Goal: Information Seeking & Learning: Learn about a topic

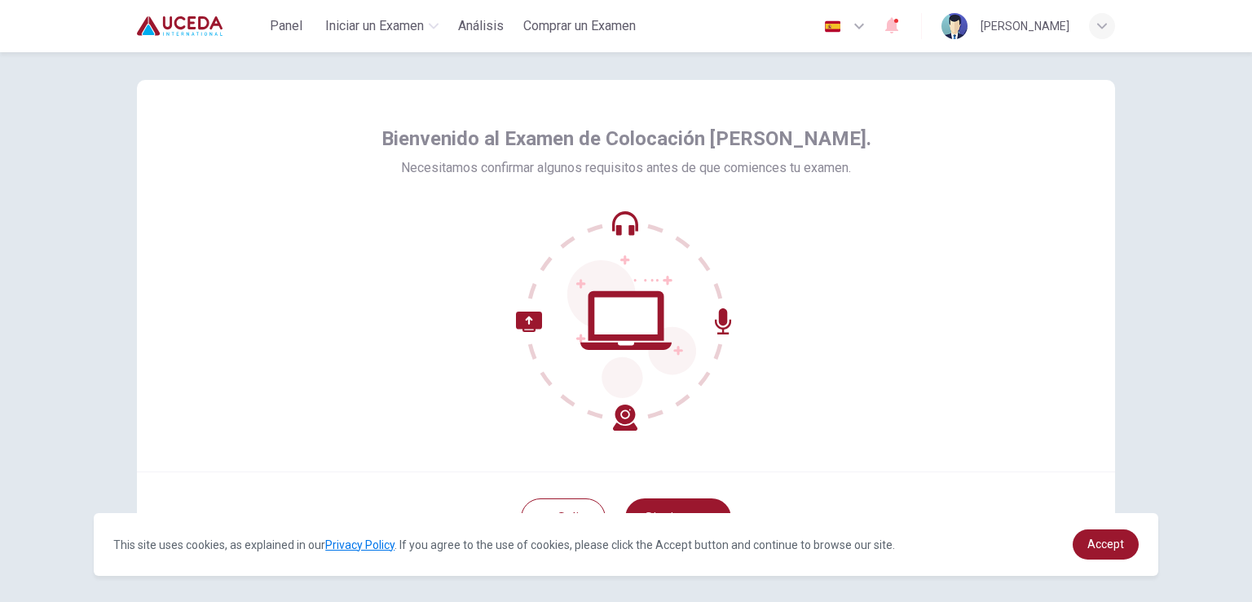
scroll to position [77, 0]
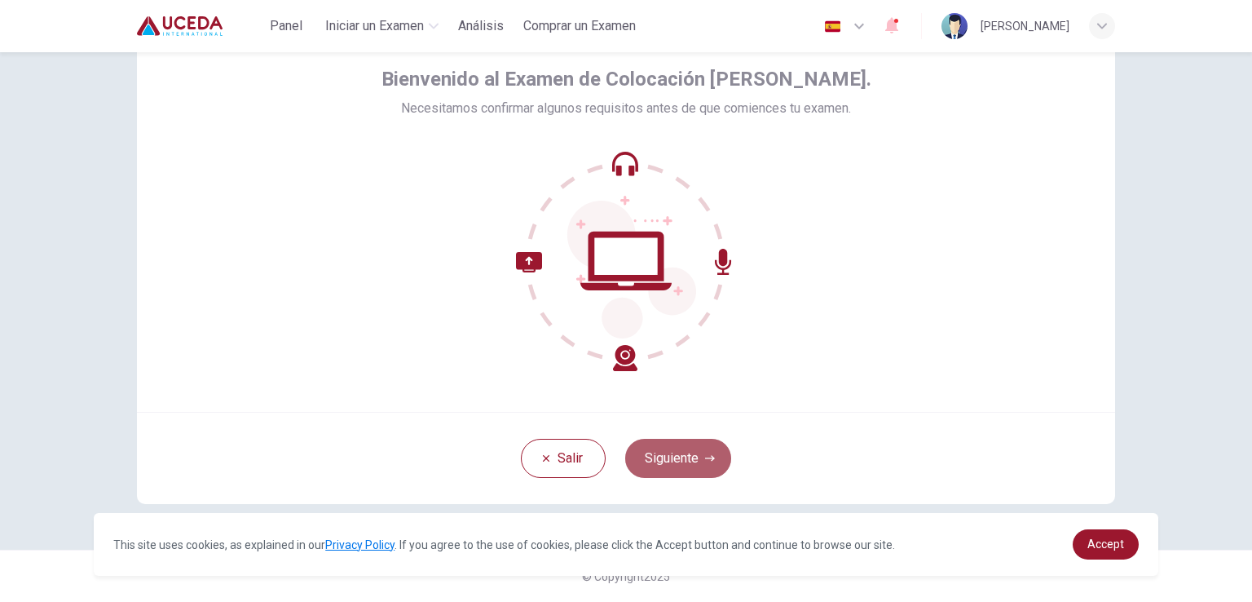
click at [686, 463] on button "Siguiente" at bounding box center [678, 458] width 106 height 39
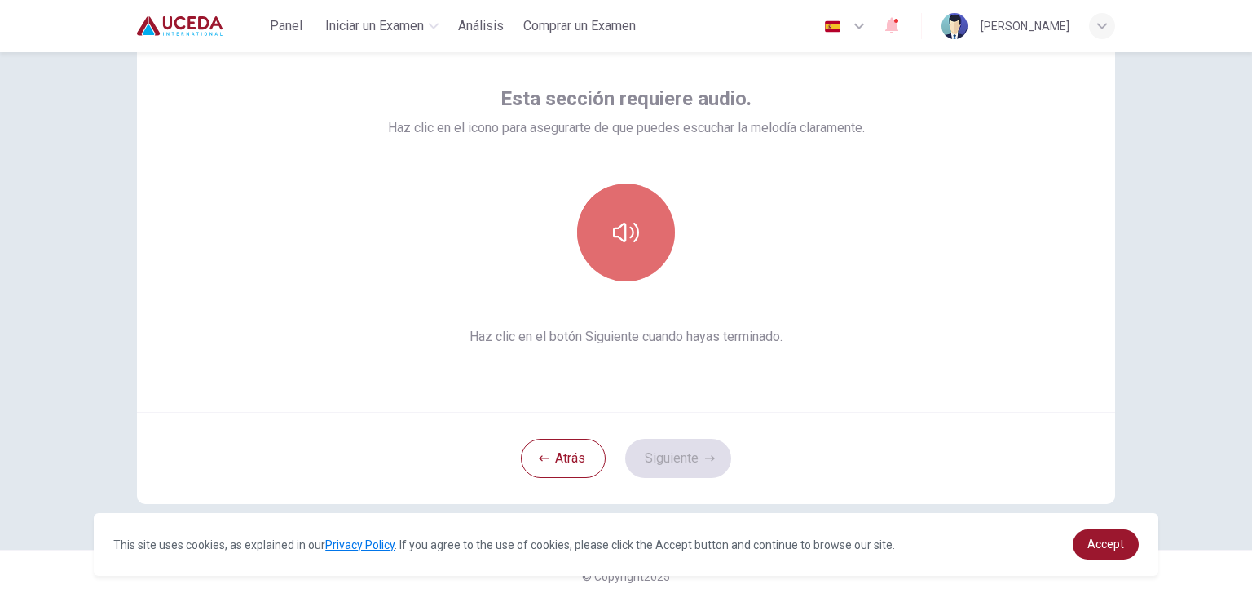
click at [625, 222] on icon "button" at bounding box center [626, 232] width 26 height 26
click at [637, 236] on button "button" at bounding box center [626, 232] width 98 height 98
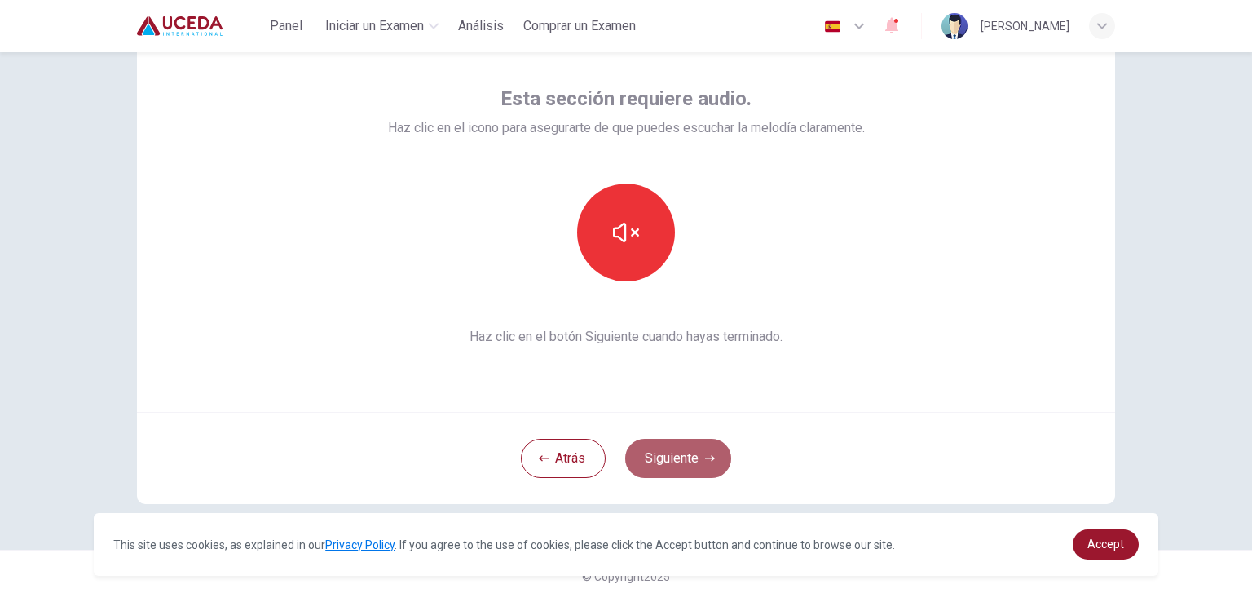
click at [680, 455] on button "Siguiente" at bounding box center [678, 458] width 106 height 39
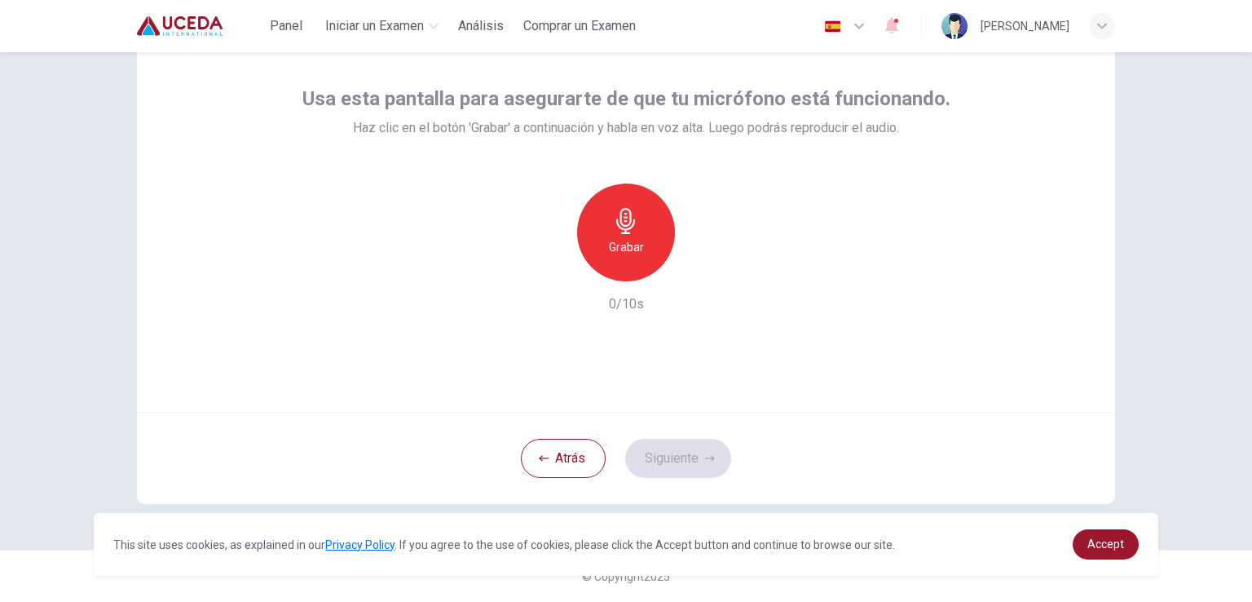
click at [613, 230] on icon "button" at bounding box center [626, 221] width 26 height 26
click at [616, 247] on h6 "Detener" at bounding box center [627, 247] width 42 height 20
click at [695, 263] on icon "button" at bounding box center [701, 268] width 16 height 16
click at [547, 263] on icon "button" at bounding box center [551, 268] width 15 height 15
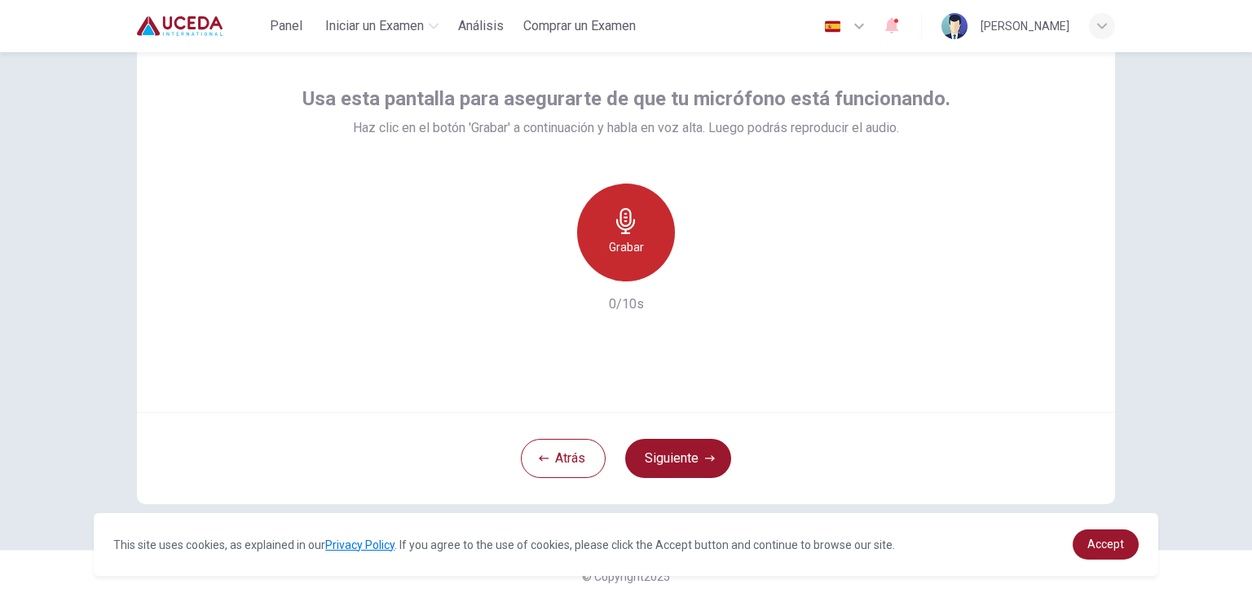
click at [632, 214] on icon "button" at bounding box center [626, 221] width 26 height 26
click at [550, 266] on icon "button" at bounding box center [551, 268] width 15 height 15
click at [646, 230] on div "Grabar" at bounding box center [626, 232] width 98 height 98
click at [646, 230] on div "Detener" at bounding box center [626, 232] width 98 height 98
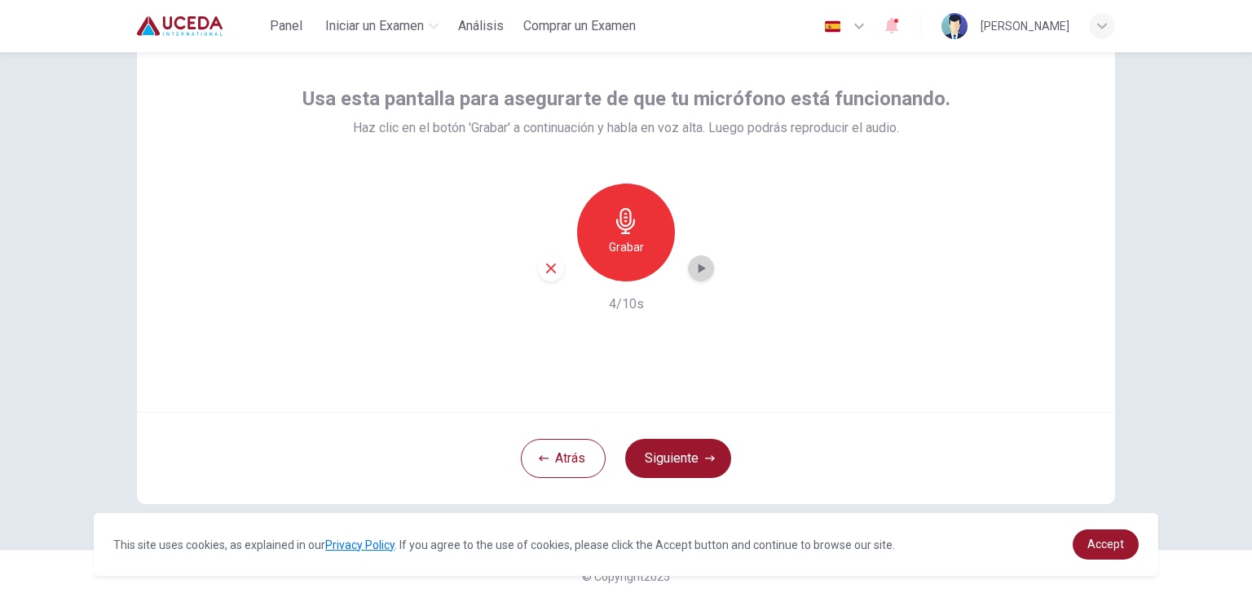
click at [699, 269] on icon "button" at bounding box center [702, 268] width 7 height 10
click at [544, 275] on icon "button" at bounding box center [551, 268] width 15 height 15
click at [613, 235] on div "Grabar" at bounding box center [626, 232] width 98 height 98
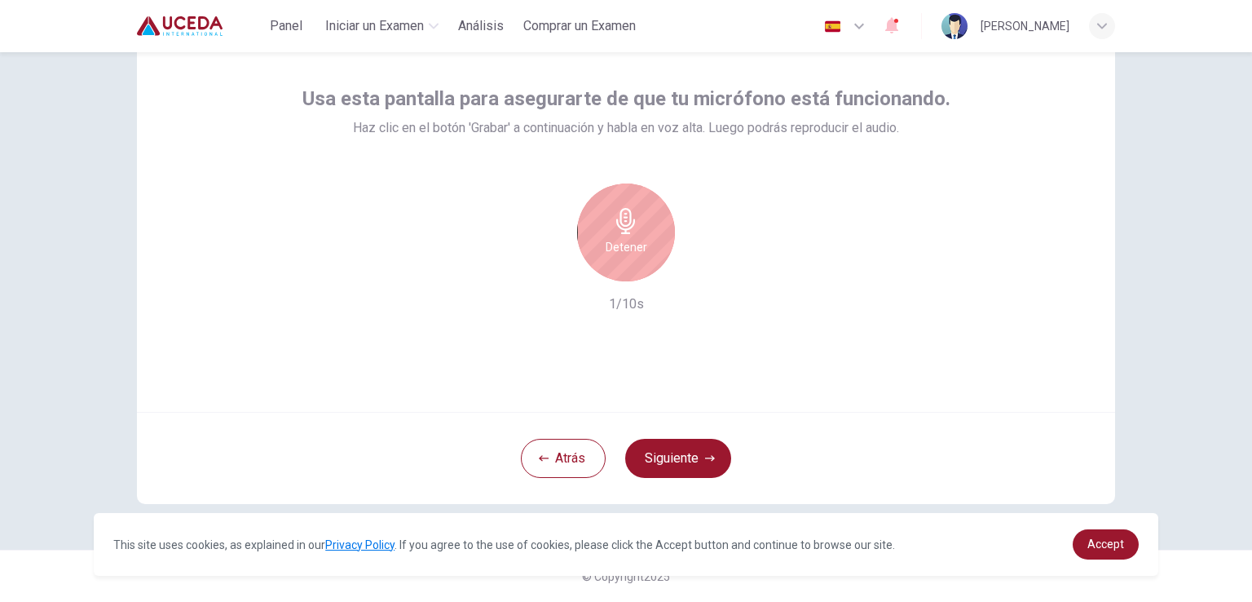
click at [613, 235] on div "Detener" at bounding box center [626, 232] width 98 height 98
click at [545, 276] on div "button" at bounding box center [551, 268] width 26 height 26
click at [647, 230] on div "Grabar" at bounding box center [626, 232] width 98 height 98
click at [647, 230] on div "Detener" at bounding box center [626, 232] width 98 height 98
click at [544, 274] on icon "button" at bounding box center [551, 268] width 15 height 15
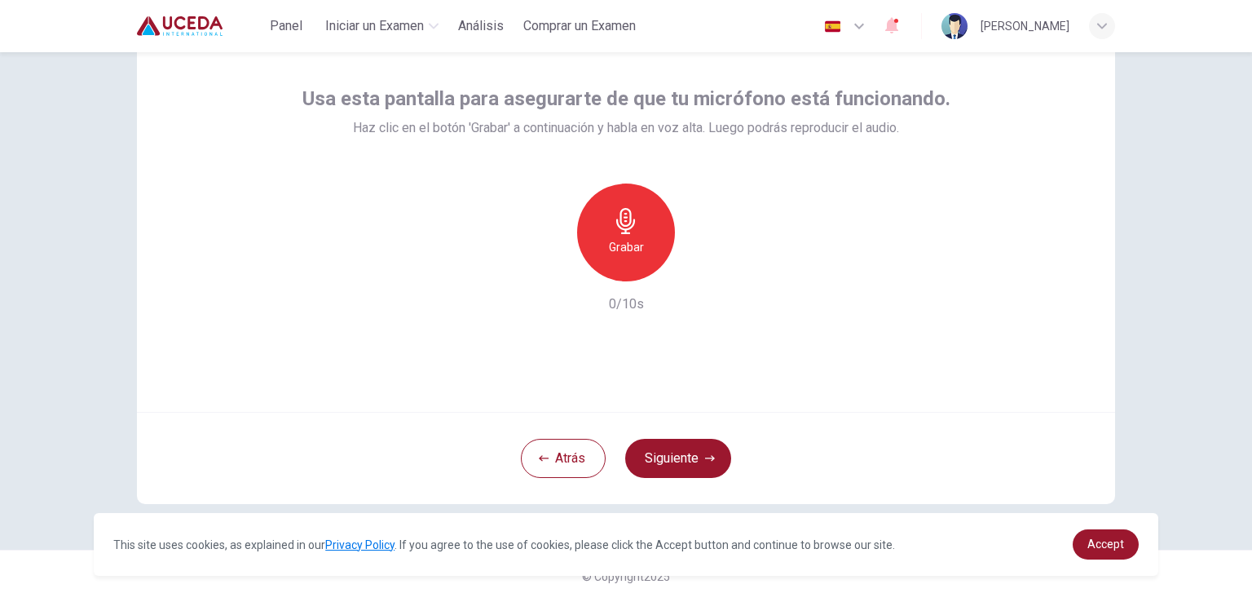
click at [640, 220] on div "Grabar" at bounding box center [626, 232] width 98 height 98
click at [640, 220] on div "Detener" at bounding box center [626, 232] width 98 height 98
click at [699, 268] on icon "button" at bounding box center [702, 268] width 7 height 10
click at [544, 271] on icon "button" at bounding box center [551, 268] width 15 height 15
click at [623, 239] on h6 "Grabar" at bounding box center [626, 247] width 35 height 20
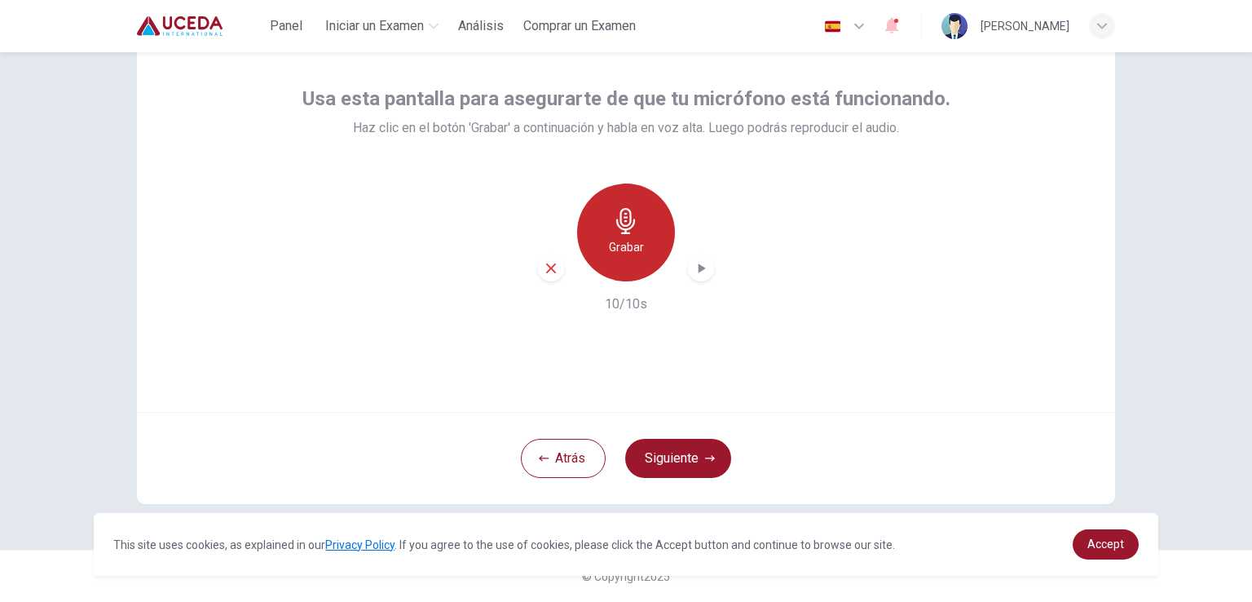
click at [623, 239] on h6 "Grabar" at bounding box center [626, 247] width 35 height 20
click at [629, 242] on h6 "Detener" at bounding box center [627, 247] width 42 height 20
click at [551, 270] on icon "button" at bounding box center [551, 268] width 15 height 15
click at [611, 237] on h6 "Grabar" at bounding box center [626, 247] width 35 height 20
click at [636, 223] on div "Detener" at bounding box center [626, 232] width 98 height 98
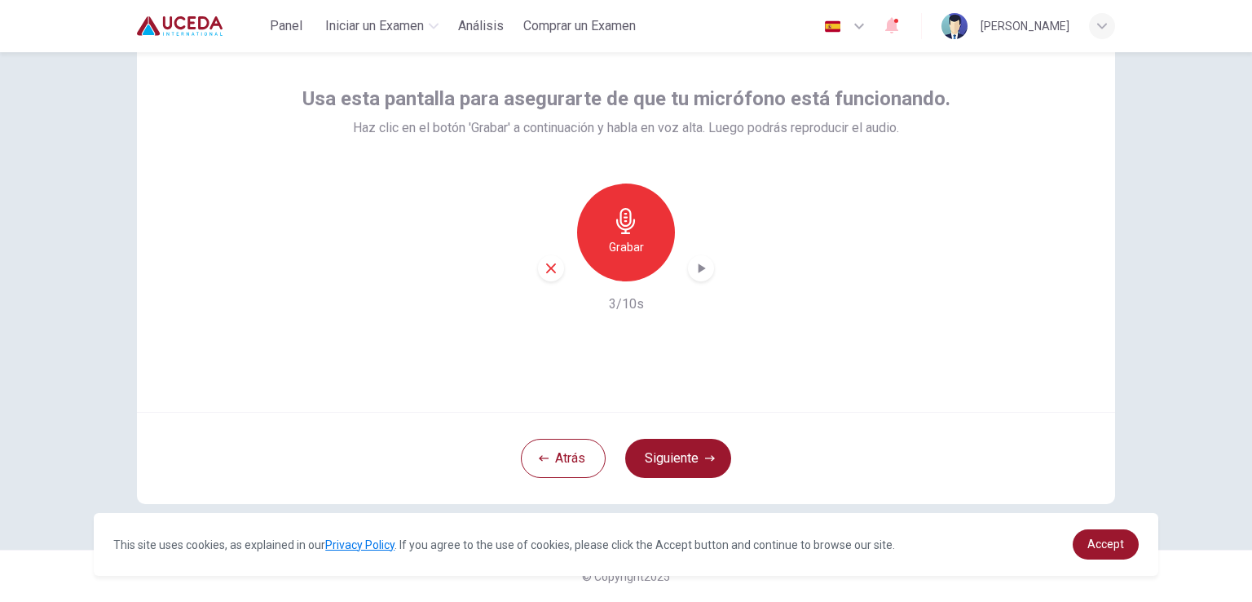
click at [548, 268] on icon "button" at bounding box center [551, 268] width 10 height 10
click at [631, 237] on h6 "Grabar" at bounding box center [626, 247] width 35 height 20
click at [631, 237] on h6 "Detener" at bounding box center [627, 247] width 42 height 20
click at [544, 268] on icon "button" at bounding box center [551, 268] width 15 height 15
click at [643, 244] on div "Grabar" at bounding box center [626, 232] width 98 height 98
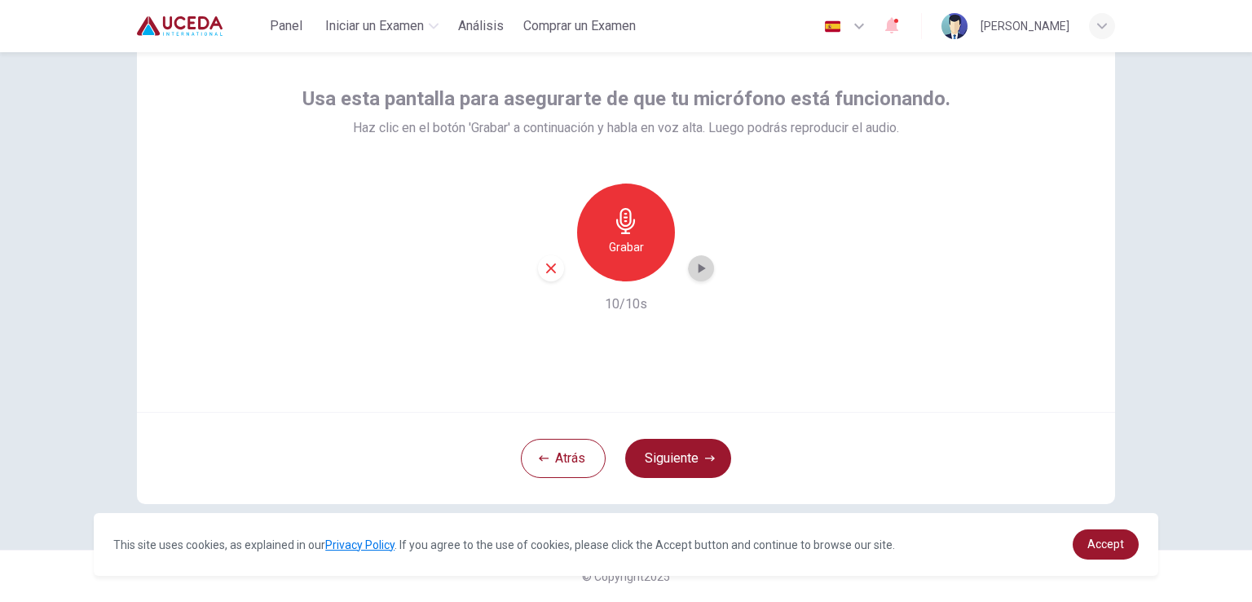
click at [695, 275] on icon "button" at bounding box center [701, 268] width 16 height 16
click at [677, 448] on button "Siguiente" at bounding box center [678, 458] width 106 height 39
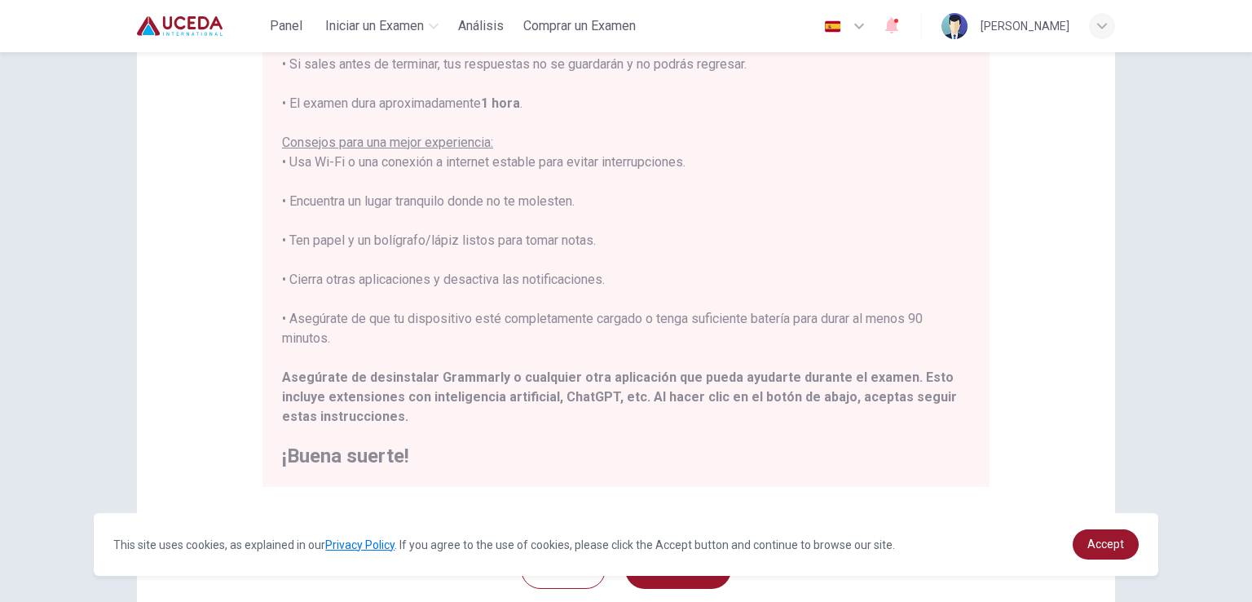
scroll to position [205, 0]
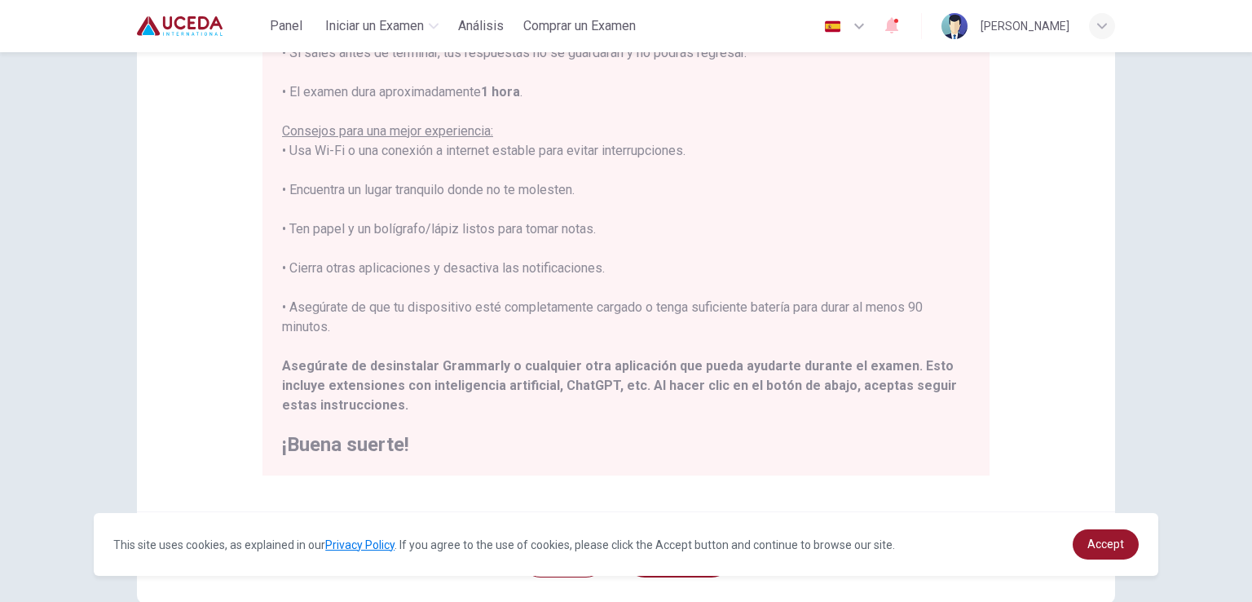
click at [785, 493] on div "Aviso General: ****IMPORTANTE: No puedes cambiar el idioma durante el examen.**…" at bounding box center [626, 201] width 978 height 619
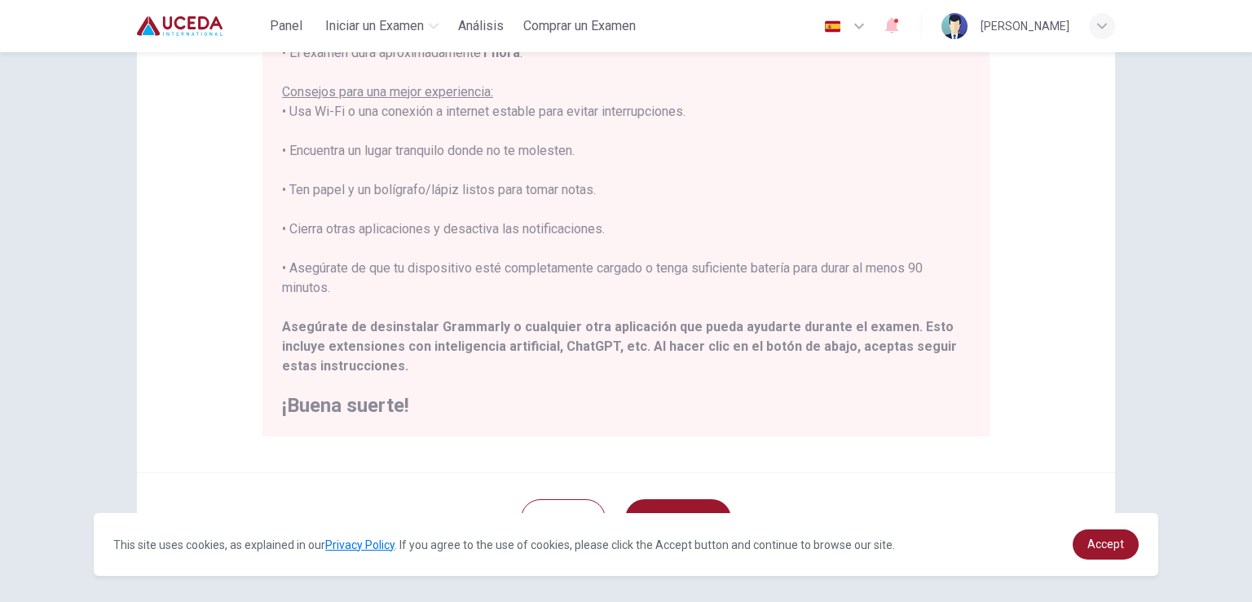
scroll to position [305, 0]
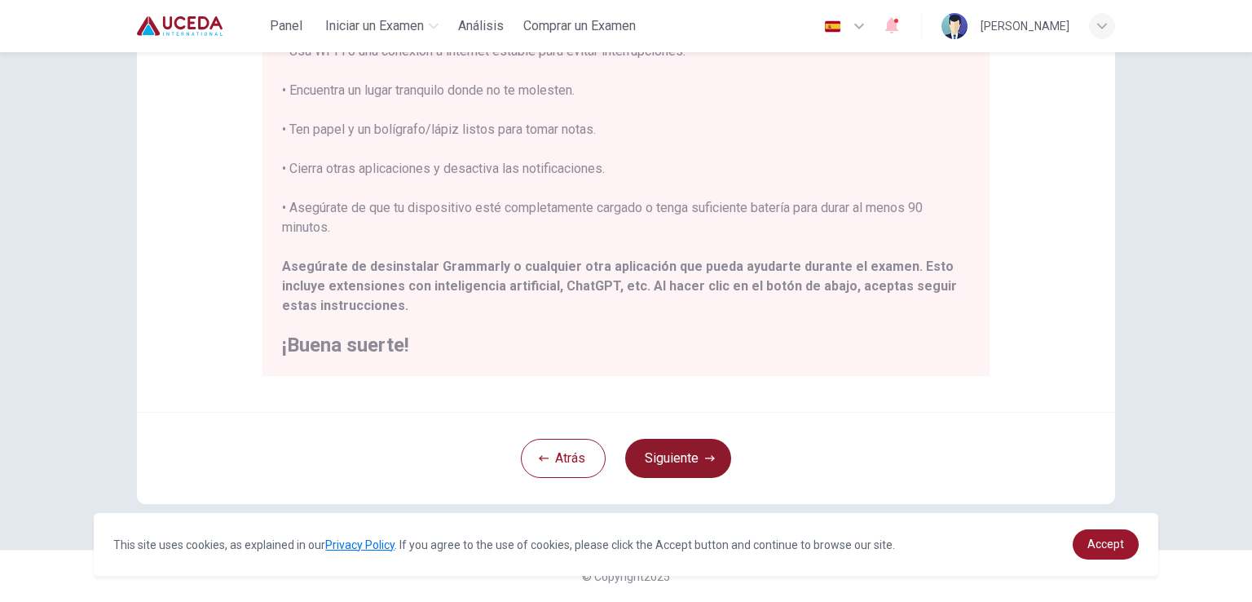
click at [688, 450] on button "Siguiente" at bounding box center [678, 458] width 106 height 39
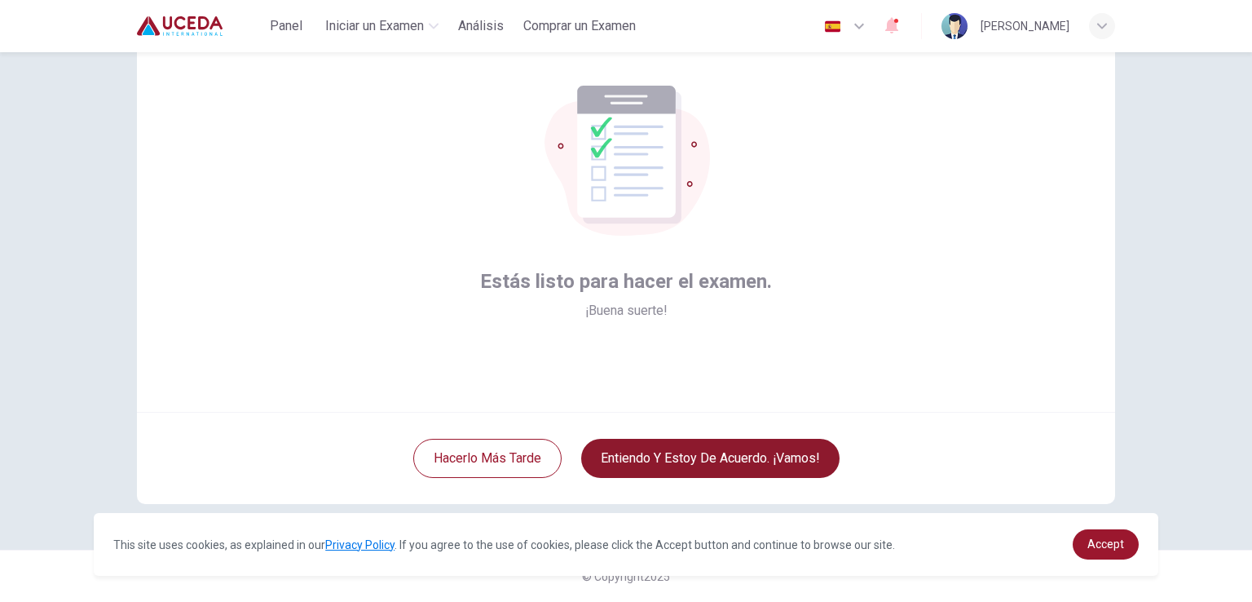
scroll to position [77, 0]
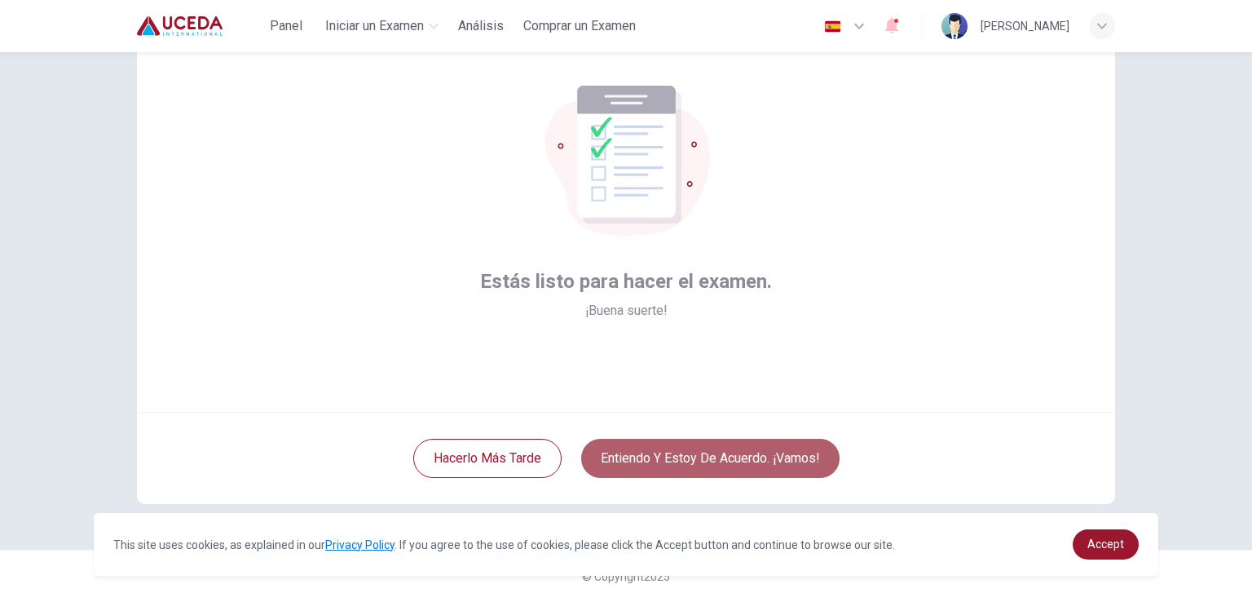
click at [716, 461] on button "Entiendo y estoy de acuerdo. ¡Vamos!" at bounding box center [710, 458] width 258 height 39
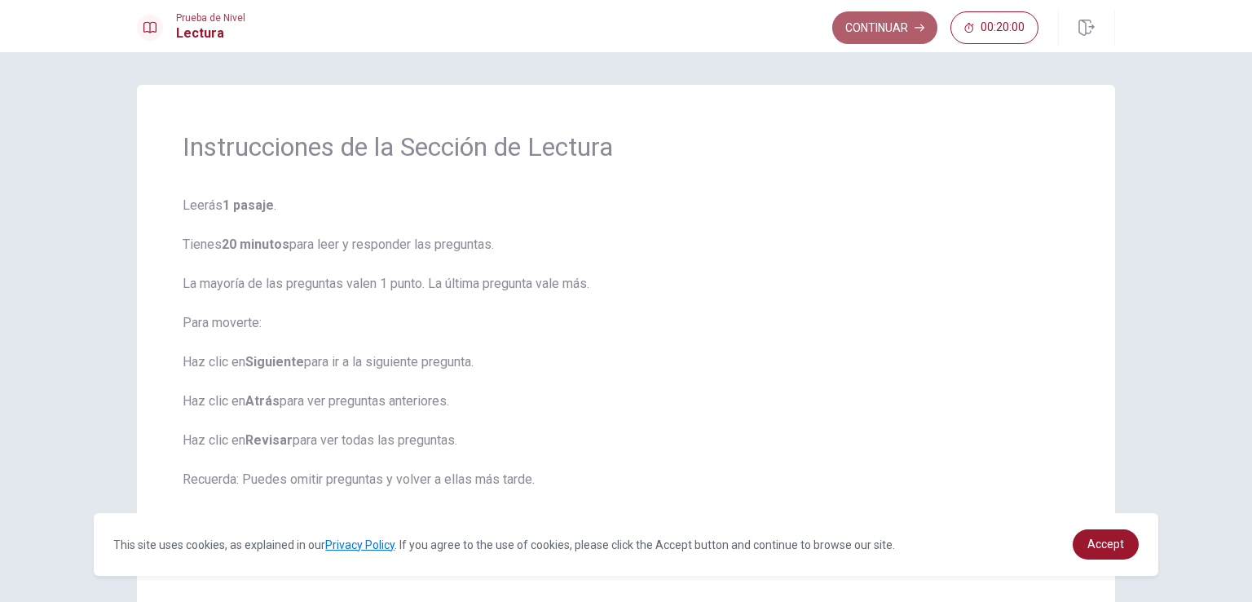
click at [871, 29] on button "Continuar" at bounding box center [884, 27] width 105 height 33
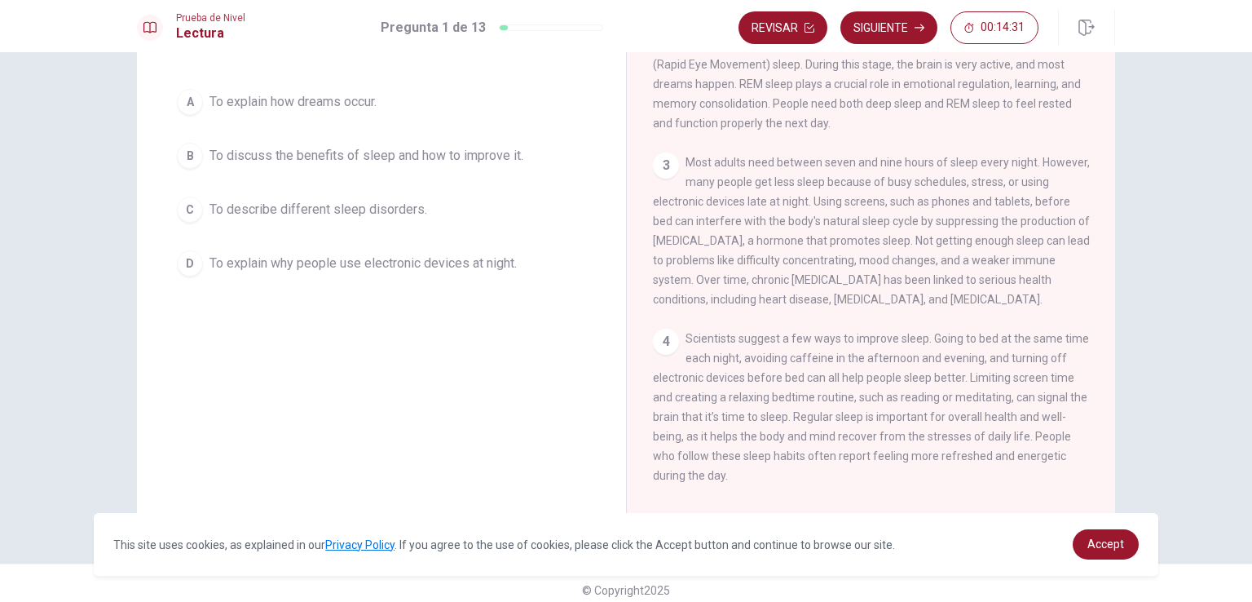
scroll to position [126, 0]
click at [962, 77] on div "2 There are different stages of sleep. The first stage is light sleep, where pe…" at bounding box center [871, 59] width 437 height 137
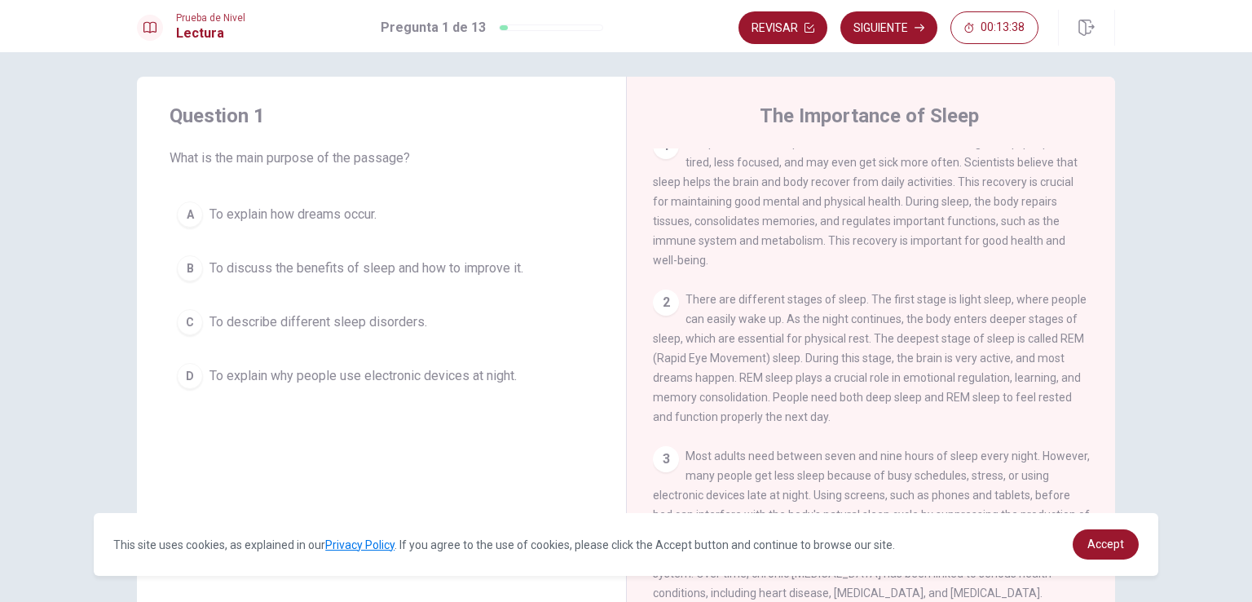
scroll to position [0, 0]
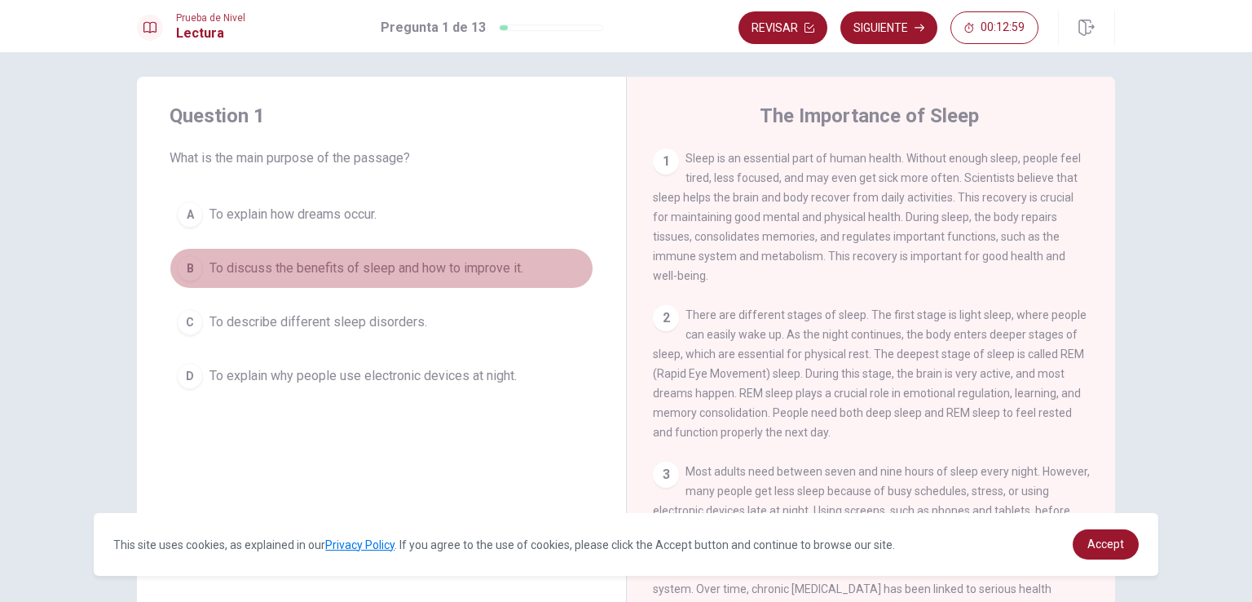
click at [177, 268] on div "B" at bounding box center [190, 268] width 26 height 26
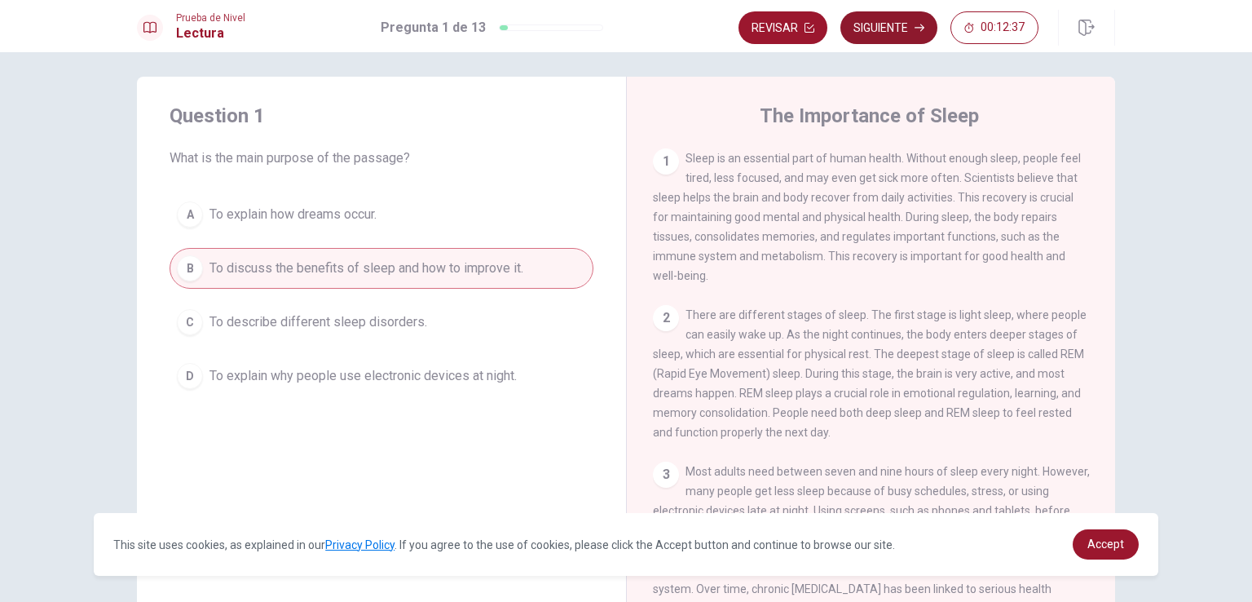
click at [863, 33] on button "Siguiente" at bounding box center [889, 27] width 97 height 33
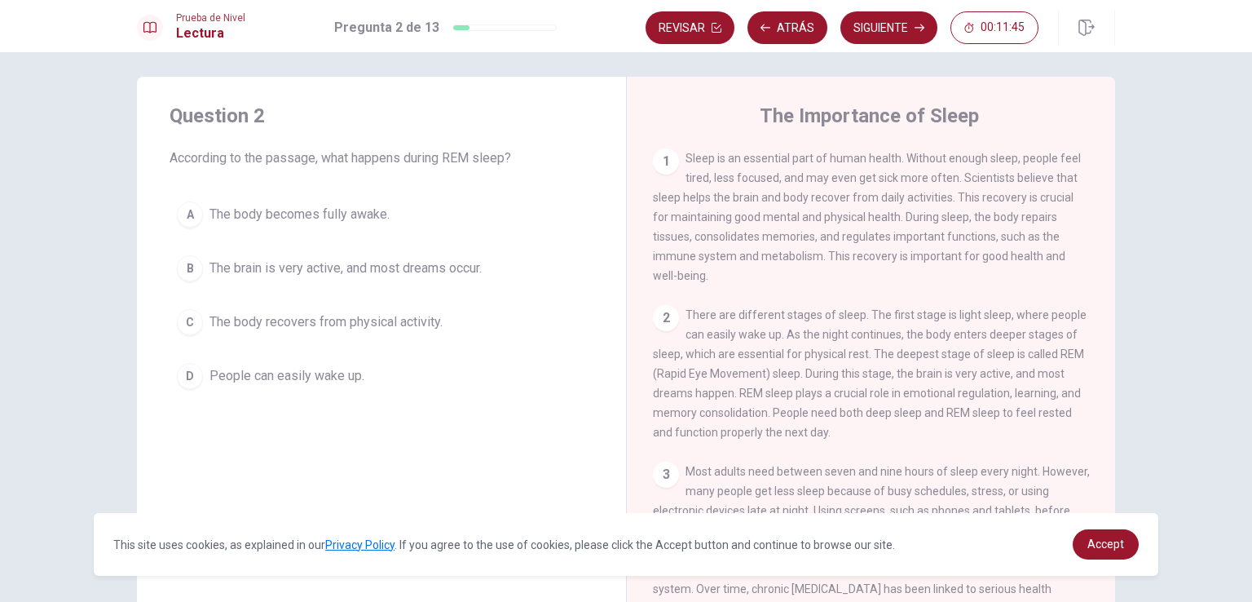
click at [177, 263] on div "B" at bounding box center [190, 268] width 26 height 26
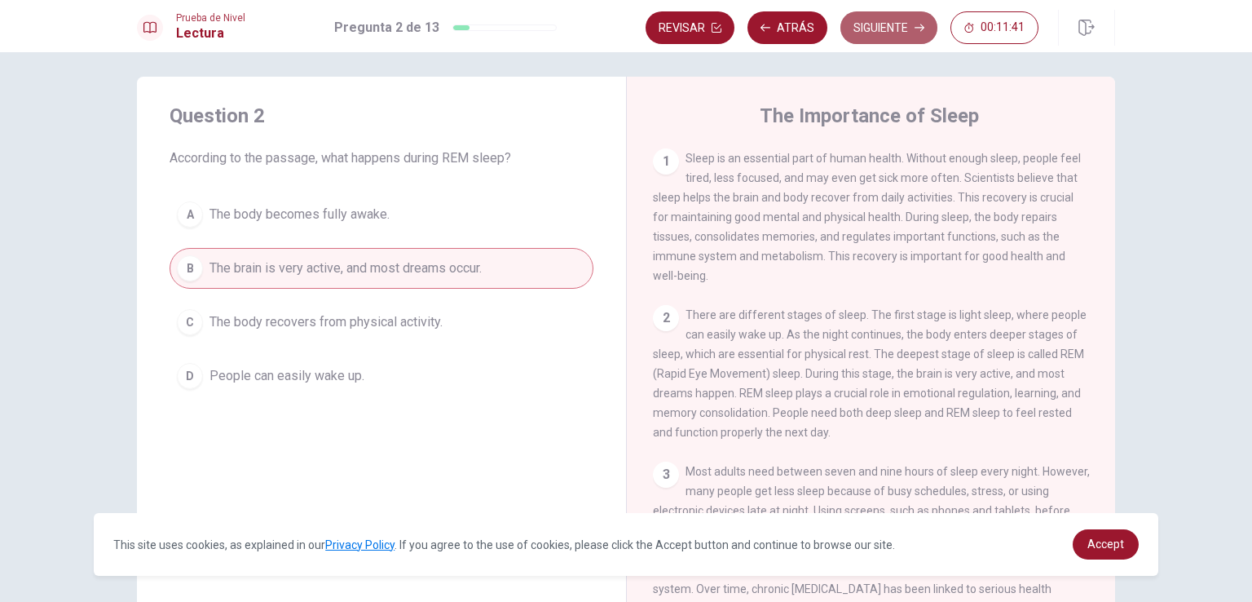
click at [867, 32] on button "Siguiente" at bounding box center [889, 27] width 97 height 33
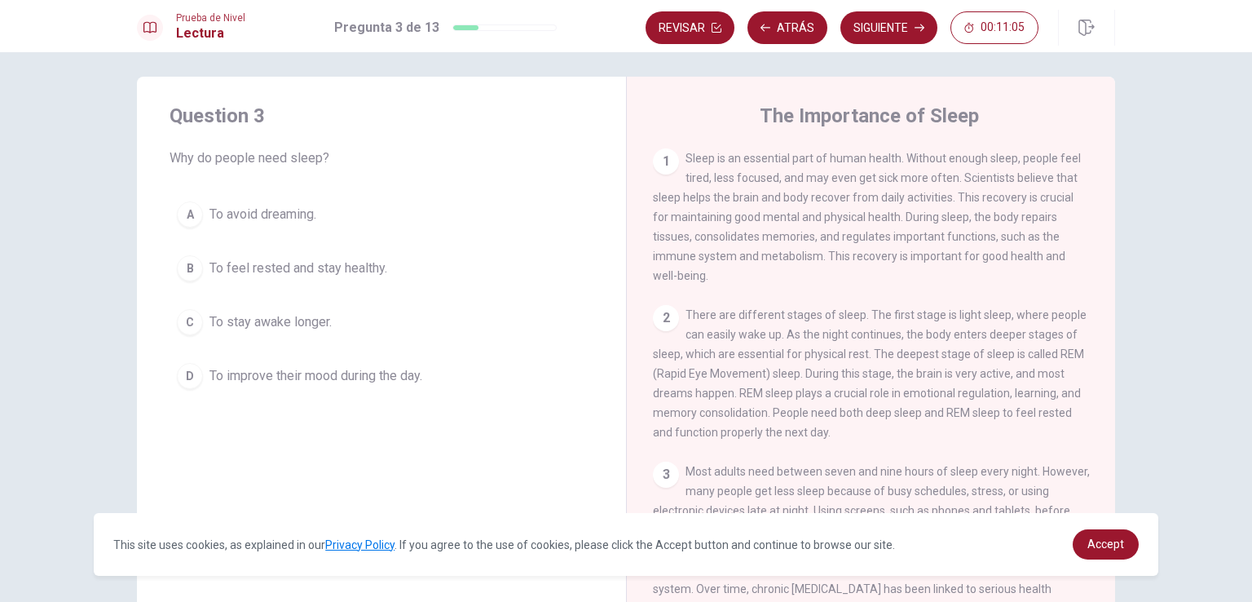
click at [193, 275] on div "B" at bounding box center [190, 268] width 26 height 26
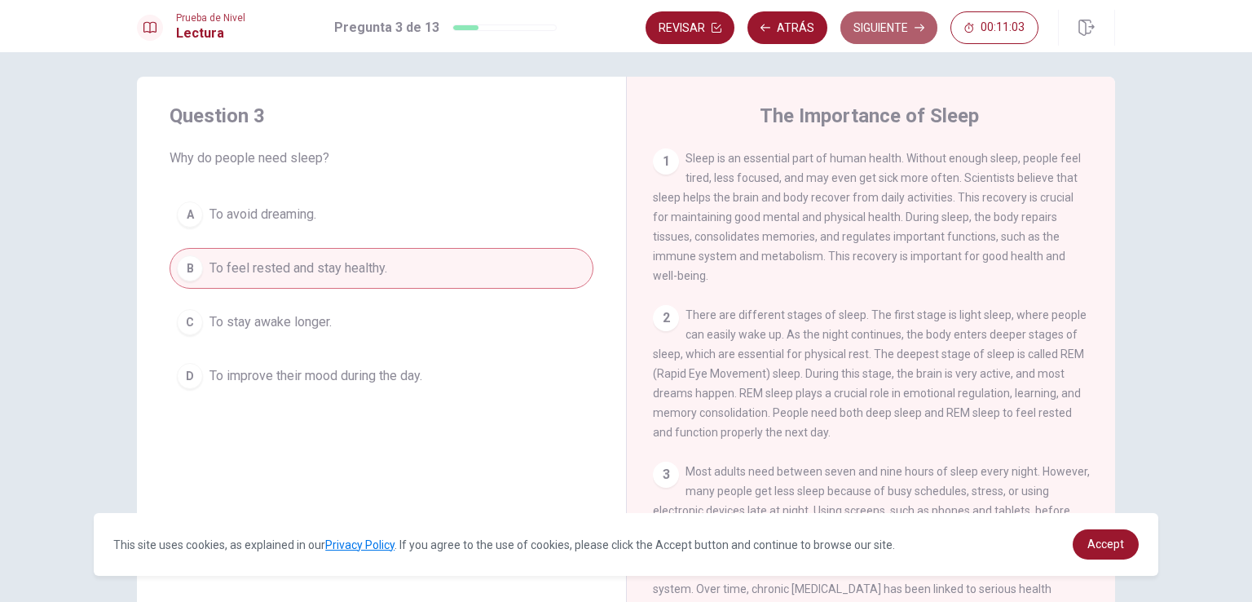
click at [907, 24] on button "Siguiente" at bounding box center [889, 27] width 97 height 33
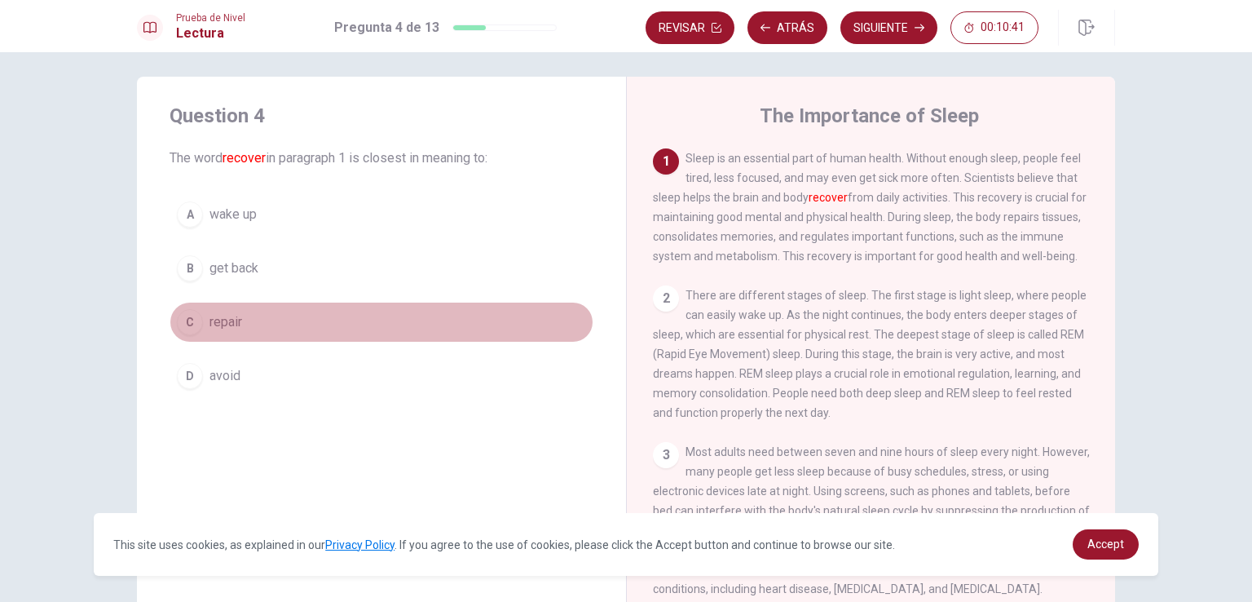
click at [184, 318] on div "C" at bounding box center [190, 322] width 26 height 26
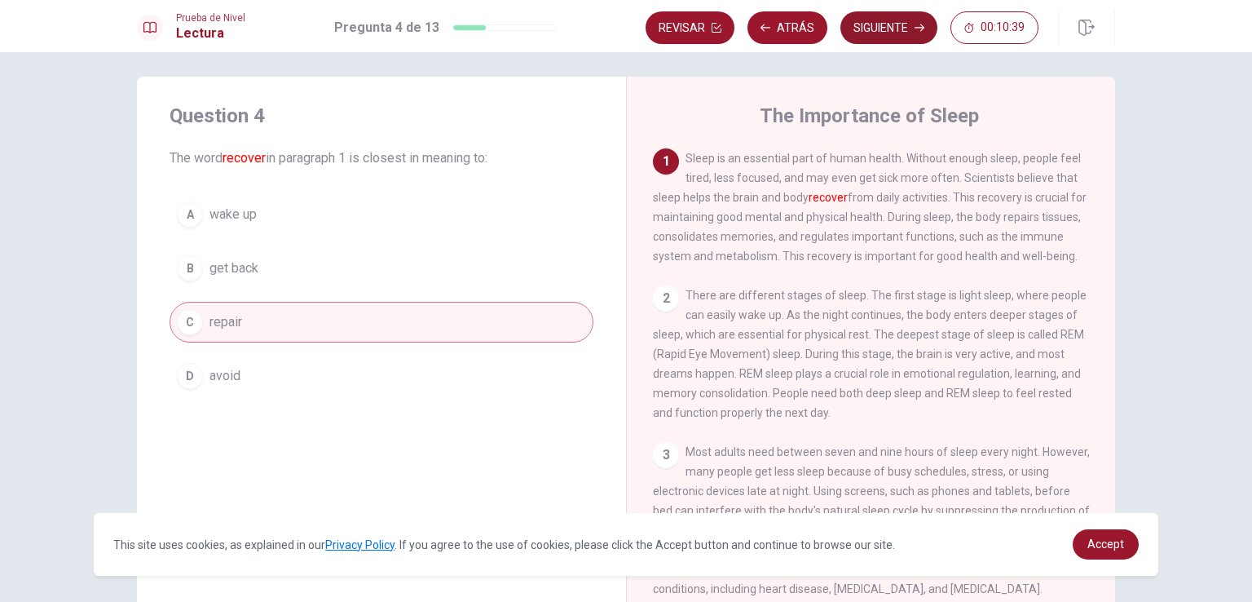
click at [867, 30] on button "Siguiente" at bounding box center [889, 27] width 97 height 33
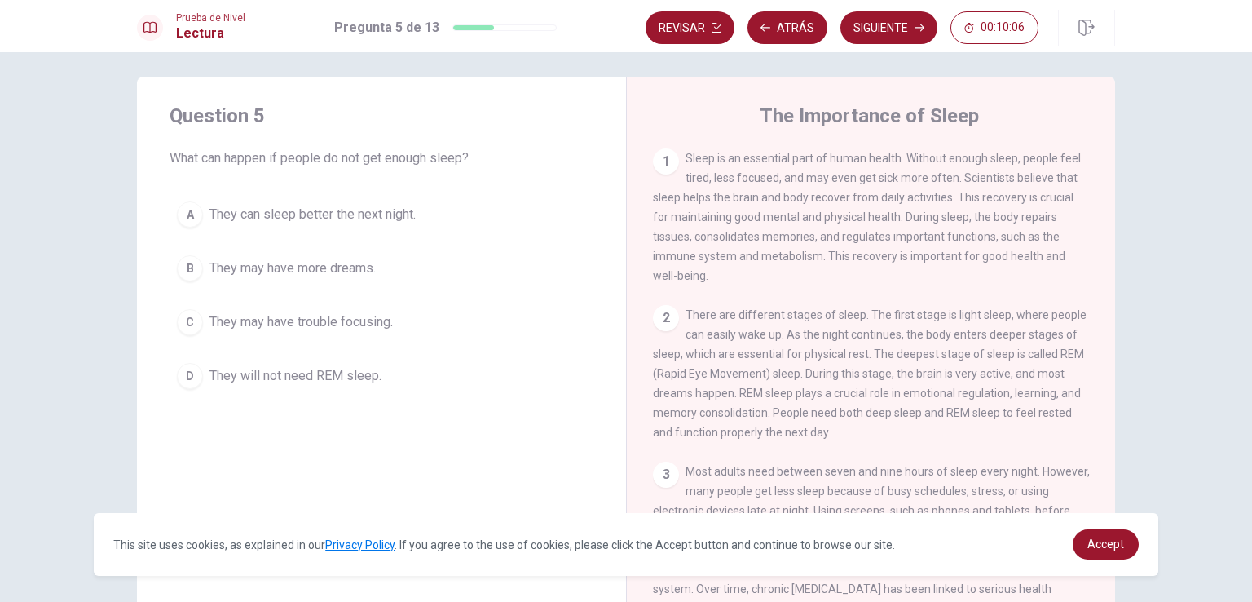
click at [187, 323] on div "C" at bounding box center [190, 322] width 26 height 26
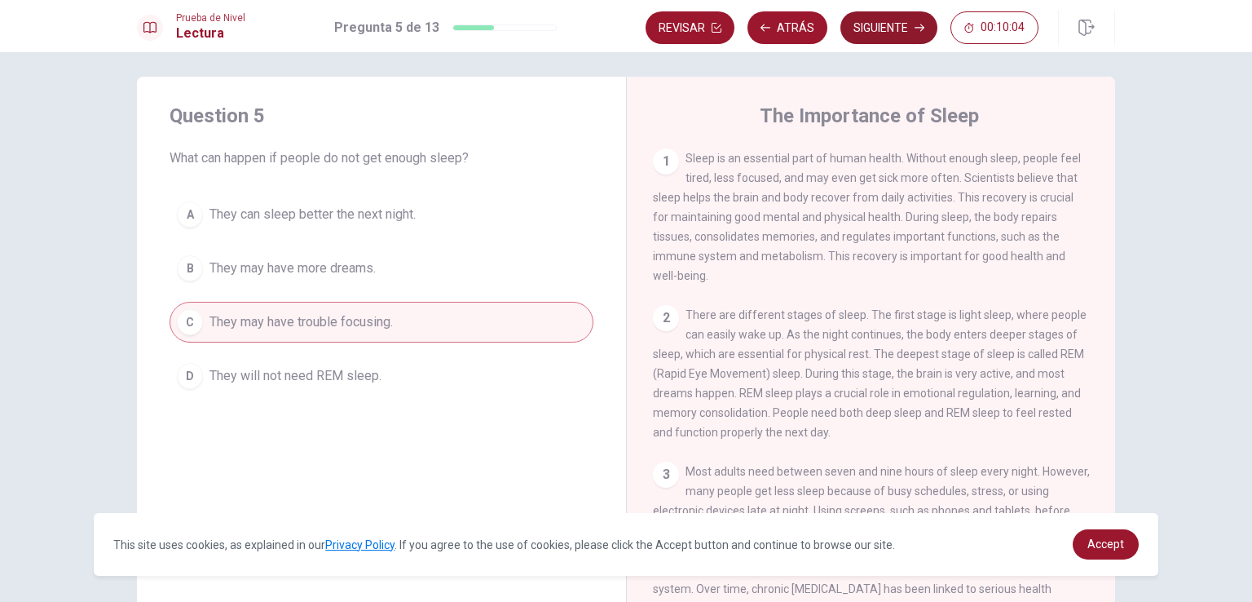
click at [880, 35] on button "Siguiente" at bounding box center [889, 27] width 97 height 33
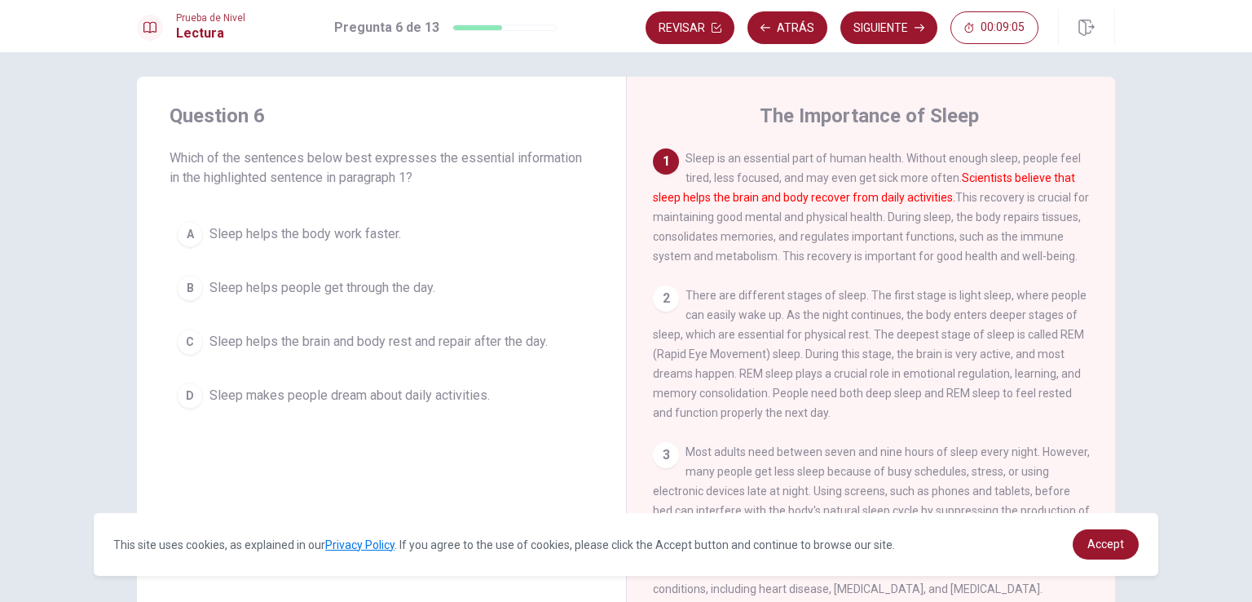
click at [192, 342] on div "C" at bounding box center [190, 342] width 26 height 26
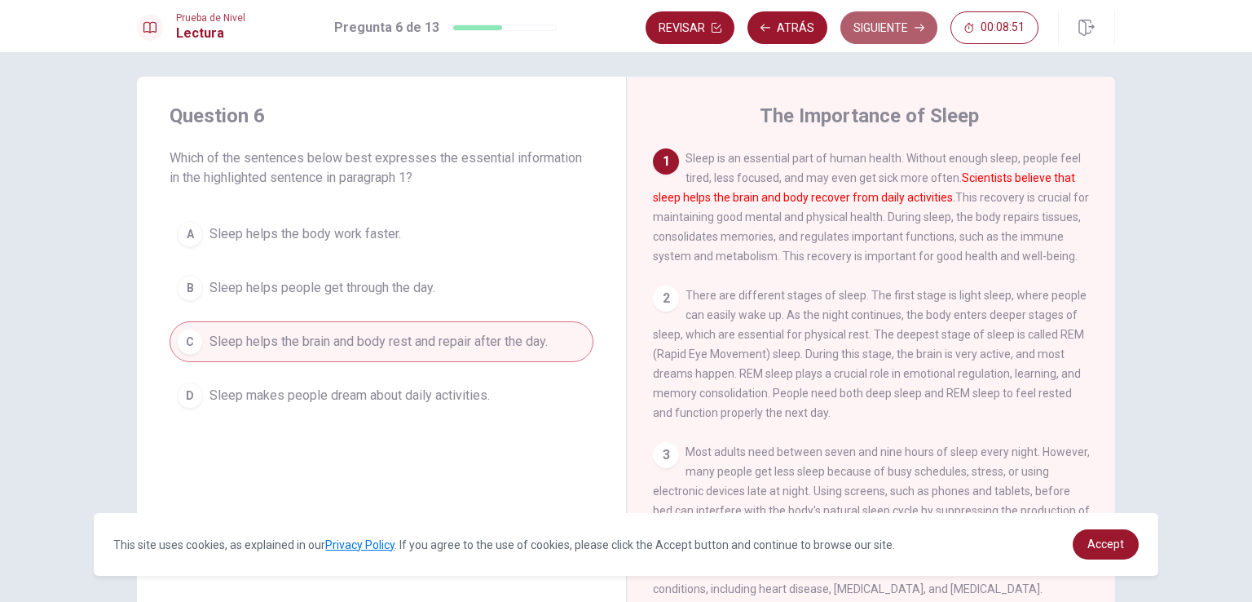
click at [910, 29] on button "Siguiente" at bounding box center [889, 27] width 97 height 33
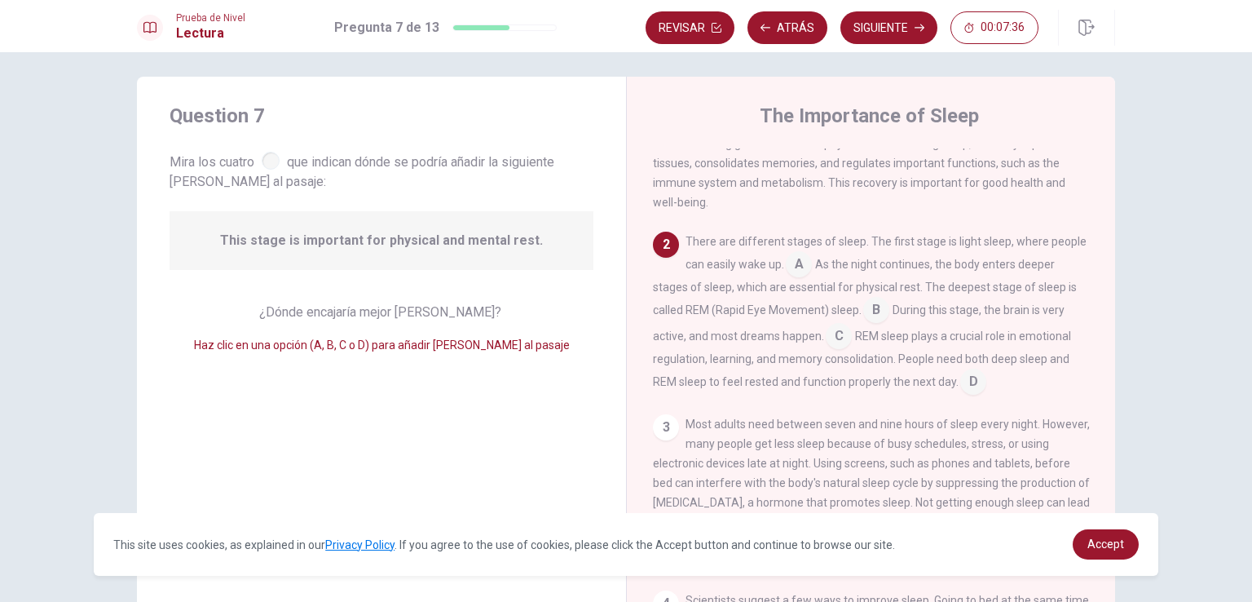
scroll to position [77, 0]
click at [986, 386] on input at bounding box center [973, 379] width 26 height 26
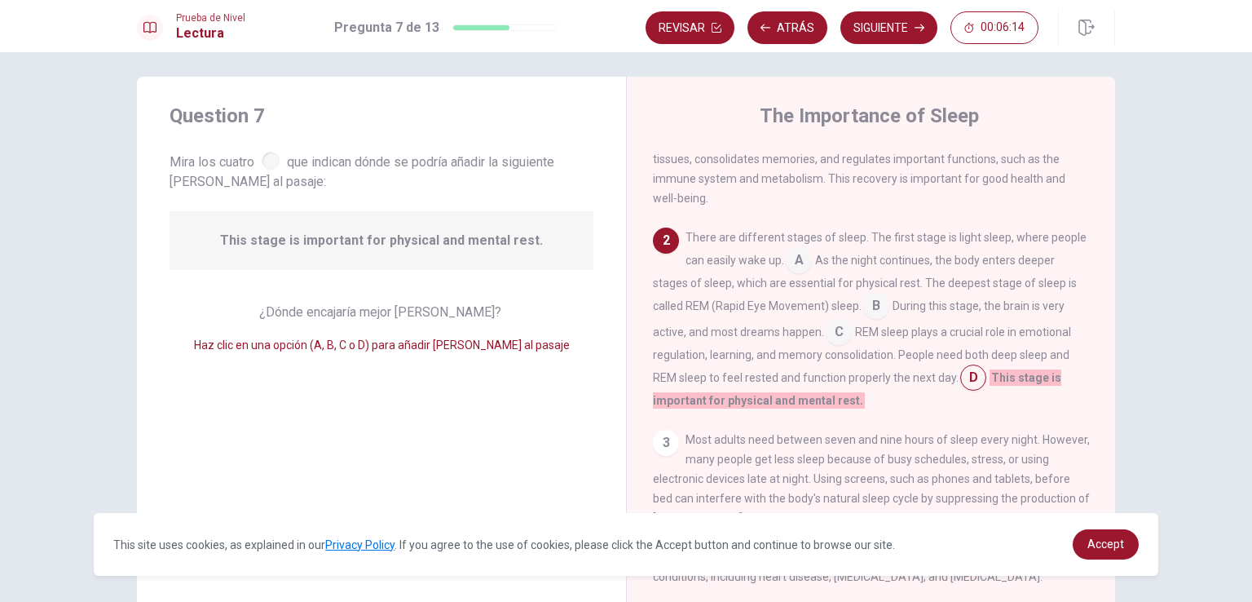
click at [986, 386] on input at bounding box center [973, 379] width 26 height 26
click at [852, 337] on input at bounding box center [839, 333] width 26 height 26
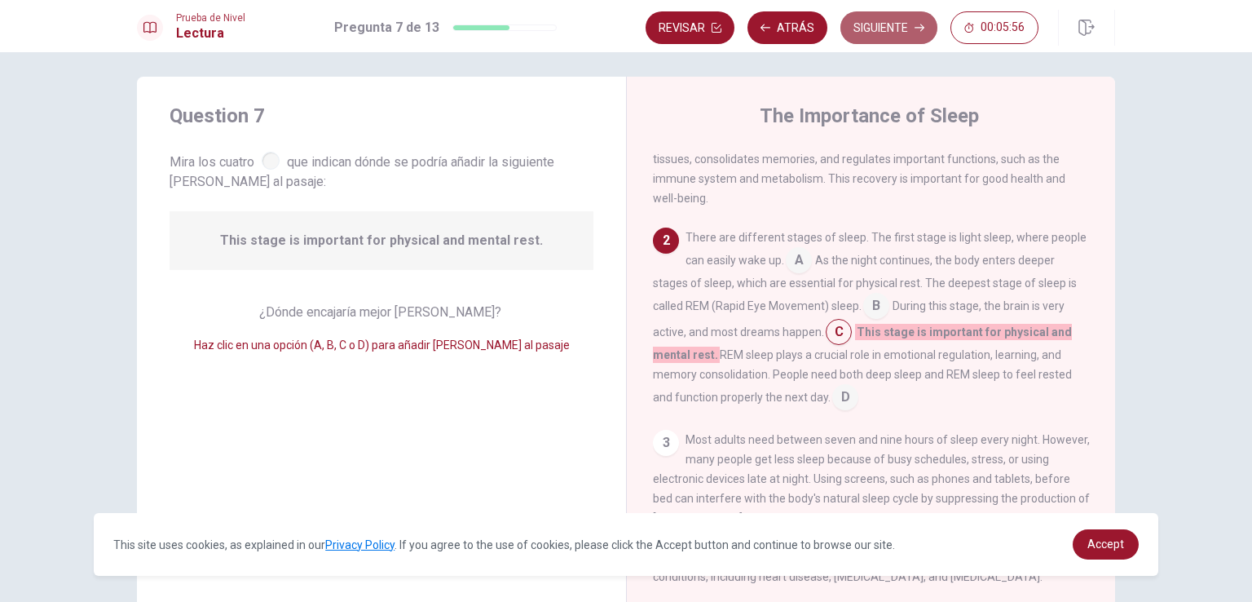
click at [886, 38] on button "Siguiente" at bounding box center [889, 27] width 97 height 33
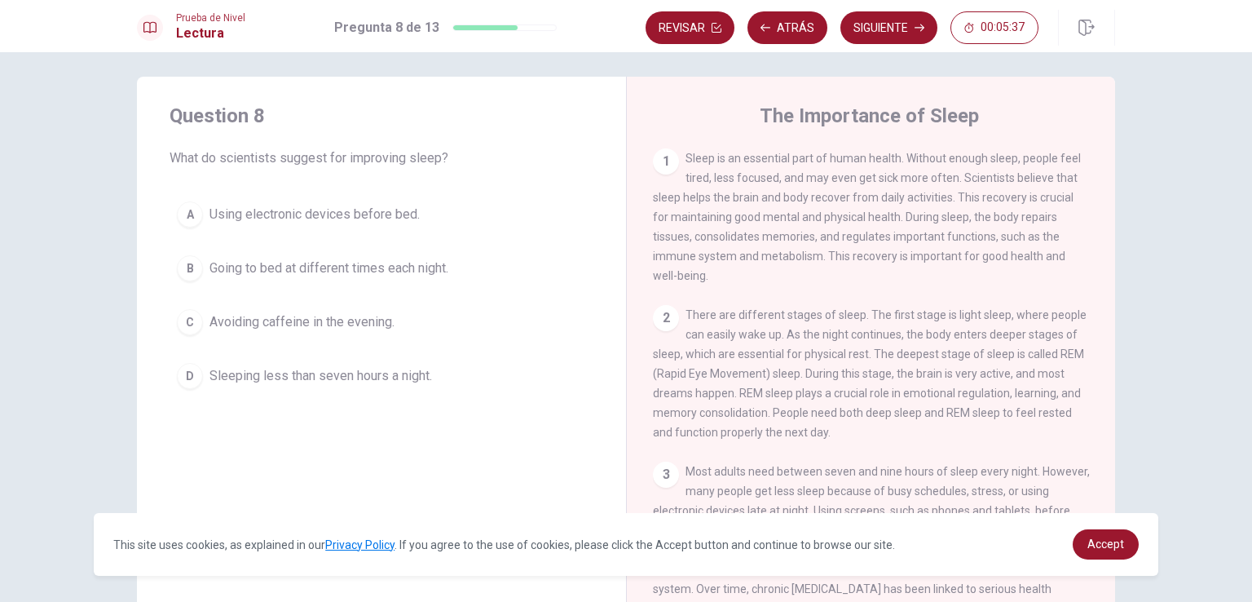
click at [183, 327] on div "C" at bounding box center [190, 322] width 26 height 26
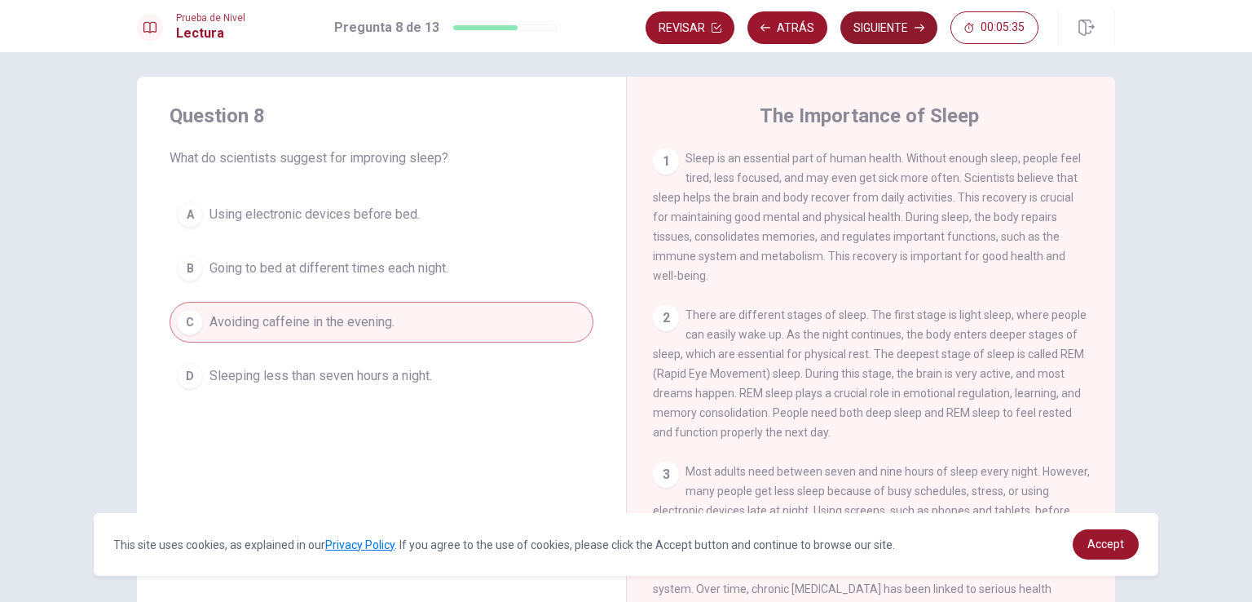
click at [894, 31] on button "Siguiente" at bounding box center [889, 27] width 97 height 33
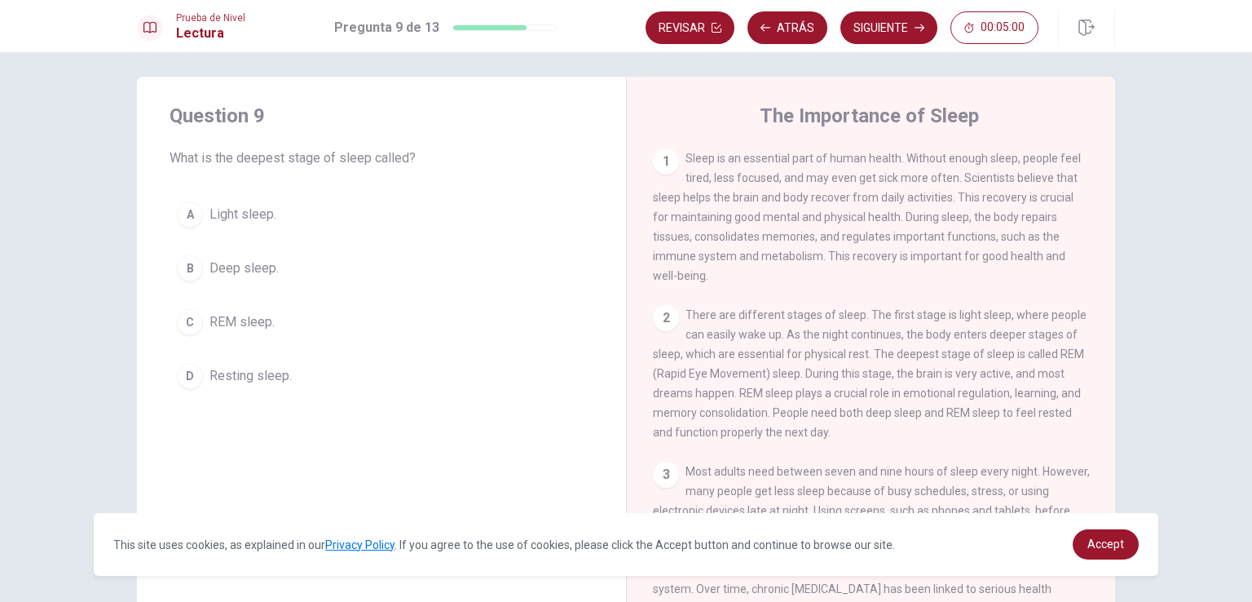
click at [192, 271] on div "B" at bounding box center [190, 268] width 26 height 26
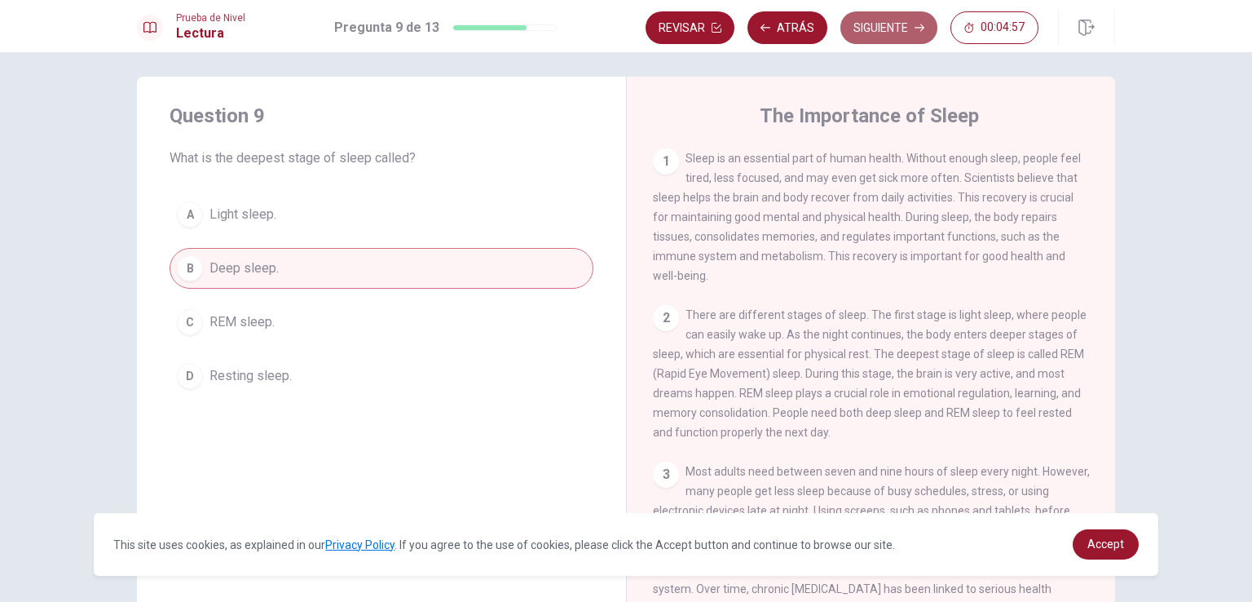
click at [906, 27] on button "Siguiente" at bounding box center [889, 27] width 97 height 33
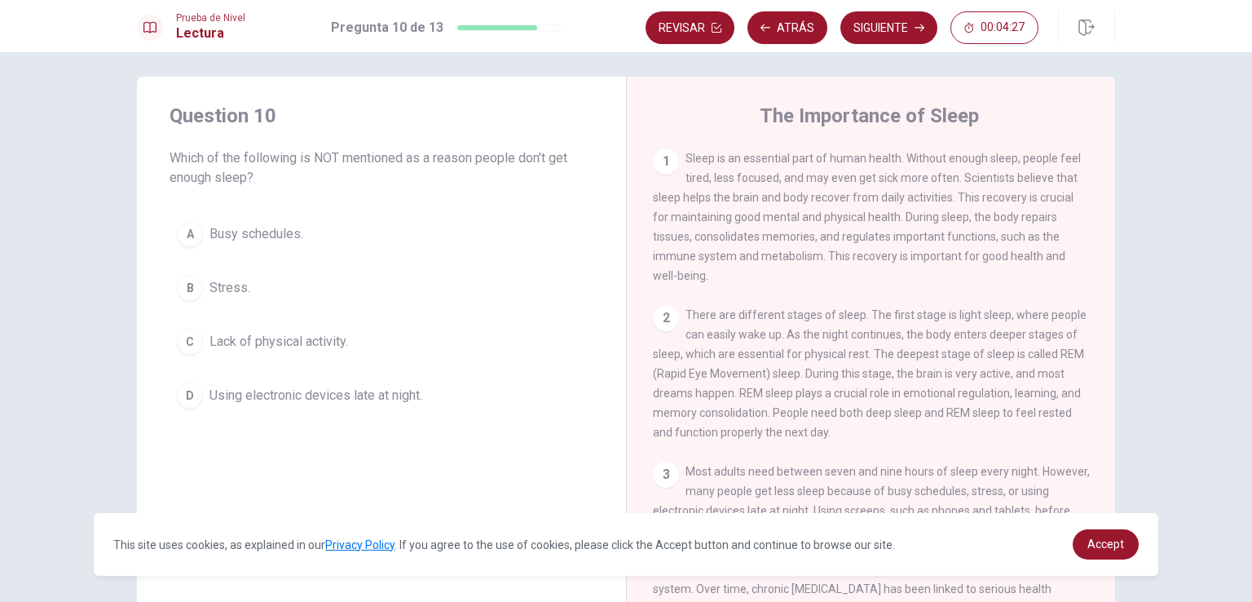
click at [192, 288] on div "B" at bounding box center [190, 288] width 26 height 26
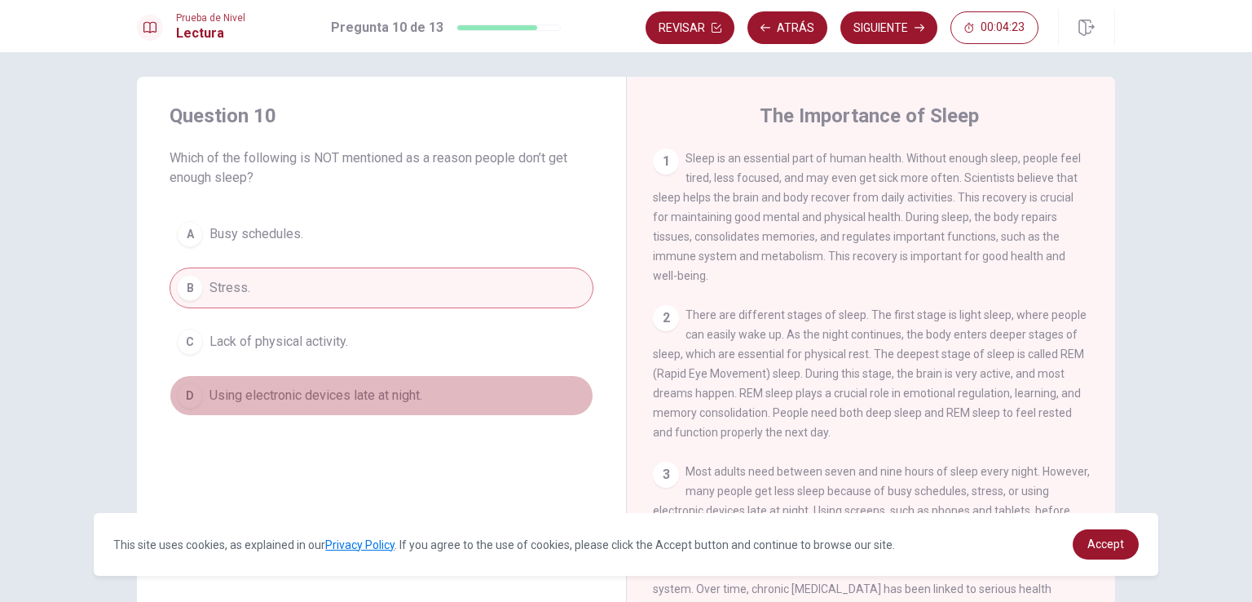
click at [201, 403] on button "D Using electronic devices late at night." at bounding box center [382, 395] width 424 height 41
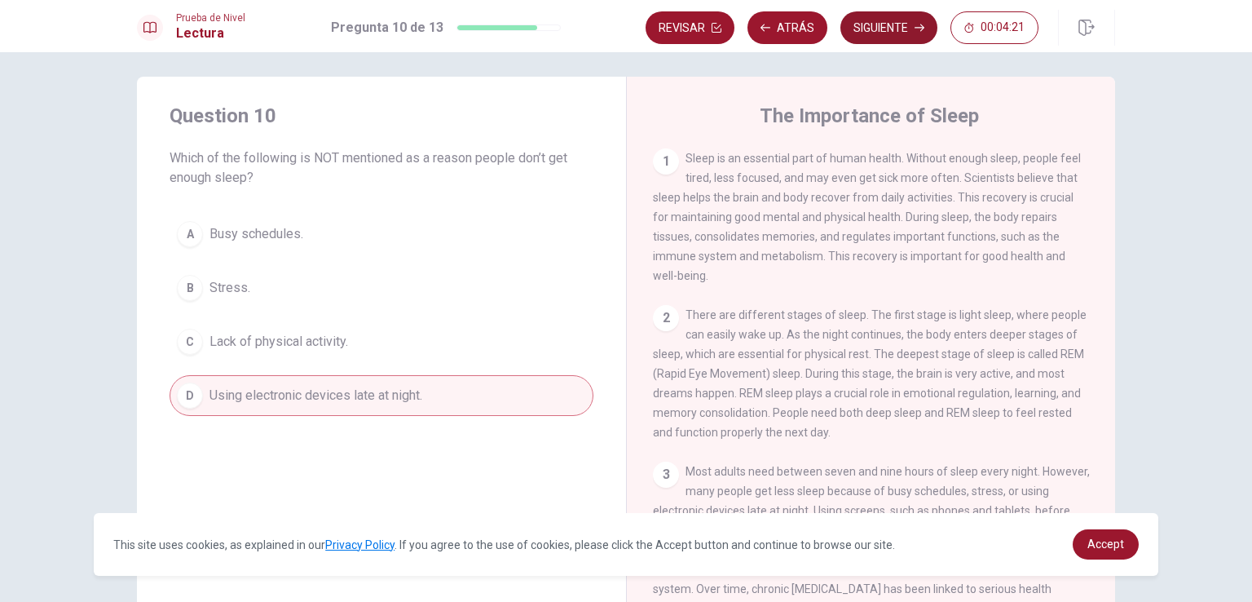
click at [905, 29] on button "Siguiente" at bounding box center [889, 27] width 97 height 33
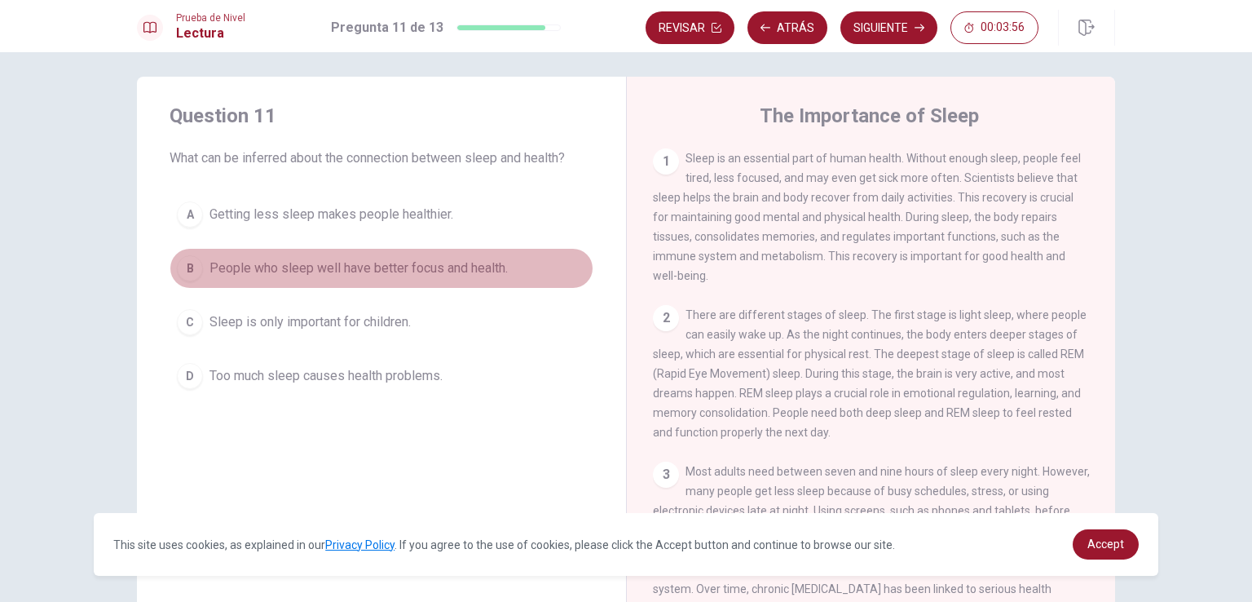
click at [183, 275] on div "B" at bounding box center [190, 268] width 26 height 26
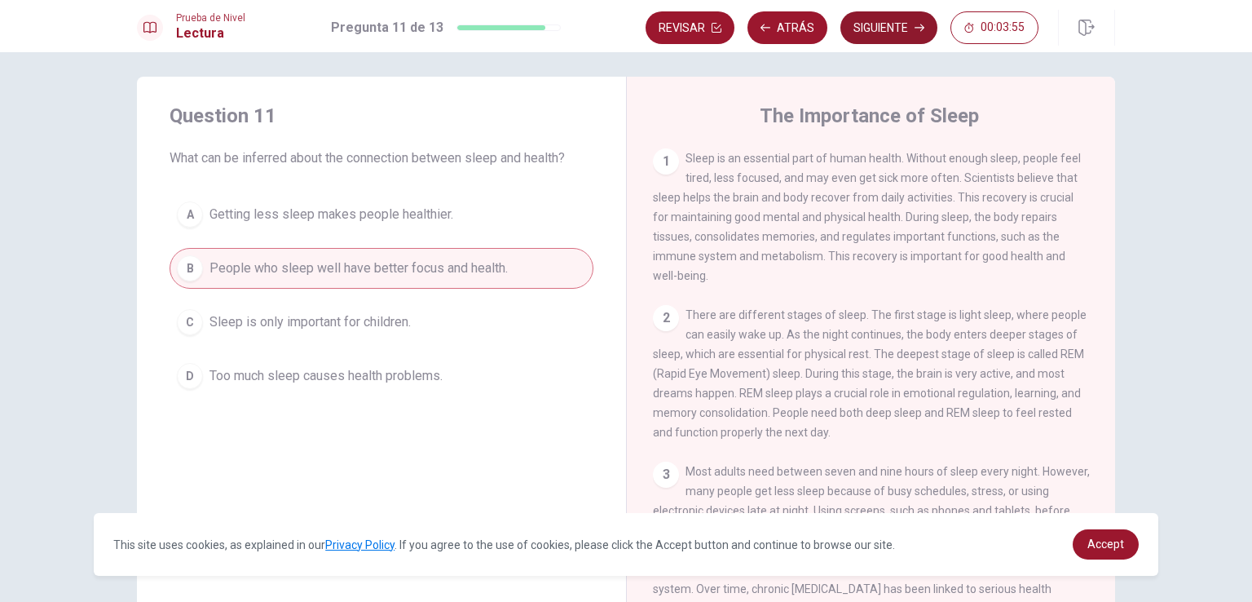
click at [889, 24] on button "Siguiente" at bounding box center [889, 27] width 97 height 33
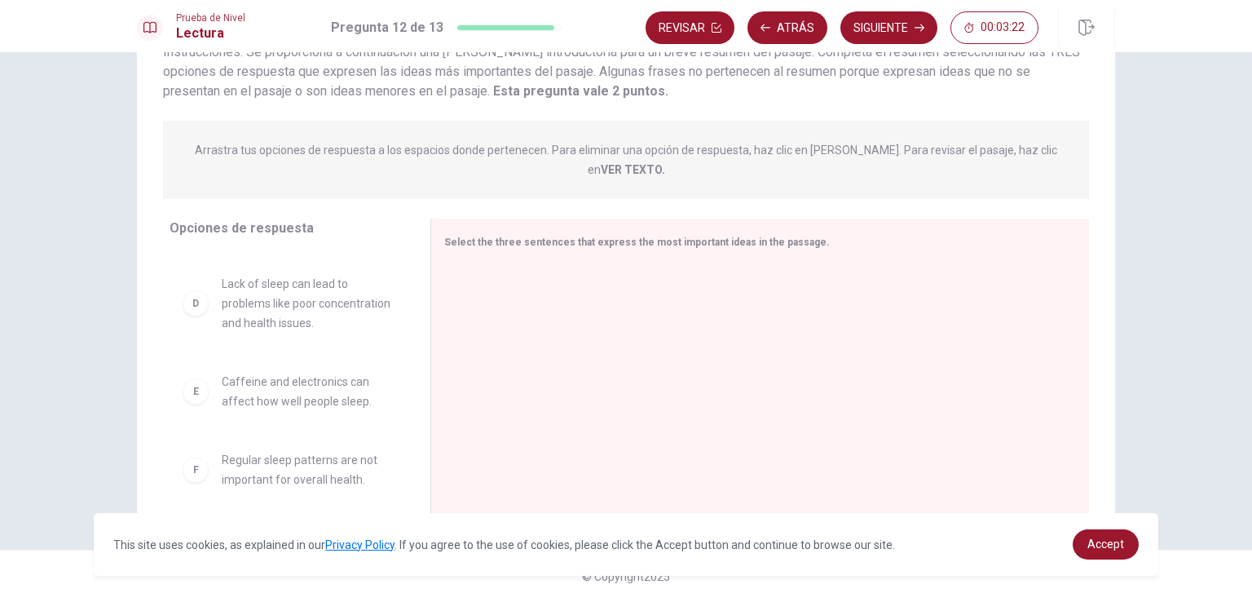
scroll to position [0, 0]
click at [315, 288] on span "REM sleep is the most important stage of sleep because it is when most dreams h…" at bounding box center [307, 293] width 170 height 59
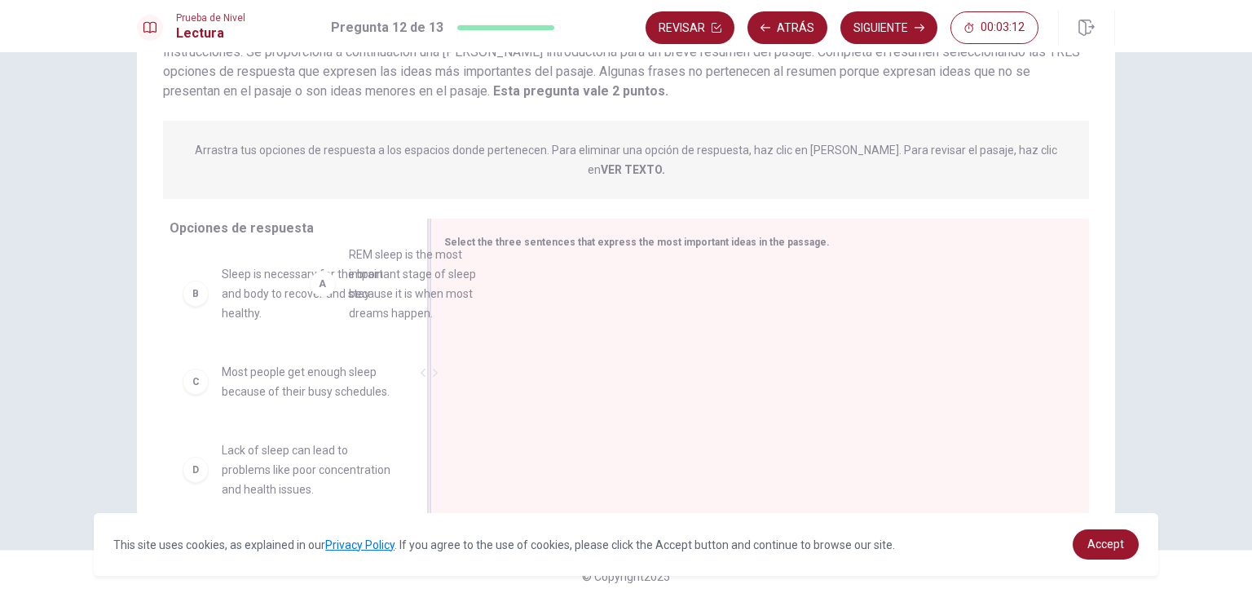
drag, startPoint x: 315, startPoint y: 288, endPoint x: 567, endPoint y: 298, distance: 252.1
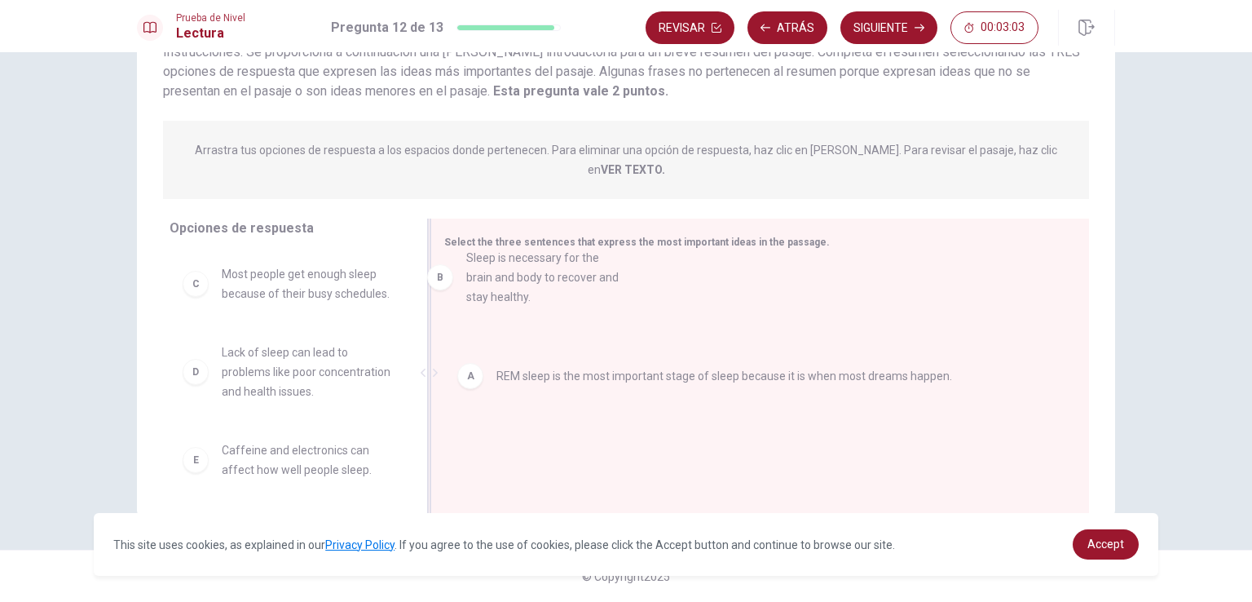
drag, startPoint x: 272, startPoint y: 271, endPoint x: 525, endPoint y: 275, distance: 252.8
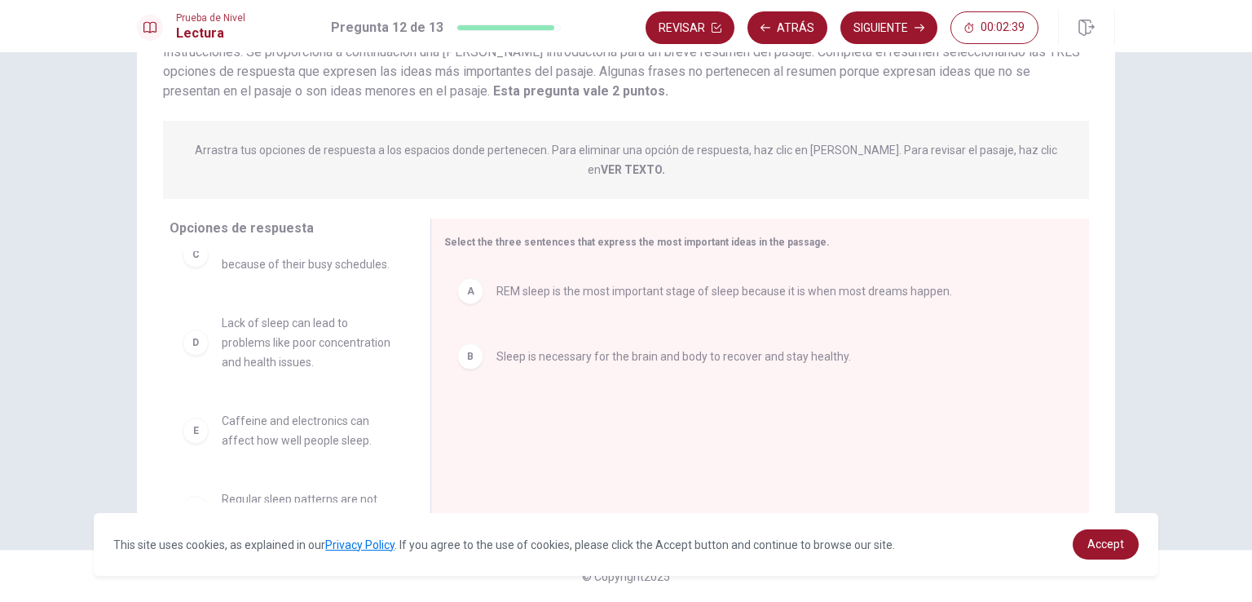
scroll to position [24, 0]
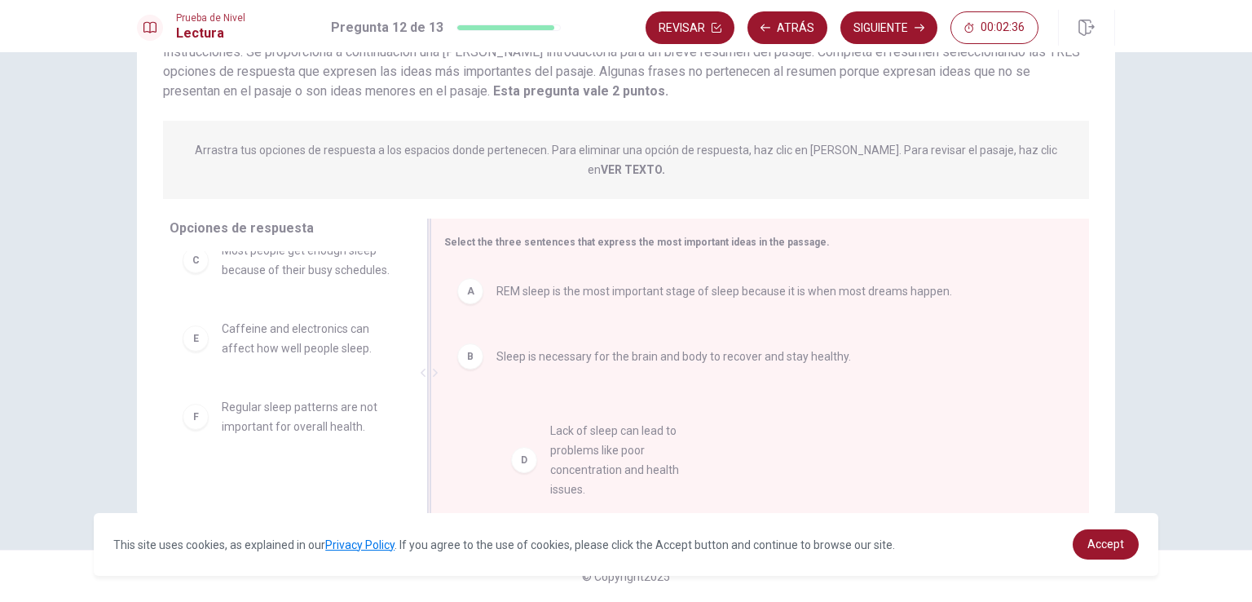
drag, startPoint x: 281, startPoint y: 378, endPoint x: 620, endPoint y: 482, distance: 353.8
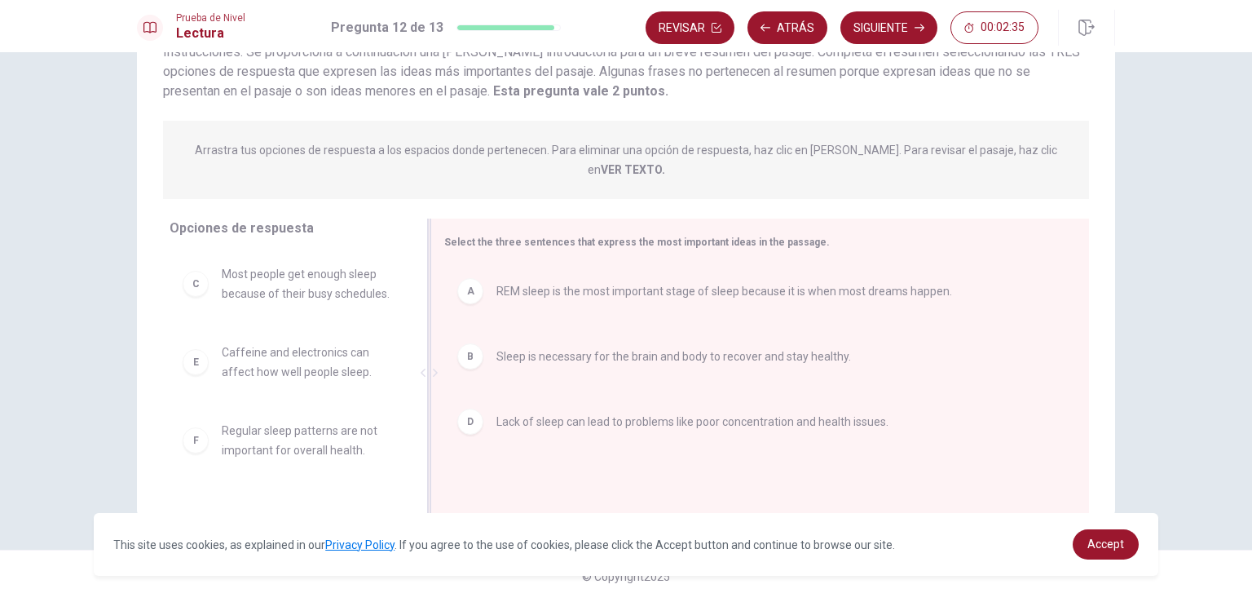
scroll to position [0, 0]
drag, startPoint x: 288, startPoint y: 343, endPoint x: 625, endPoint y: 462, distance: 357.9
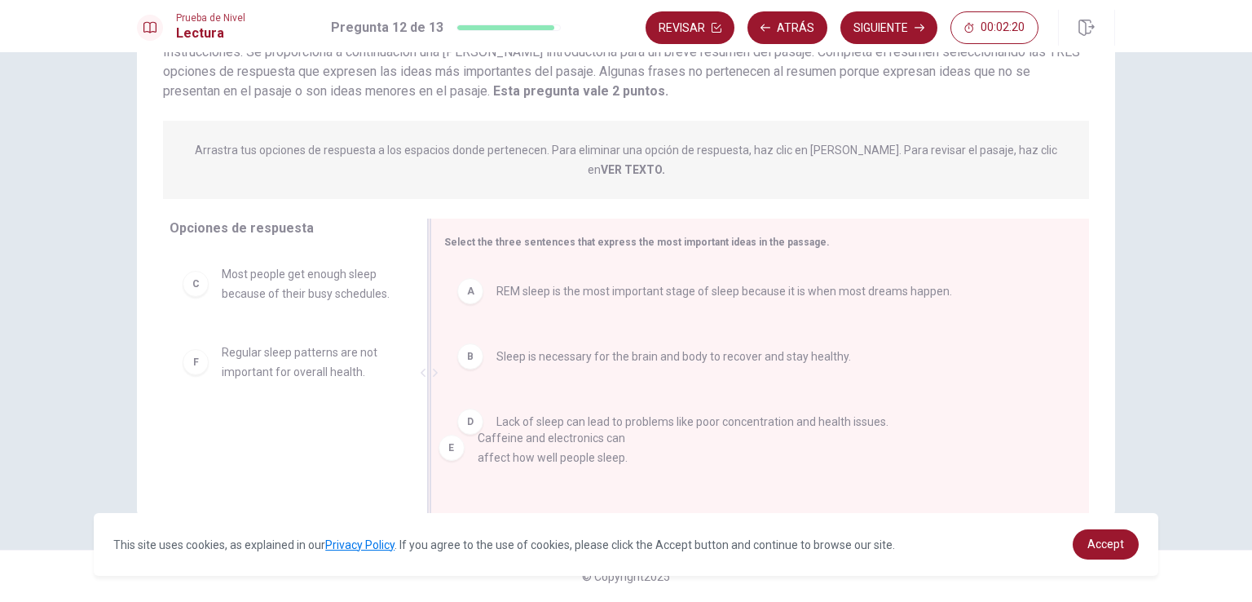
drag, startPoint x: 277, startPoint y: 343, endPoint x: 600, endPoint y: 463, distance: 344.4
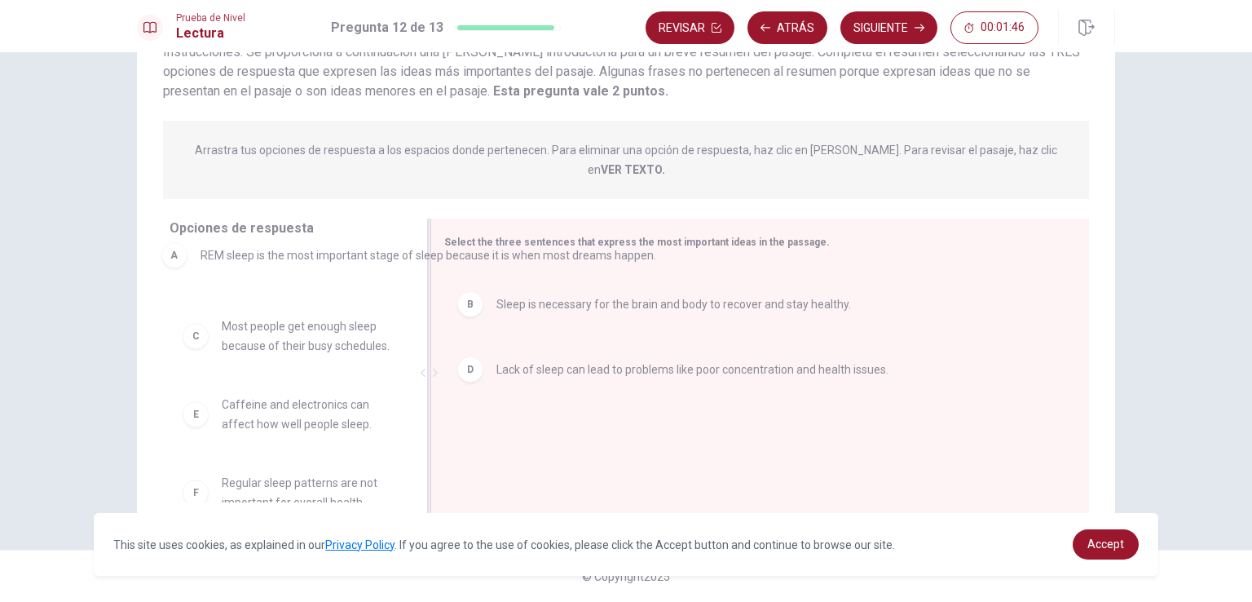
drag, startPoint x: 576, startPoint y: 281, endPoint x: 277, endPoint y: 264, distance: 299.7
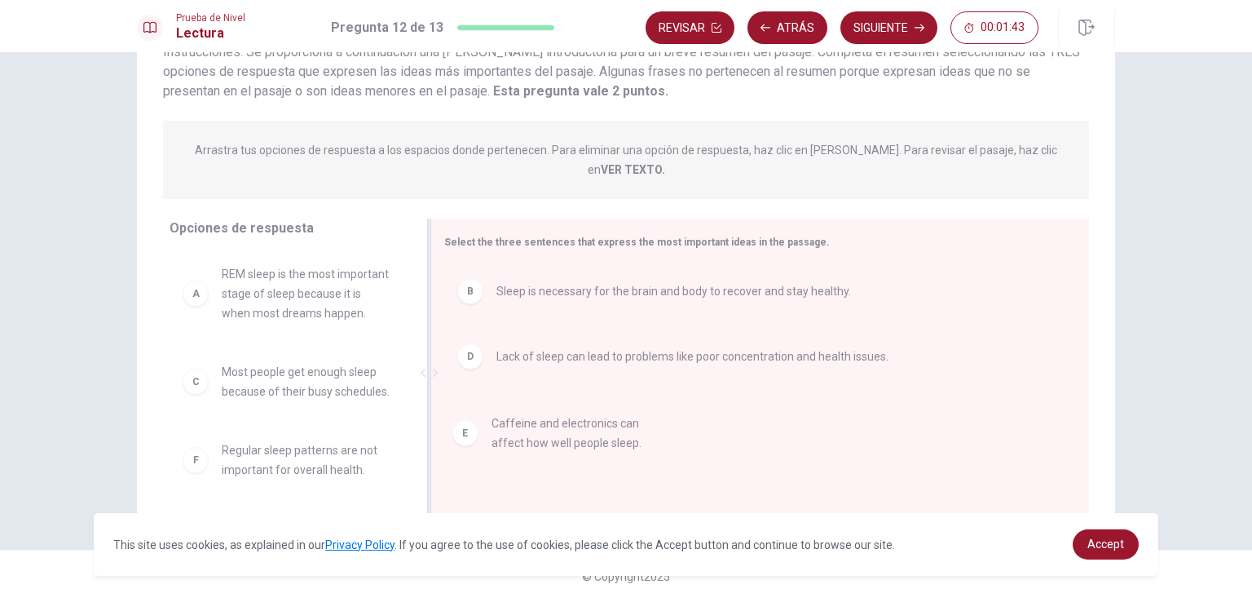
scroll to position [2, 0]
drag, startPoint x: 270, startPoint y: 472, endPoint x: 701, endPoint y: 402, distance: 436.9
click at [880, 26] on button "Siguiente" at bounding box center [889, 27] width 97 height 33
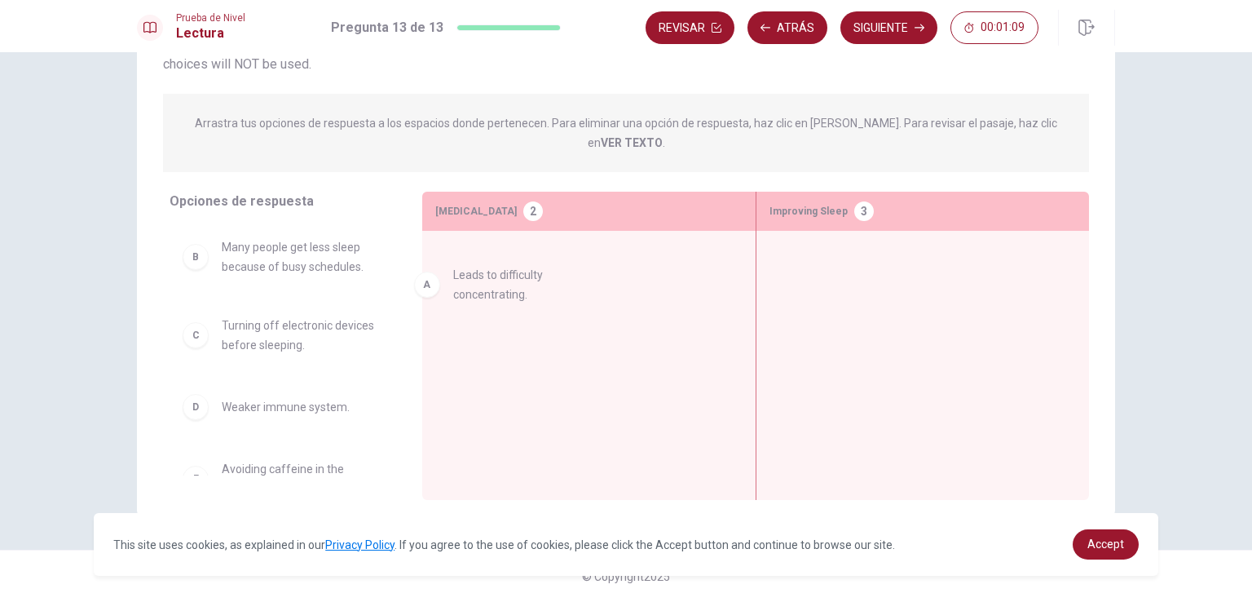
drag, startPoint x: 267, startPoint y: 249, endPoint x: 562, endPoint y: 293, distance: 297.6
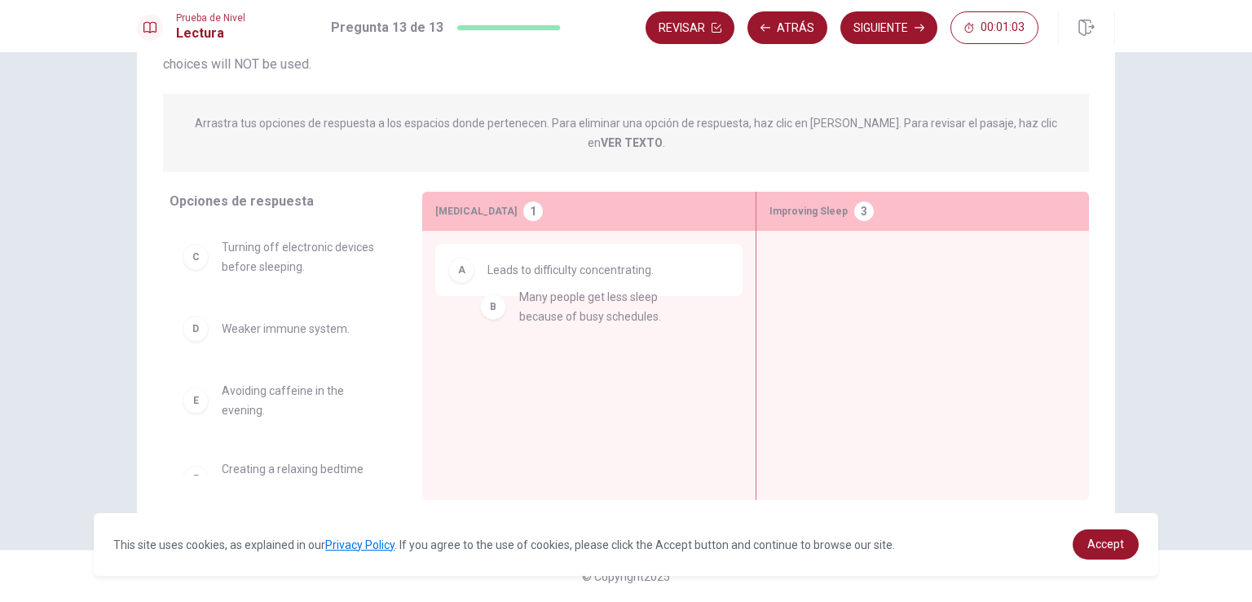
drag, startPoint x: 267, startPoint y: 252, endPoint x: 578, endPoint y: 322, distance: 318.4
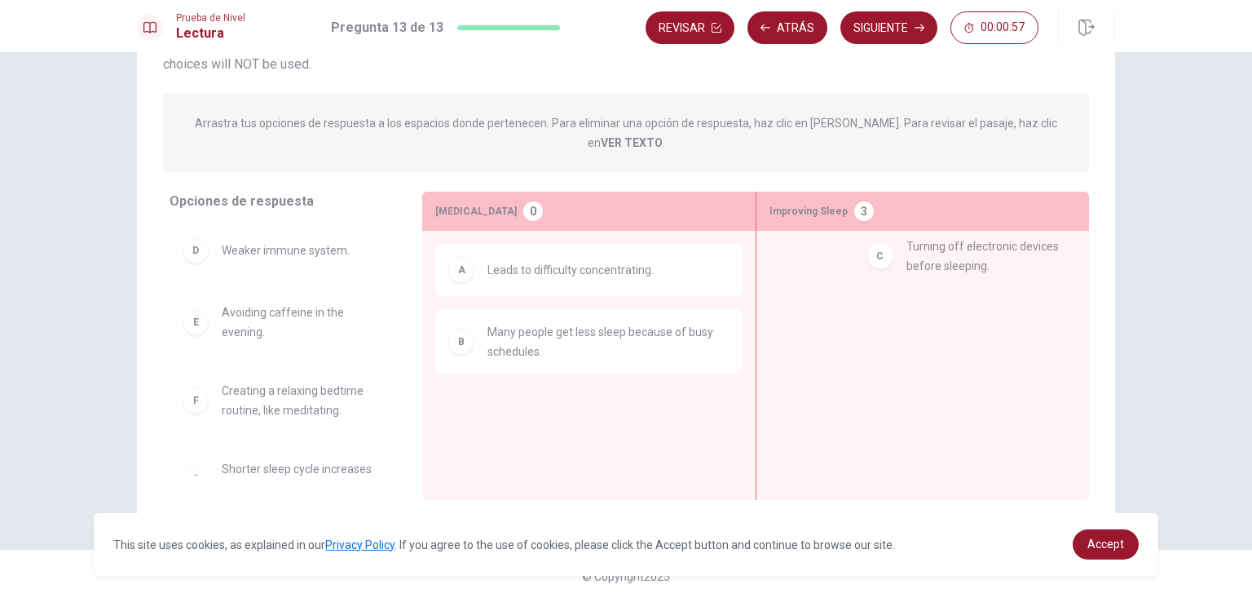
drag, startPoint x: 271, startPoint y: 250, endPoint x: 962, endPoint y: 271, distance: 690.8
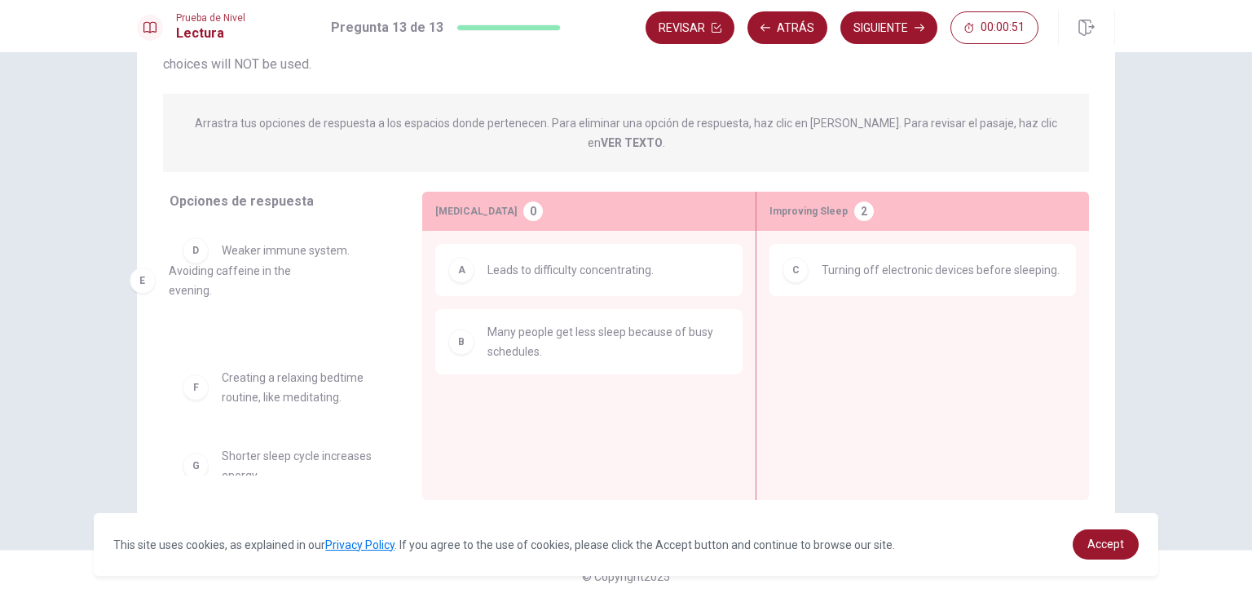
drag, startPoint x: 246, startPoint y: 307, endPoint x: 285, endPoint y: 307, distance: 38.3
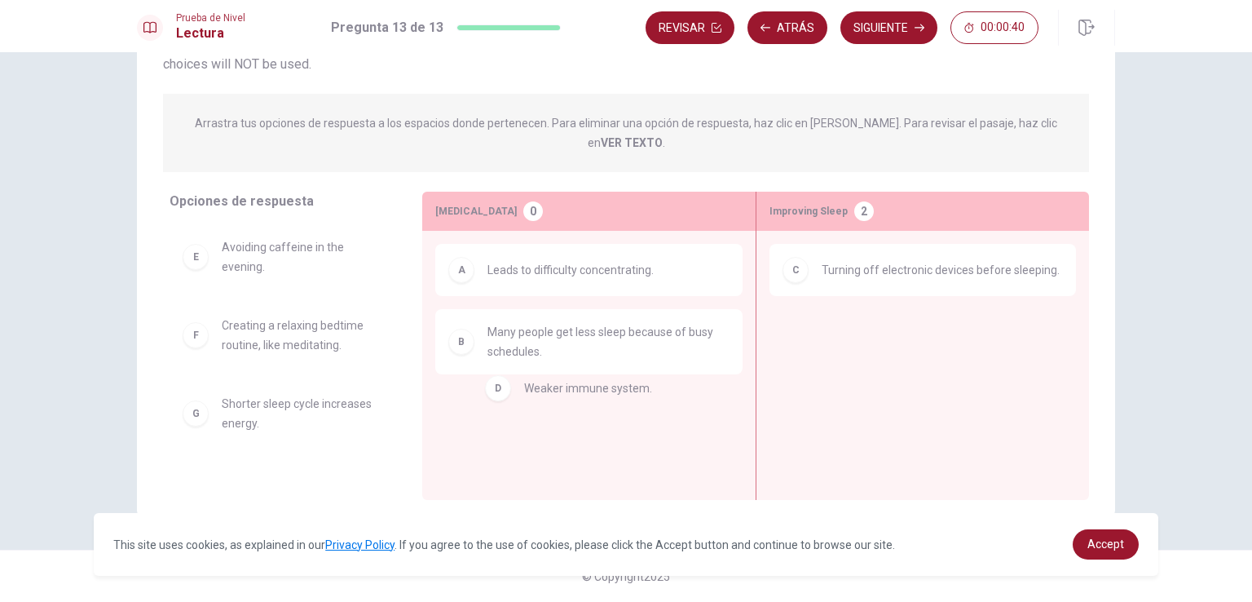
drag, startPoint x: 279, startPoint y: 232, endPoint x: 613, endPoint y: 402, distance: 374.8
drag, startPoint x: 280, startPoint y: 243, endPoint x: 561, endPoint y: 421, distance: 332.5
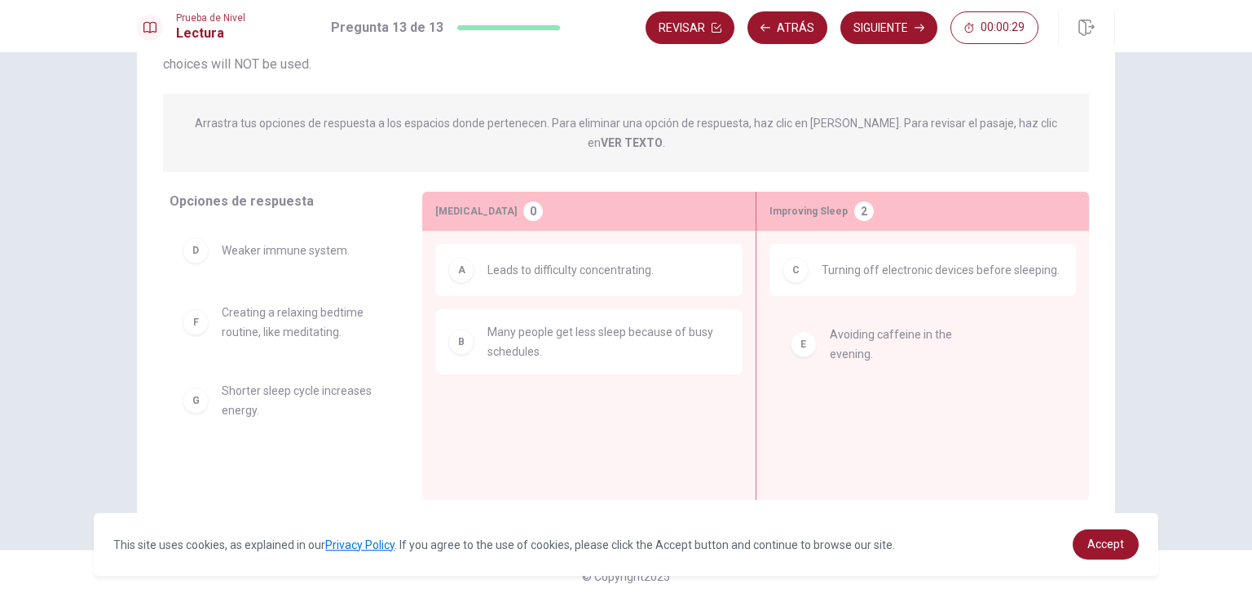
drag, startPoint x: 242, startPoint y: 305, endPoint x: 867, endPoint y: 350, distance: 626.1
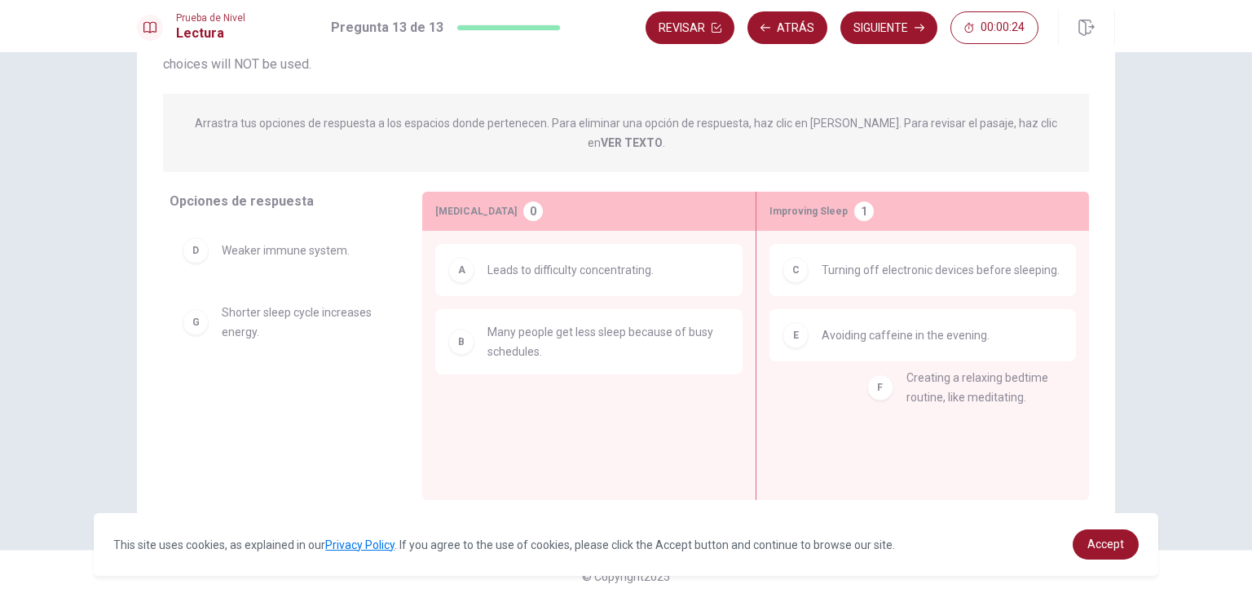
drag, startPoint x: 222, startPoint y: 307, endPoint x: 897, endPoint y: 395, distance: 680.8
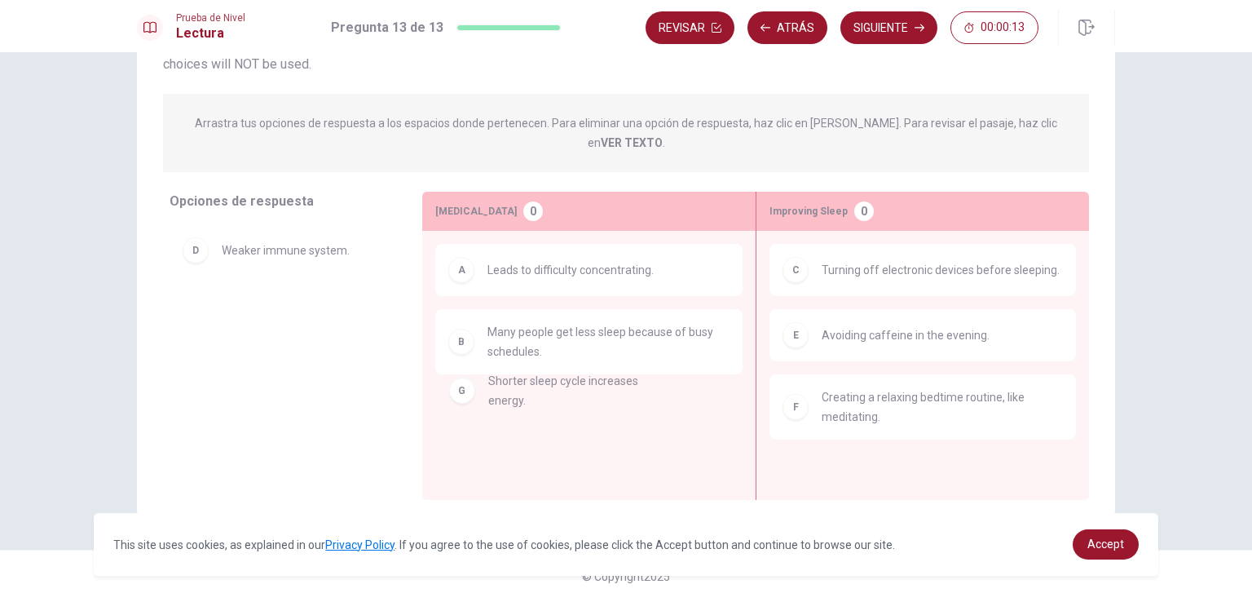
drag, startPoint x: 228, startPoint y: 311, endPoint x: 519, endPoint y: 408, distance: 306.8
click at [879, 27] on button "Siguiente" at bounding box center [889, 27] width 97 height 33
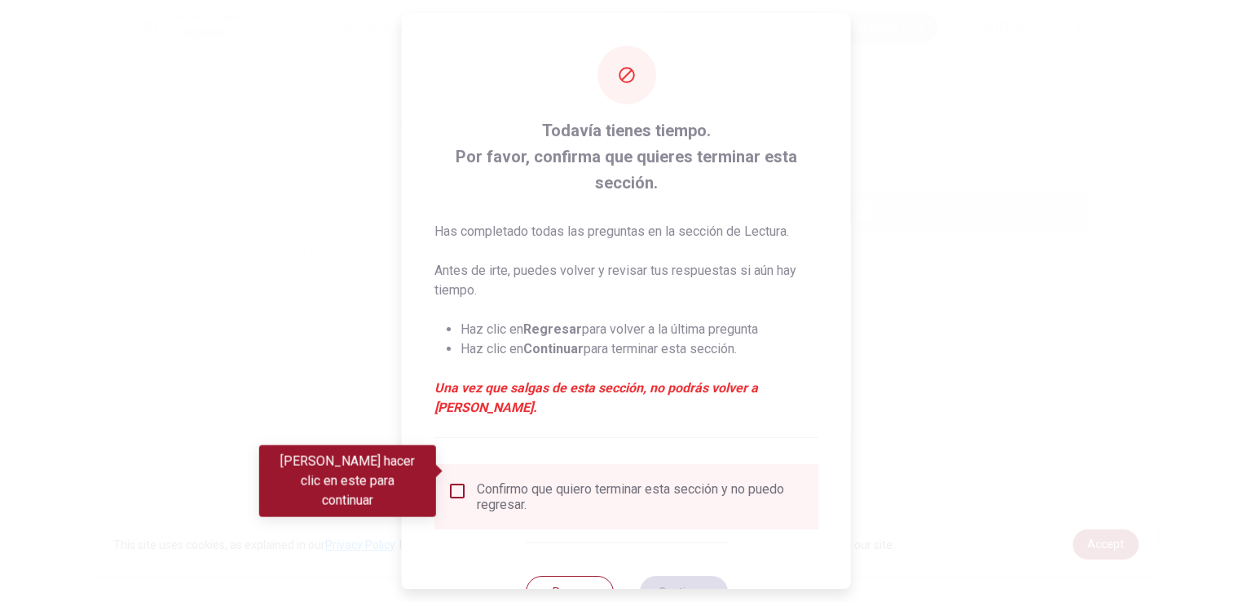
click at [458, 481] on input "Debes hacer clic en este para continuar" at bounding box center [458, 491] width 20 height 20
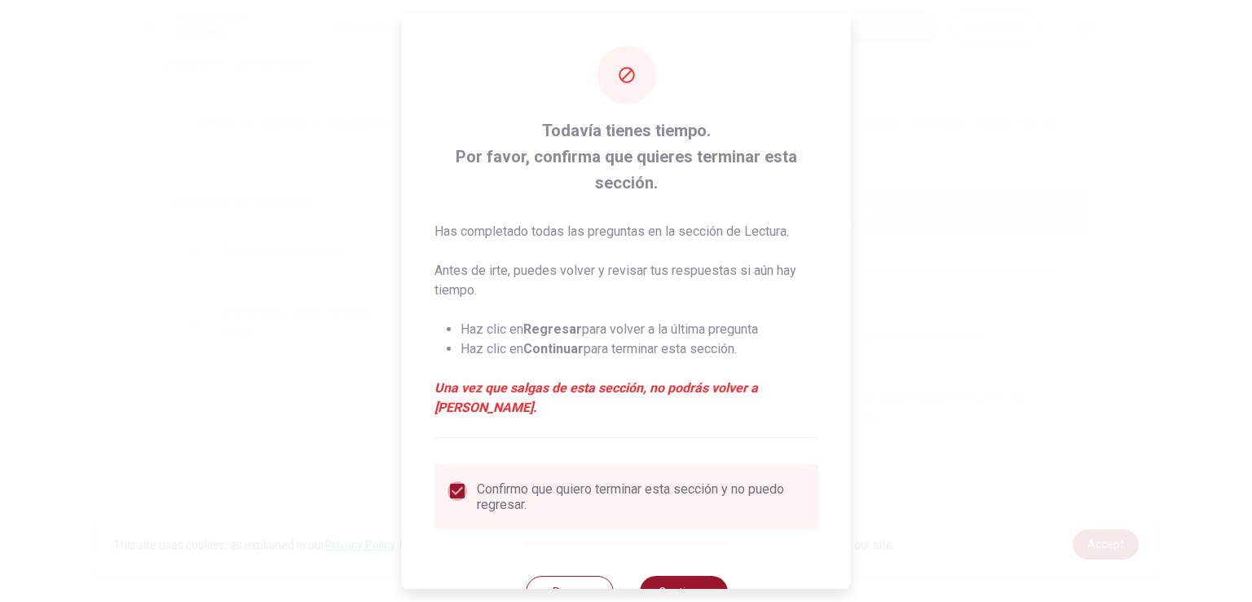
click at [459, 481] on input "checkbox" at bounding box center [458, 491] width 20 height 20
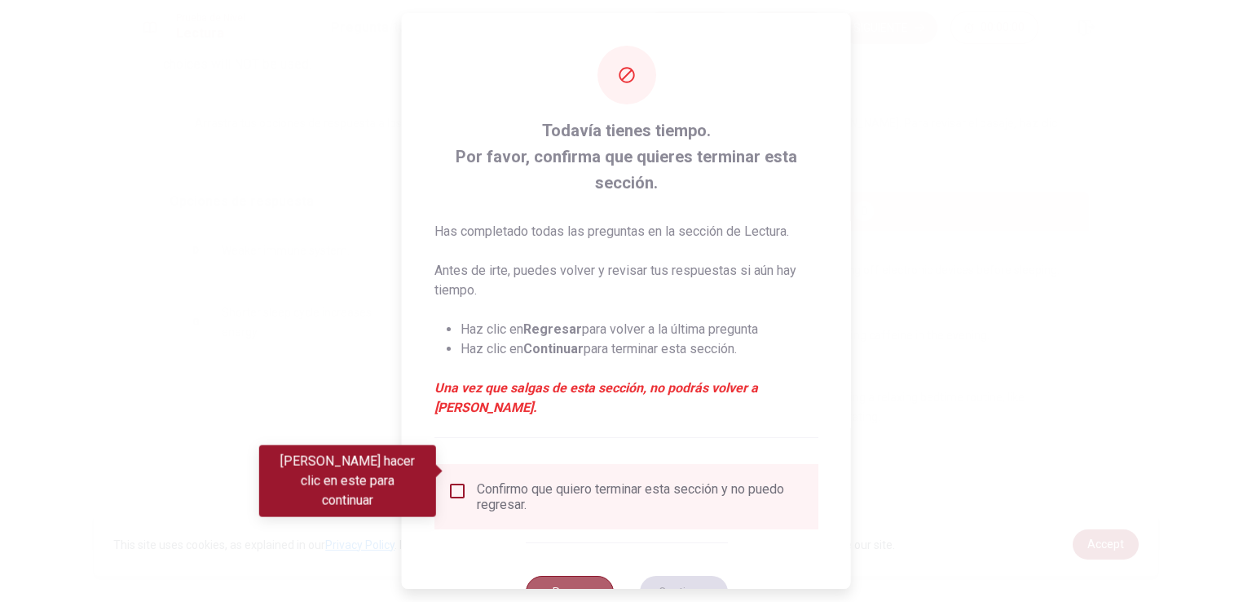
click at [563, 576] on button "Regresar" at bounding box center [569, 592] width 88 height 33
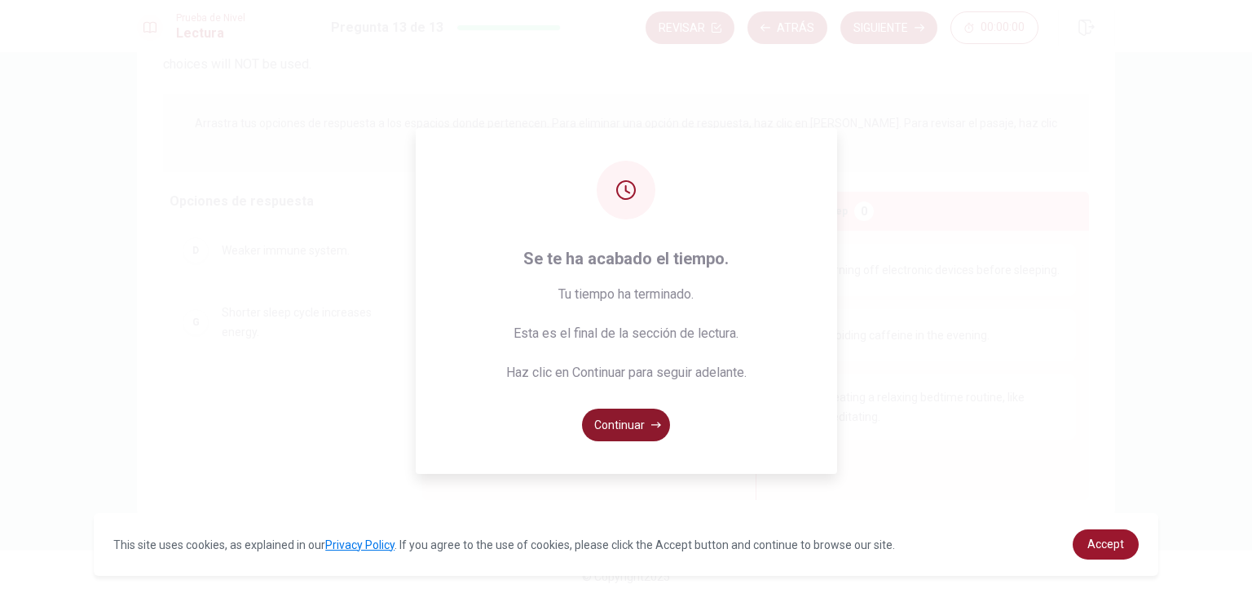
click at [629, 418] on button "Continuar" at bounding box center [626, 424] width 88 height 33
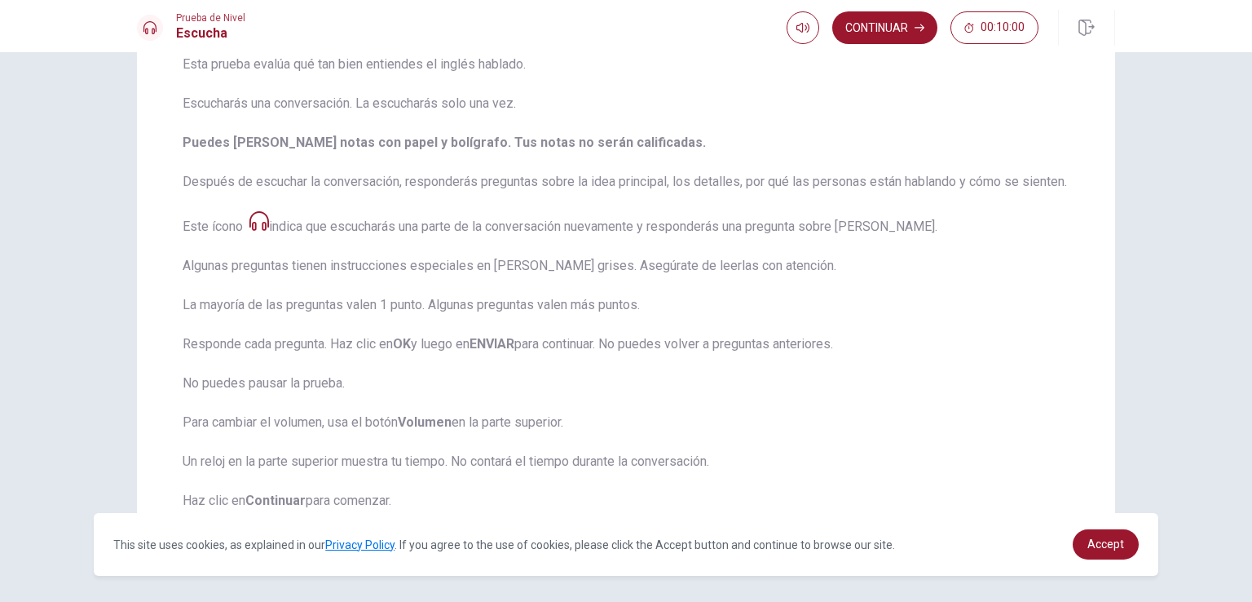
scroll to position [143, 0]
click at [894, 20] on button "Continuar" at bounding box center [884, 27] width 105 height 33
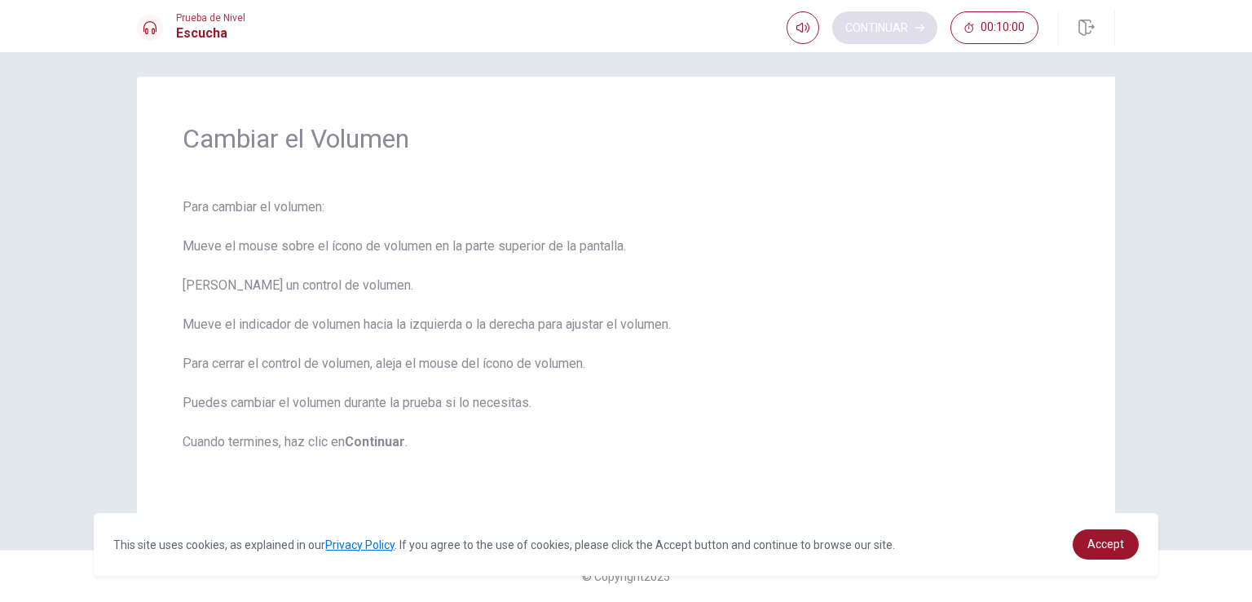
scroll to position [8, 0]
click at [887, 33] on button "Continuar" at bounding box center [884, 27] width 105 height 33
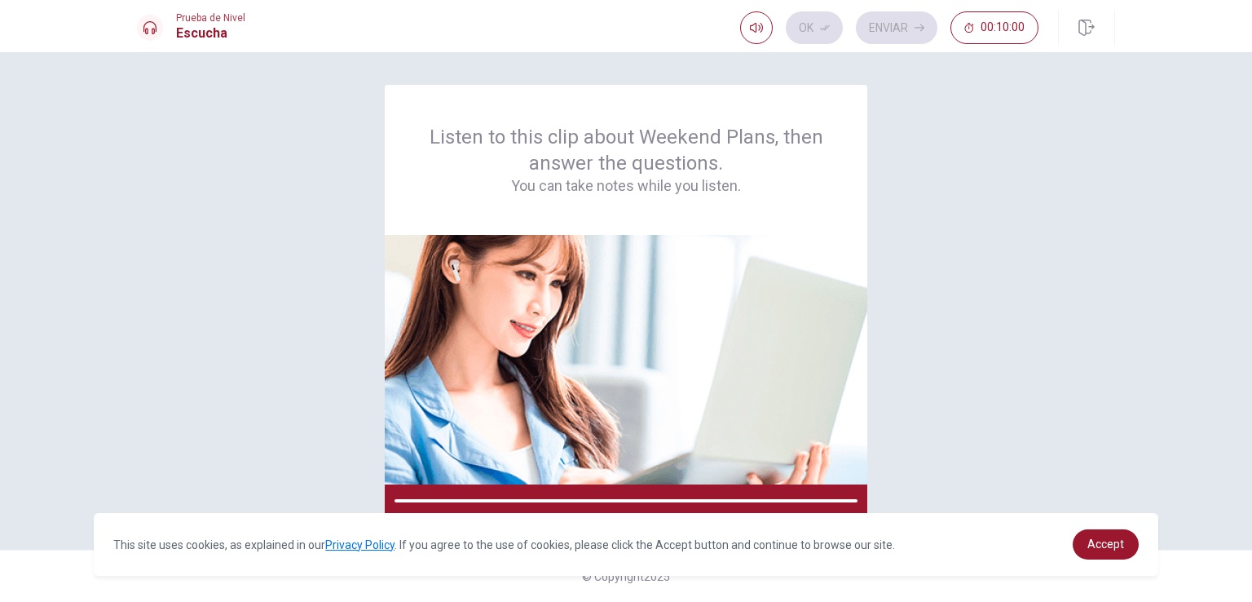
scroll to position [0, 0]
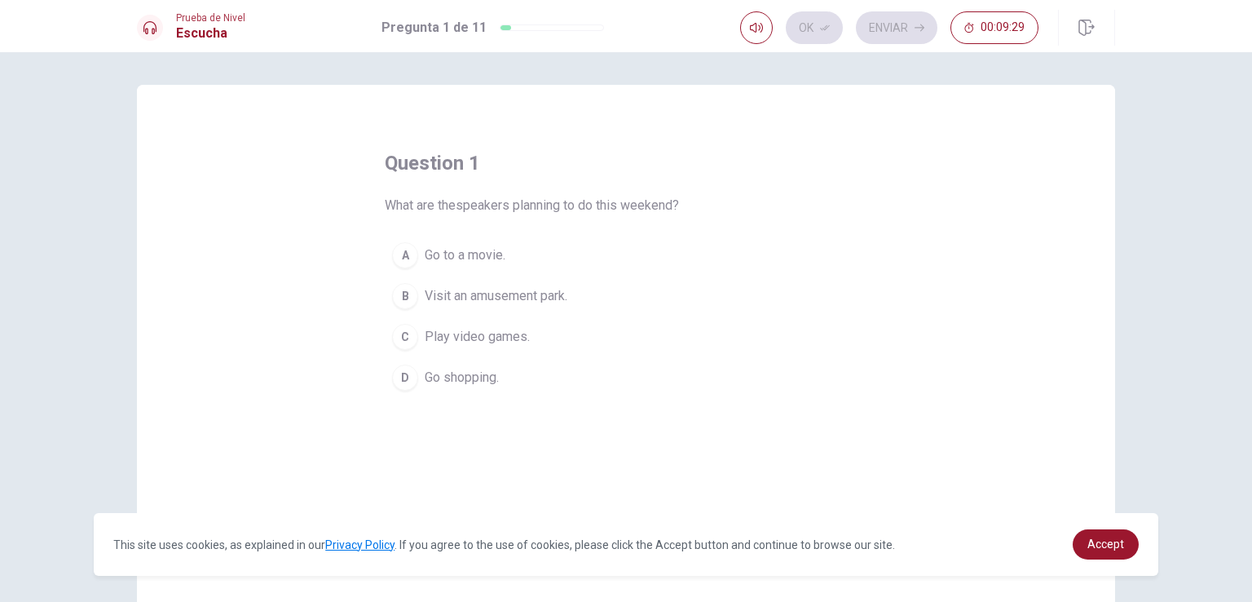
click at [399, 298] on div "B" at bounding box center [405, 296] width 26 height 26
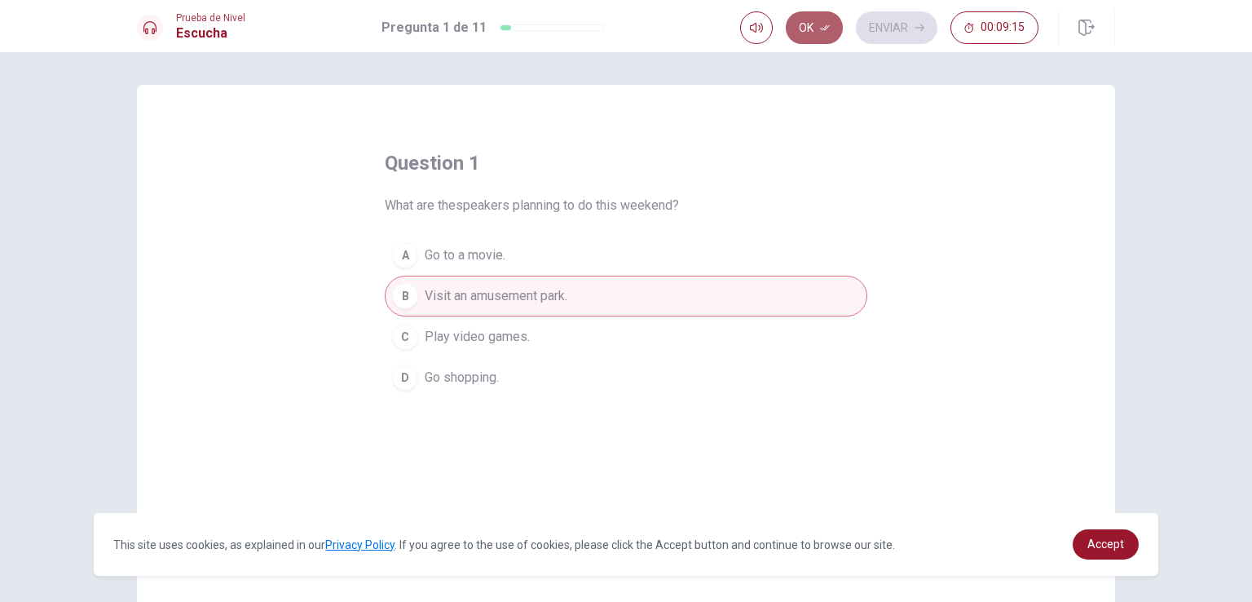
click at [820, 25] on icon "button" at bounding box center [825, 28] width 10 height 10
click at [904, 27] on button "Enviar" at bounding box center [897, 27] width 82 height 33
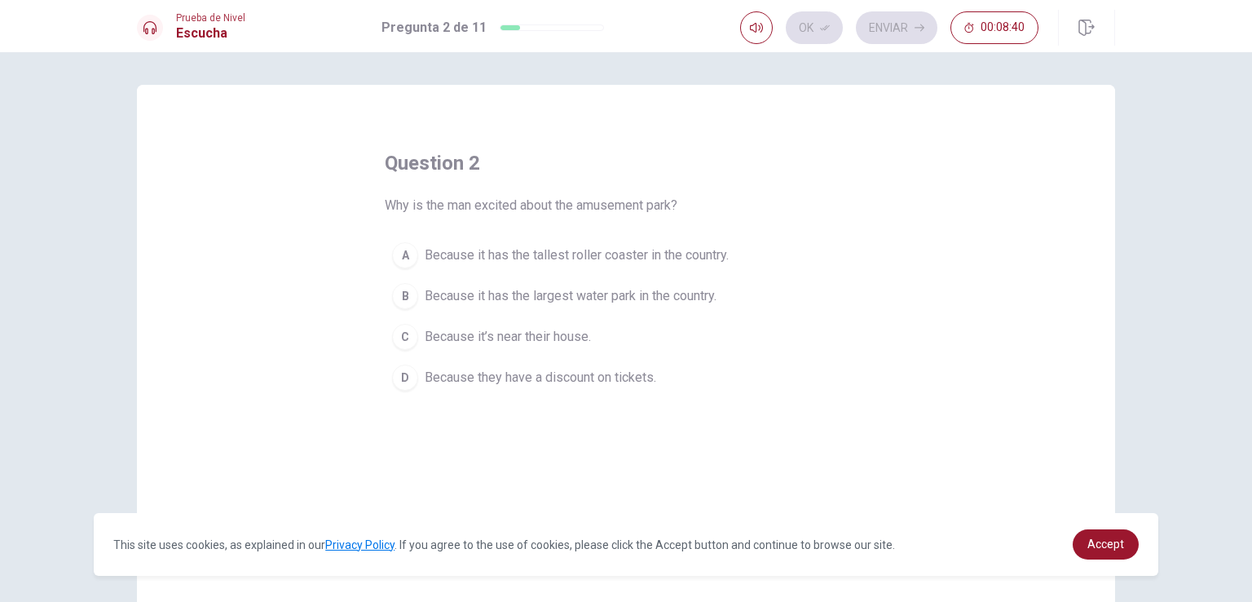
click at [401, 252] on div "A" at bounding box center [405, 255] width 26 height 26
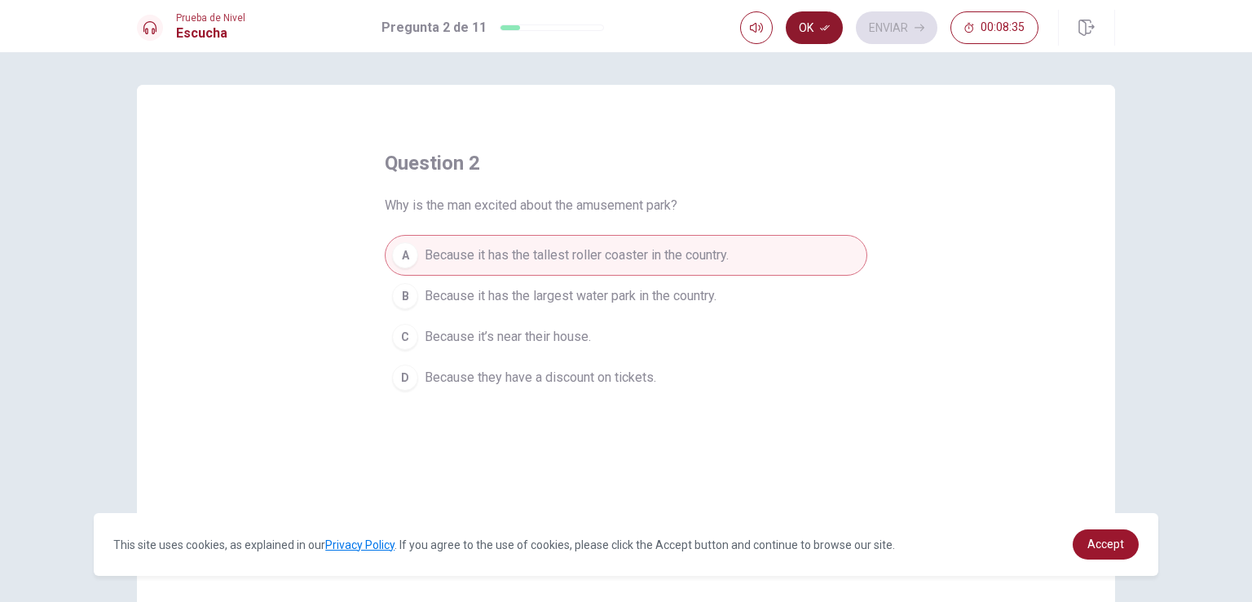
click at [814, 24] on button "Ok" at bounding box center [814, 27] width 57 height 33
click at [900, 27] on button "Enviar" at bounding box center [897, 27] width 82 height 33
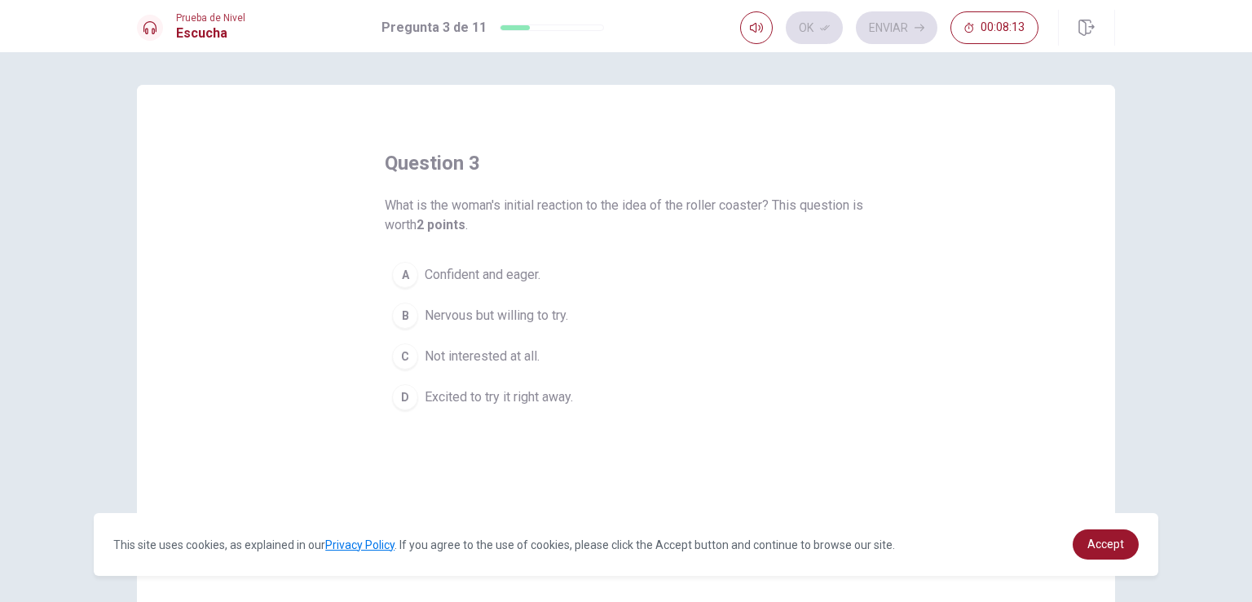
click at [404, 398] on div "D" at bounding box center [405, 397] width 26 height 26
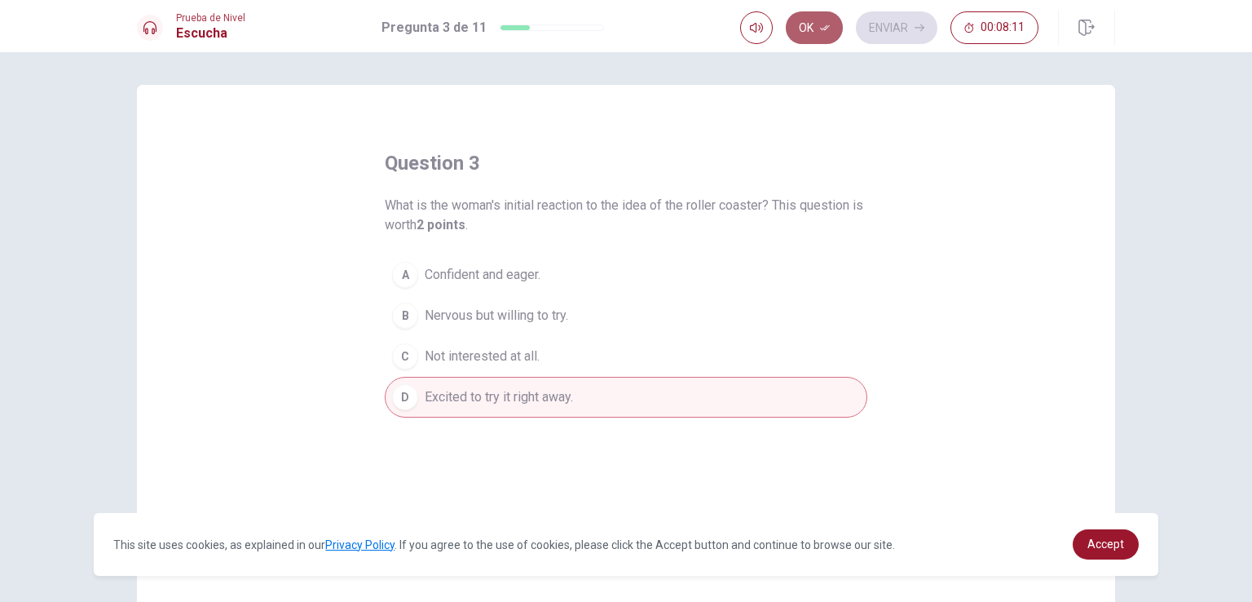
click at [817, 37] on button "Ok" at bounding box center [814, 27] width 57 height 33
click at [884, 26] on button "Enviar" at bounding box center [897, 27] width 82 height 33
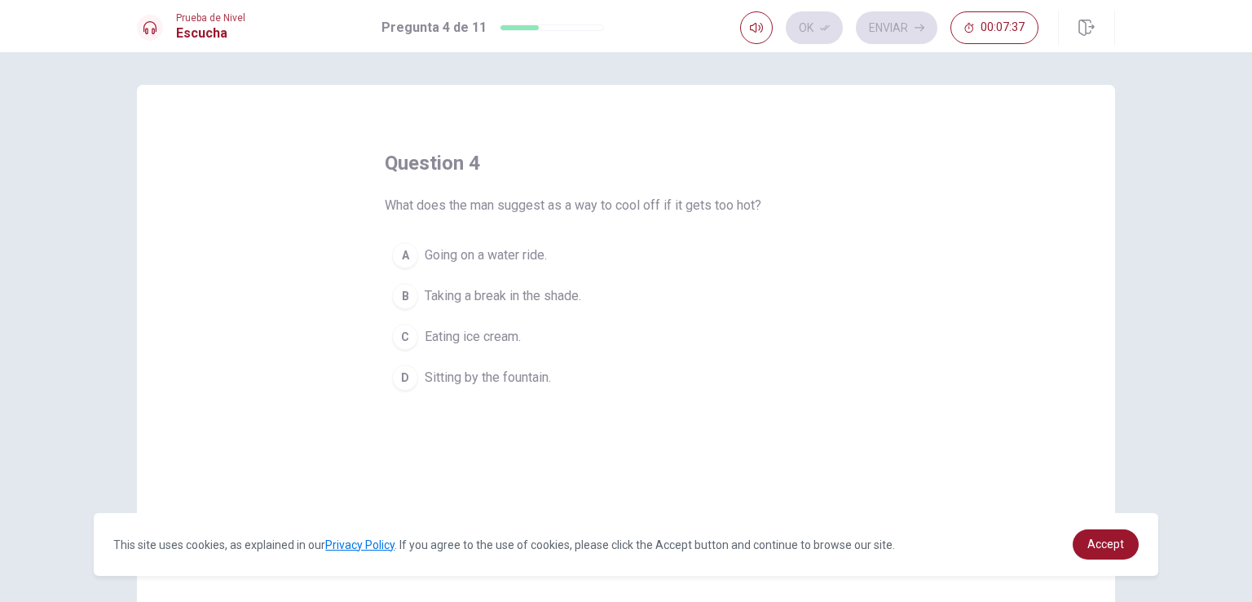
click at [402, 259] on div "A" at bounding box center [405, 255] width 26 height 26
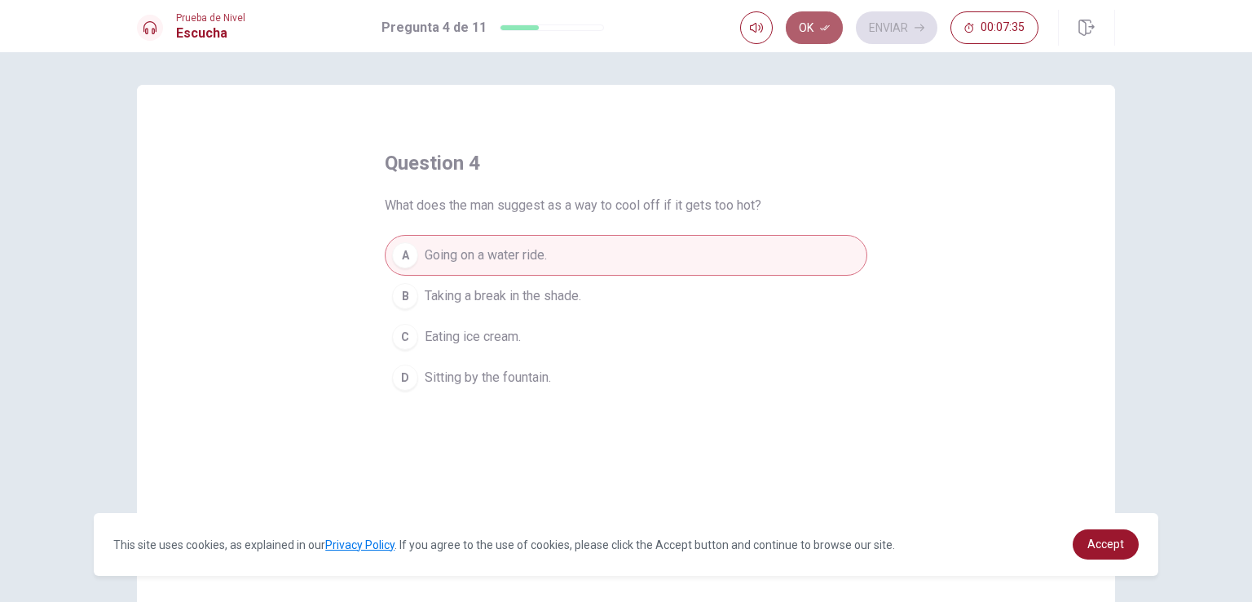
click at [812, 27] on button "Ok" at bounding box center [814, 27] width 57 height 33
click at [897, 22] on button "Enviar" at bounding box center [897, 27] width 82 height 33
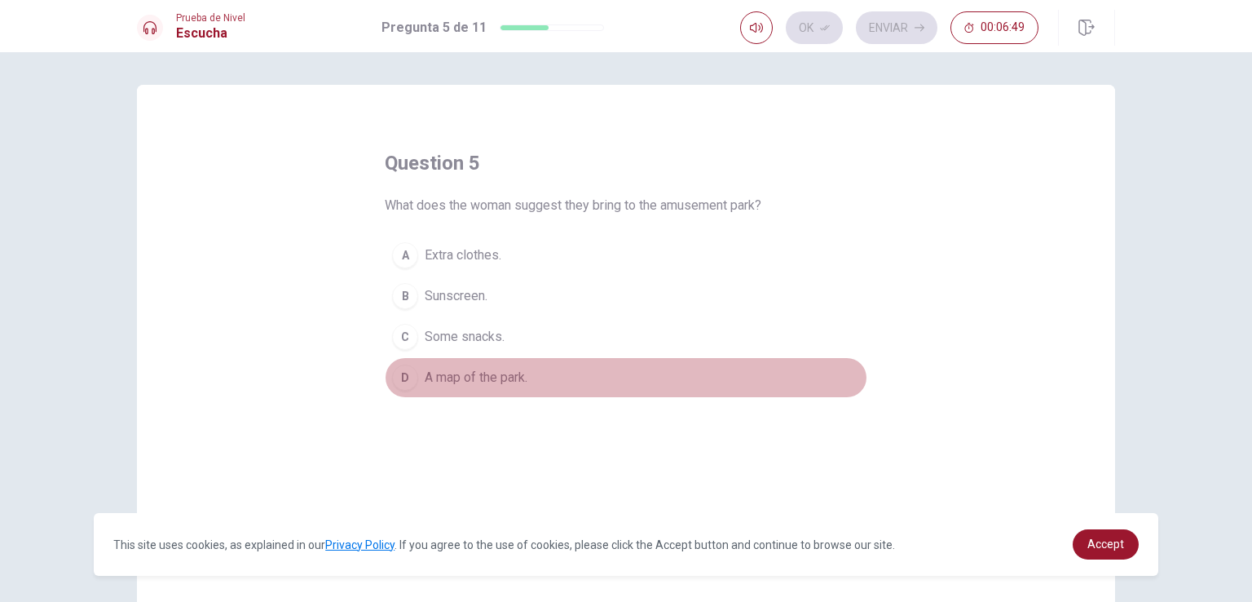
click at [404, 368] on div "D" at bounding box center [405, 377] width 26 height 26
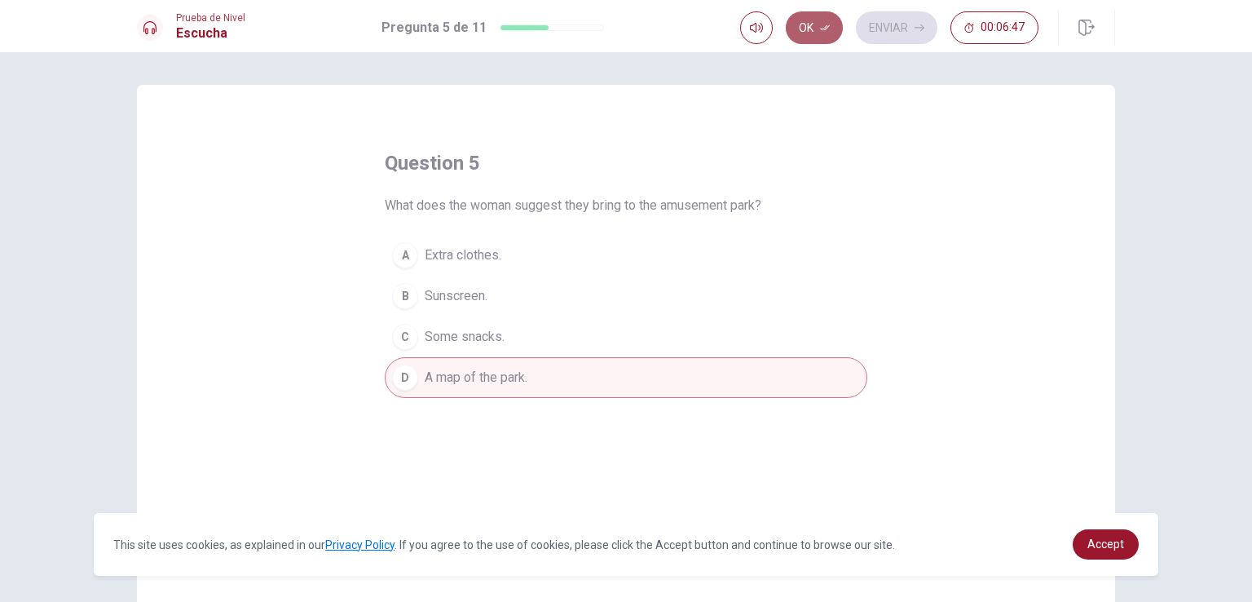
click at [815, 33] on button "Ok" at bounding box center [814, 27] width 57 height 33
click at [894, 30] on button "Enviar" at bounding box center [897, 27] width 82 height 33
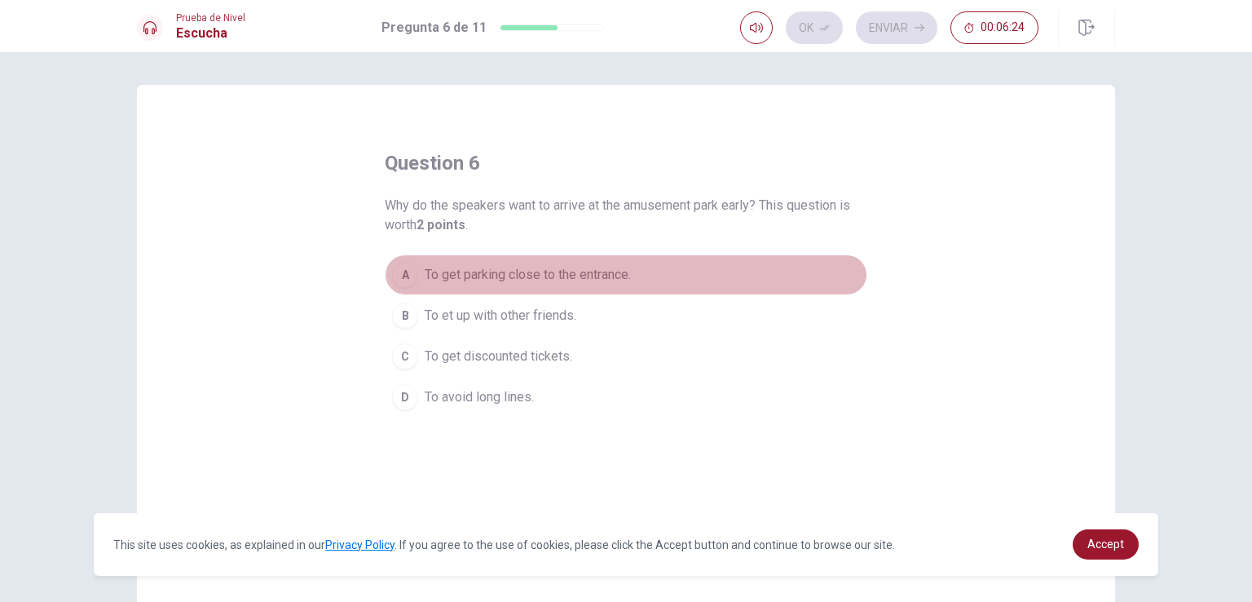
click at [401, 275] on div "A" at bounding box center [405, 275] width 26 height 26
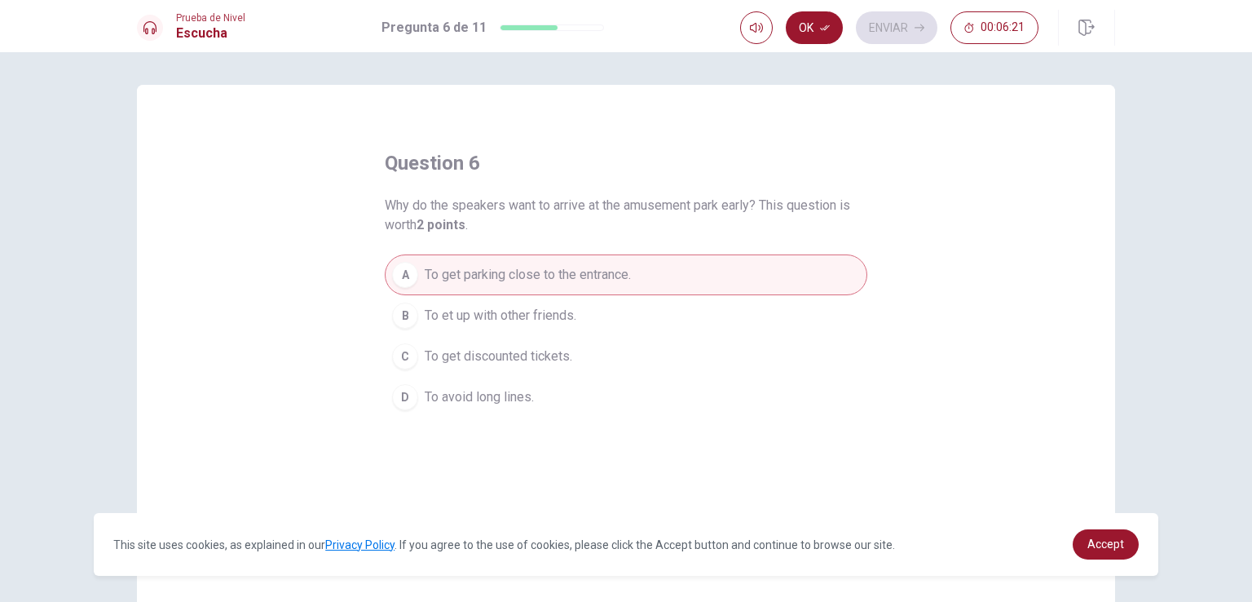
click at [401, 400] on div "D" at bounding box center [405, 397] width 26 height 26
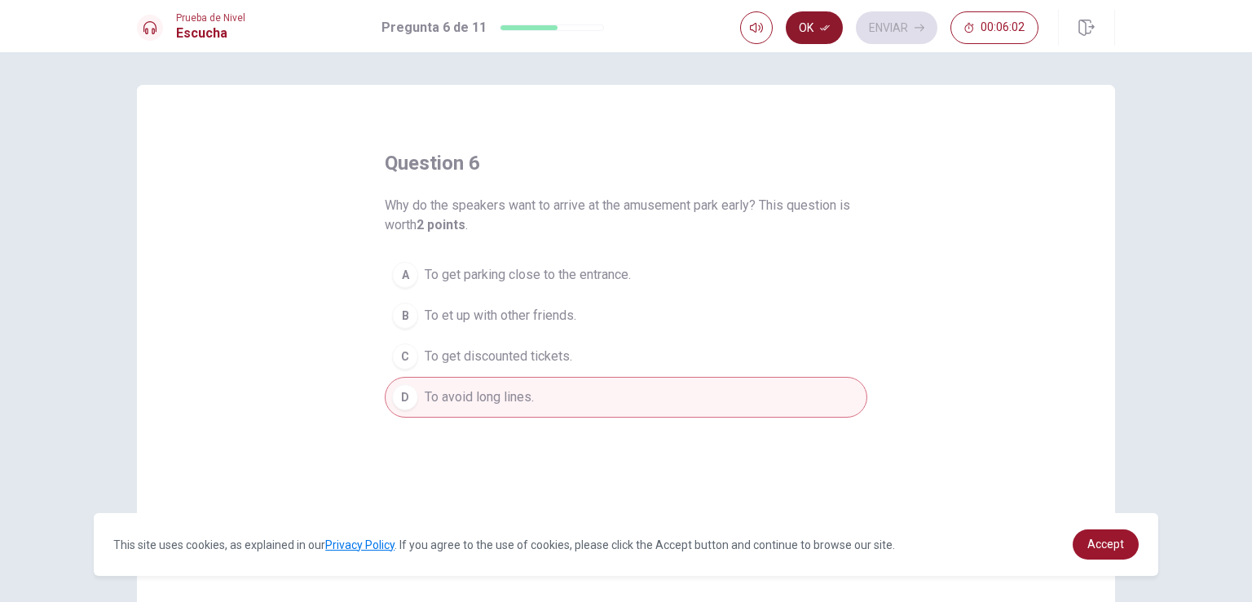
click at [809, 27] on button "Ok" at bounding box center [814, 27] width 57 height 33
click at [903, 25] on button "Enviar" at bounding box center [897, 27] width 82 height 33
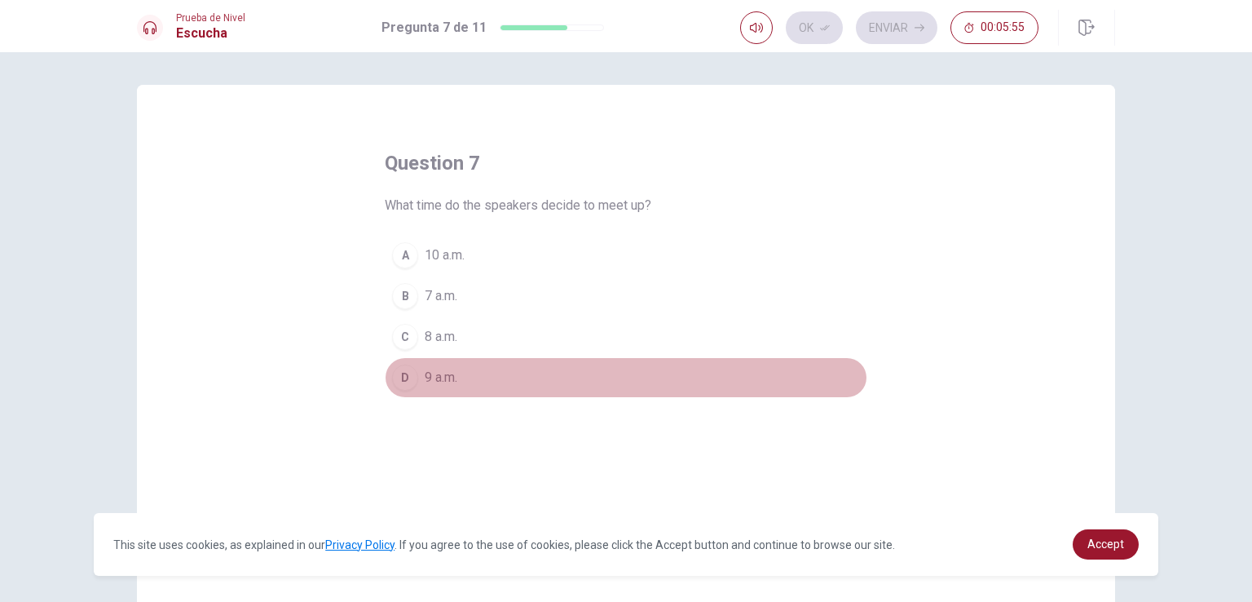
click at [403, 377] on div "D" at bounding box center [405, 377] width 26 height 26
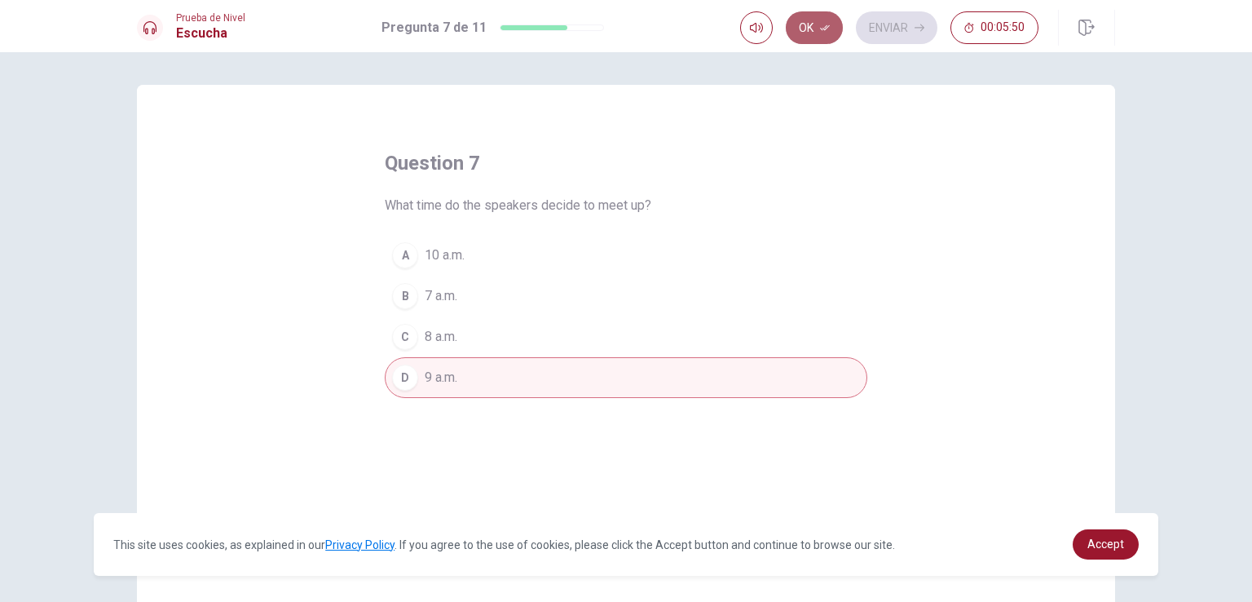
click at [809, 24] on button "Ok" at bounding box center [814, 27] width 57 height 33
click at [883, 27] on button "Enviar" at bounding box center [897, 27] width 82 height 33
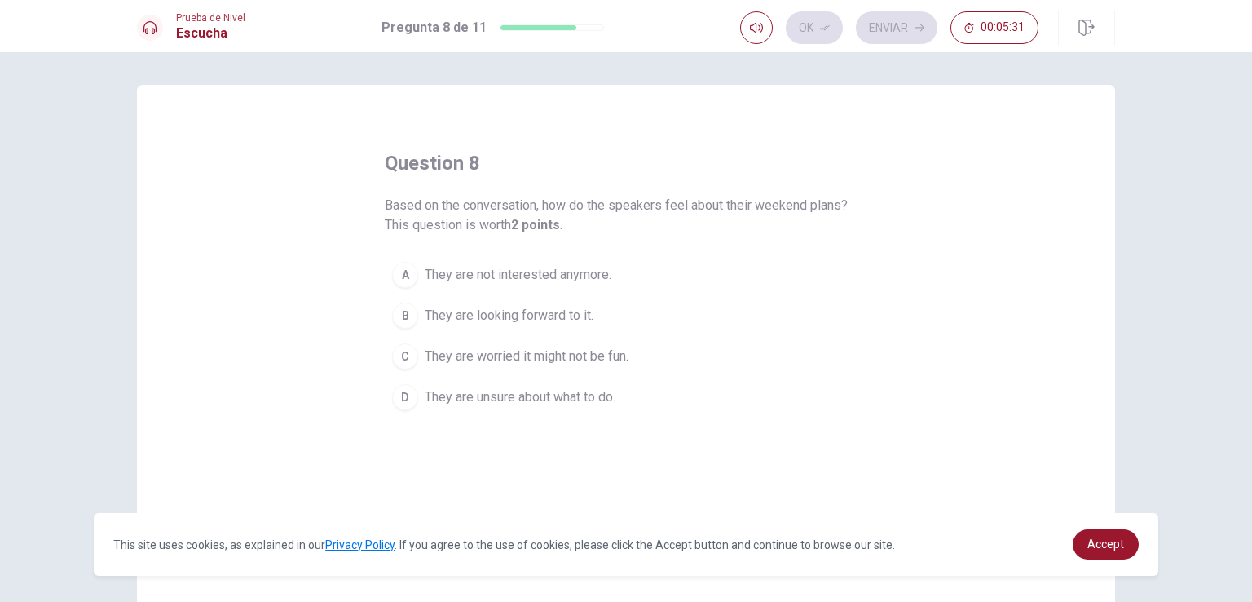
click at [409, 319] on div "B" at bounding box center [405, 315] width 26 height 26
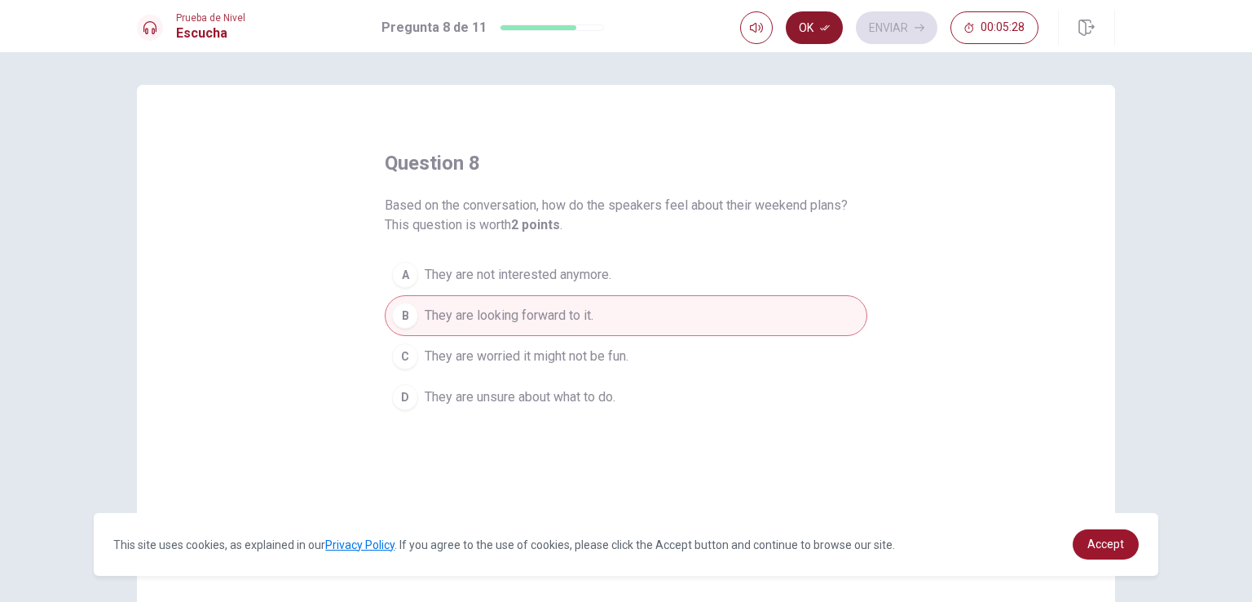
click at [818, 27] on button "Ok" at bounding box center [814, 27] width 57 height 33
click at [912, 27] on button "Enviar" at bounding box center [897, 27] width 82 height 33
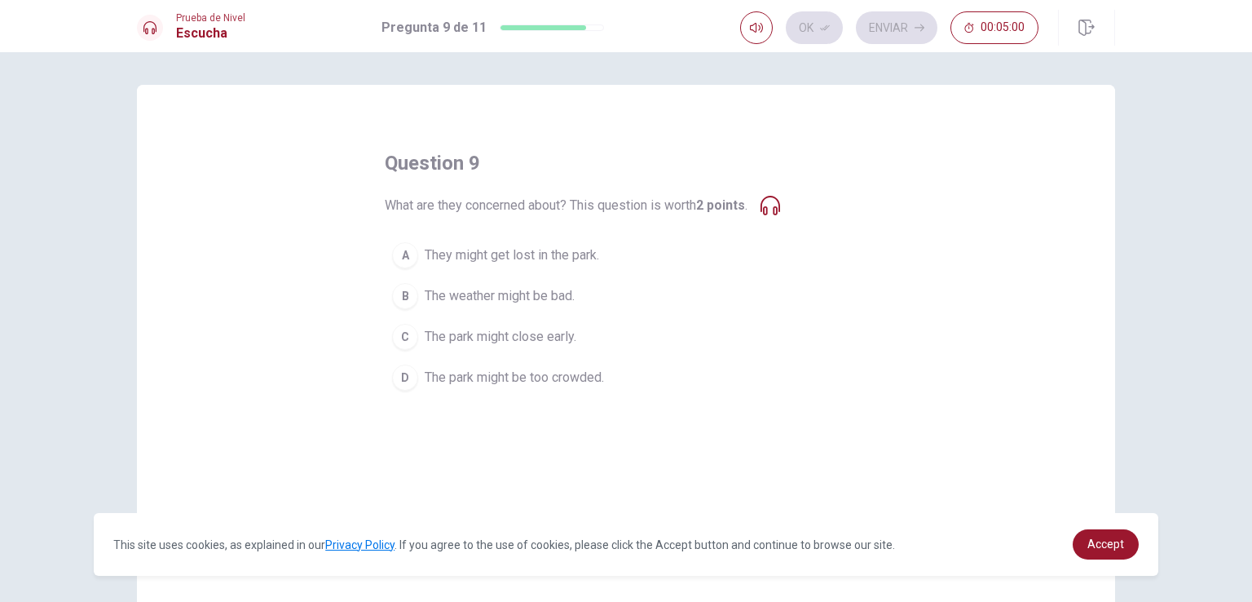
click at [779, 205] on icon at bounding box center [771, 206] width 20 height 20
click at [773, 206] on icon at bounding box center [771, 206] width 20 height 20
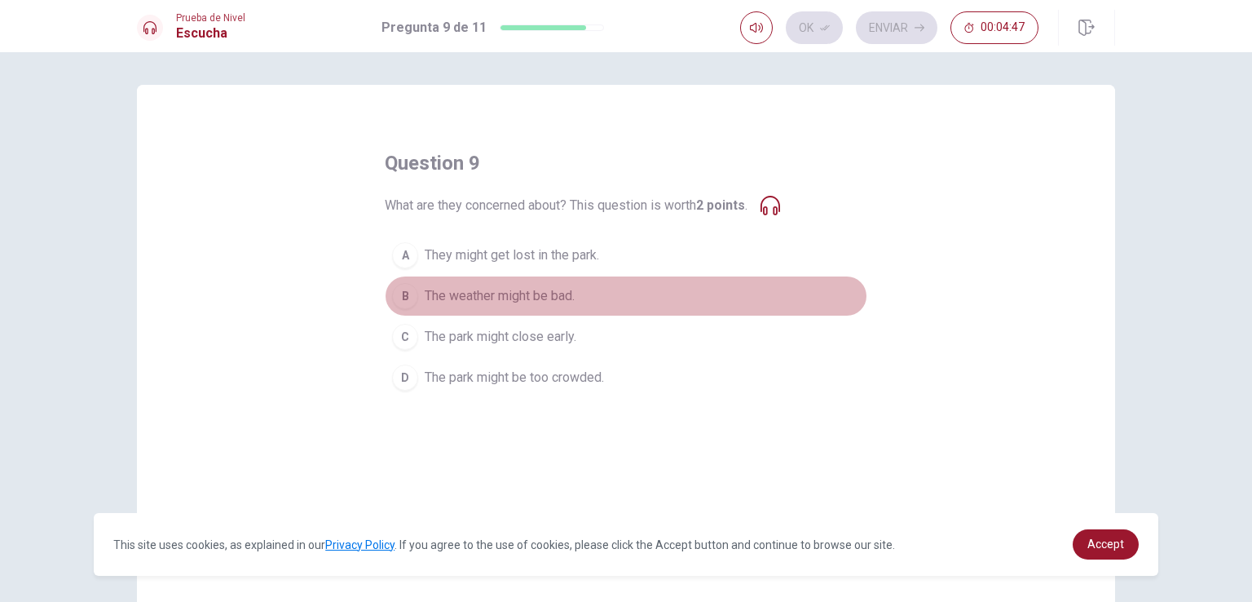
click at [399, 285] on div "B" at bounding box center [405, 296] width 26 height 26
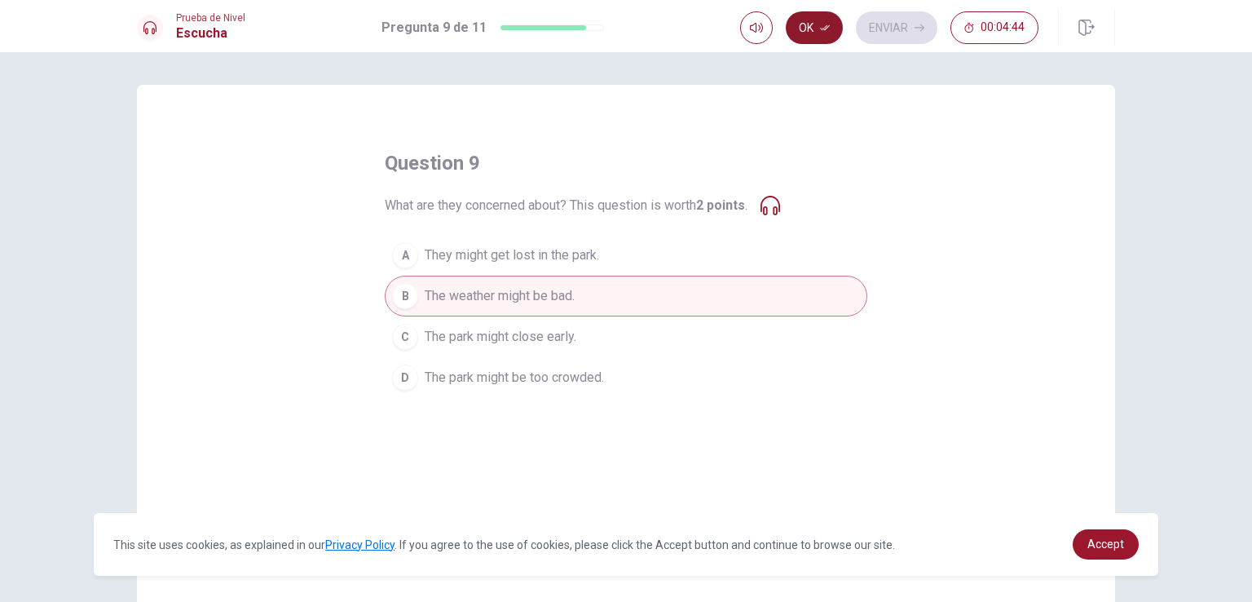
click at [808, 28] on button "Ok" at bounding box center [814, 27] width 57 height 33
click at [885, 33] on button "Enviar" at bounding box center [897, 27] width 82 height 33
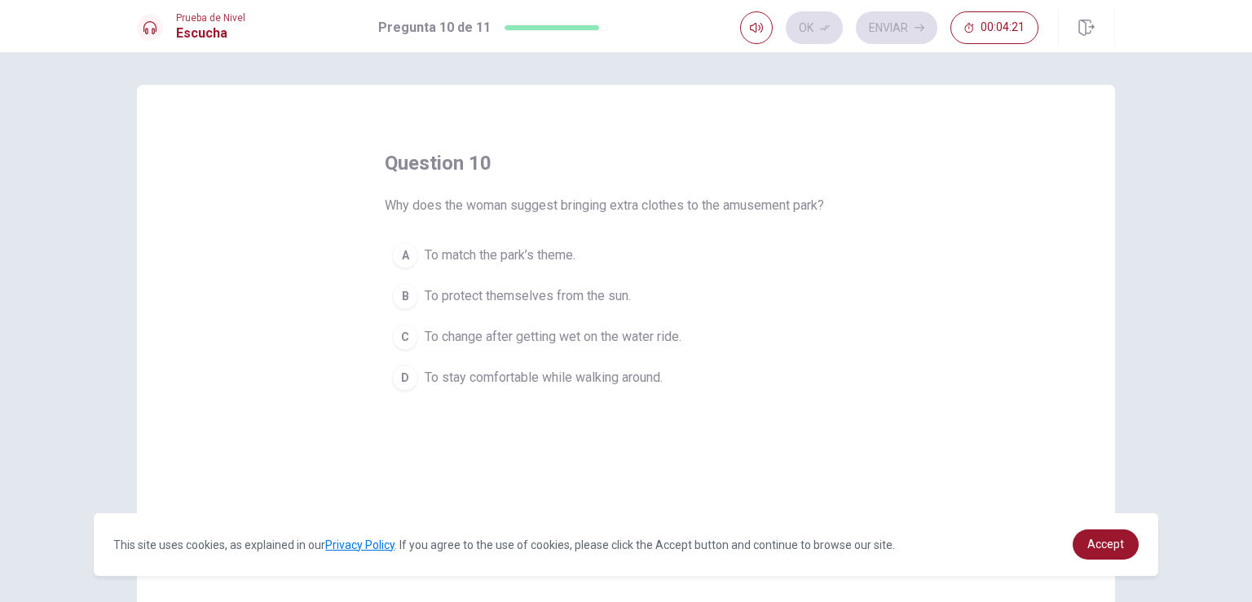
click at [398, 340] on div "C" at bounding box center [405, 337] width 26 height 26
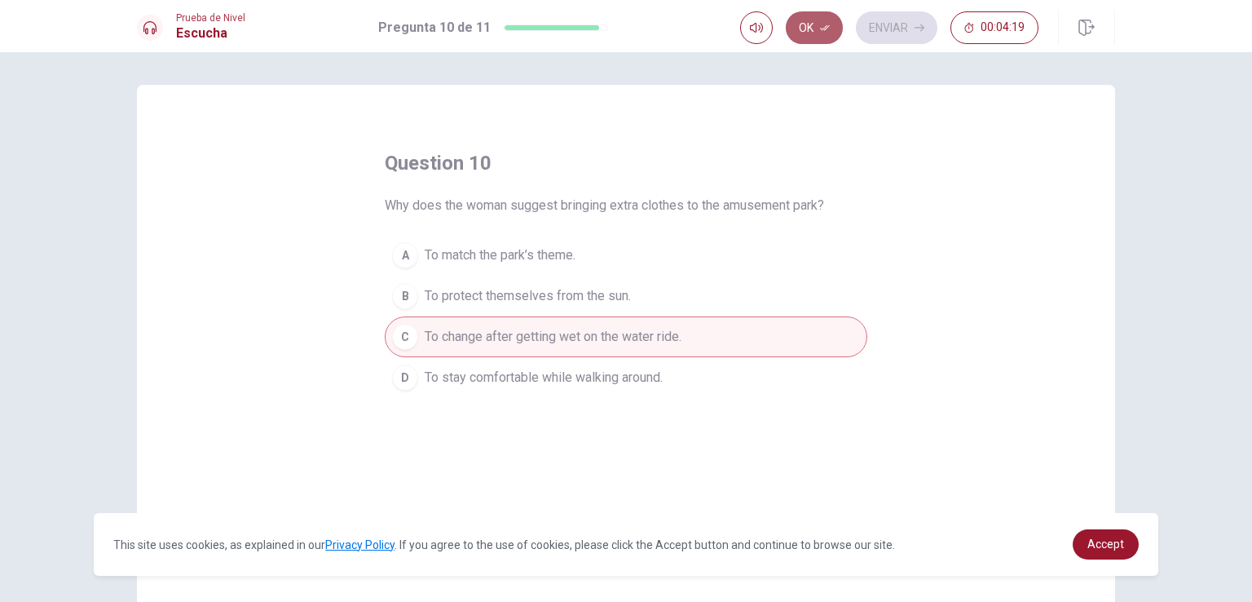
click at [819, 37] on button "Ok" at bounding box center [814, 27] width 57 height 33
click at [916, 18] on button "Enviar" at bounding box center [897, 27] width 82 height 33
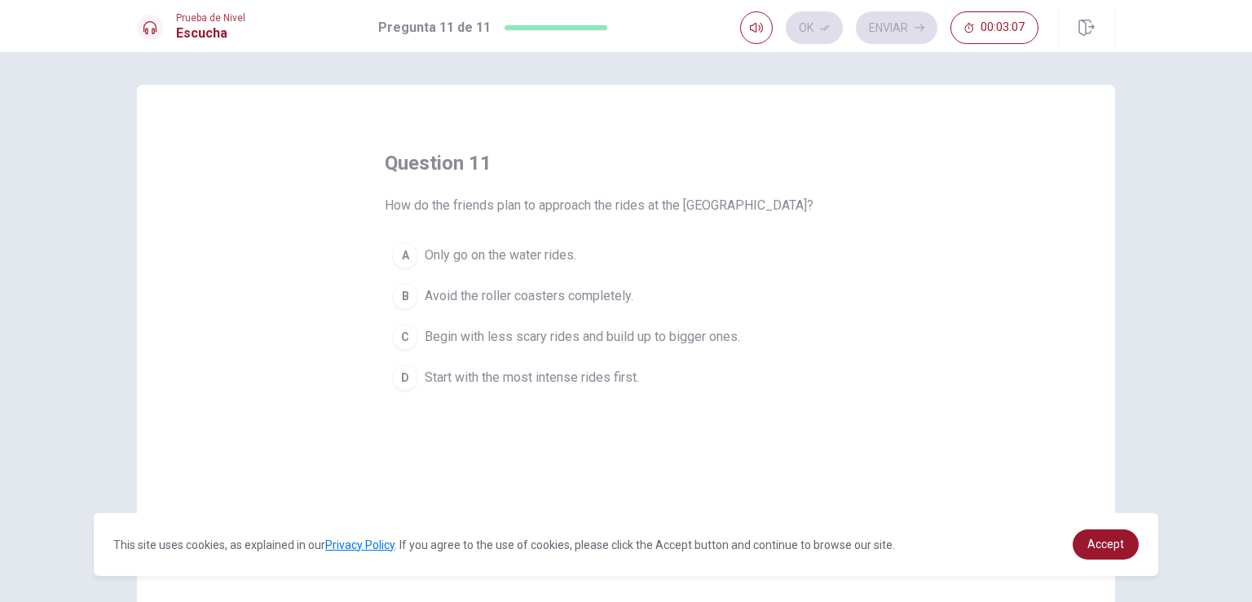
click at [407, 339] on div "C" at bounding box center [405, 337] width 26 height 26
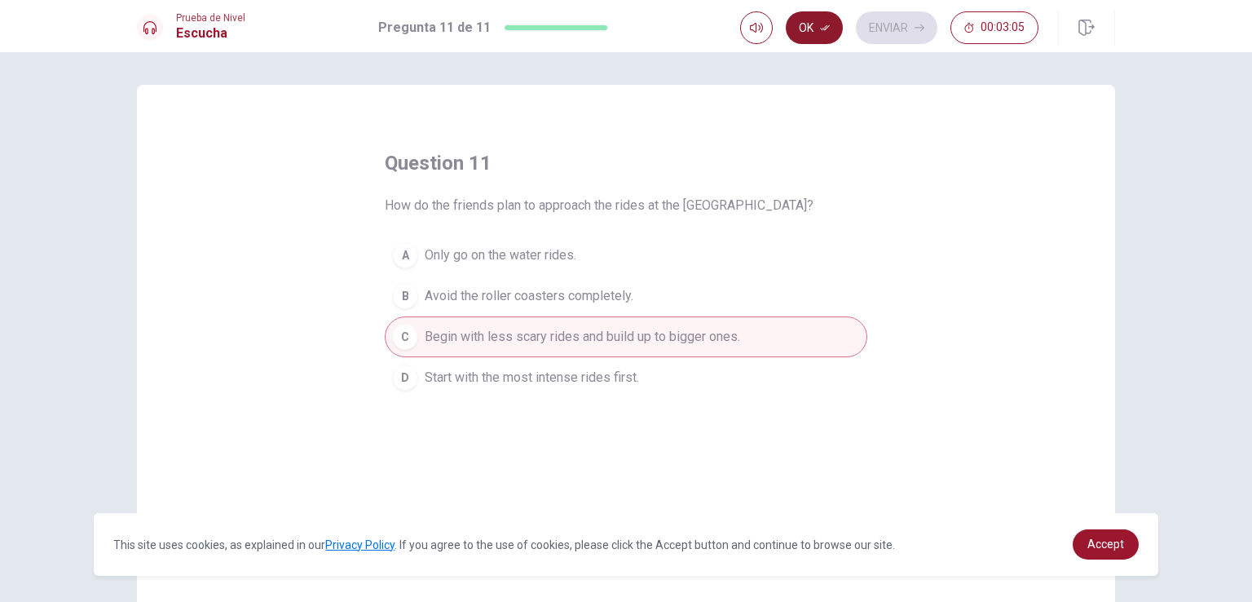
click at [828, 35] on button "Ok" at bounding box center [814, 27] width 57 height 33
click at [902, 24] on button "Enviar" at bounding box center [897, 27] width 82 height 33
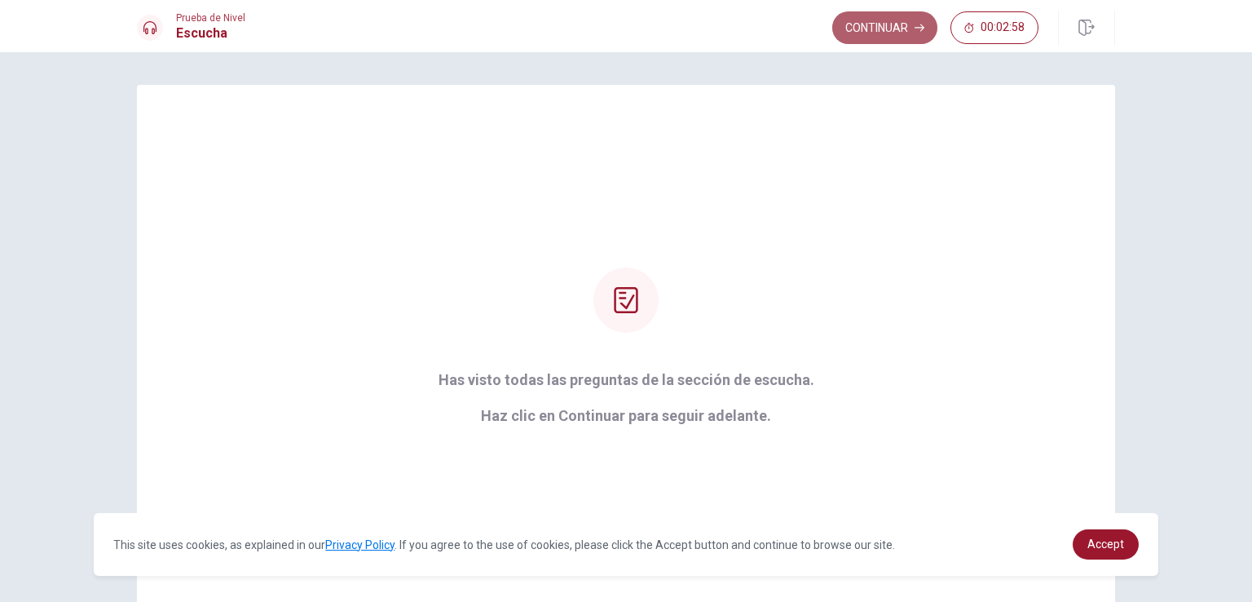
click at [871, 20] on button "Continuar" at bounding box center [884, 27] width 105 height 33
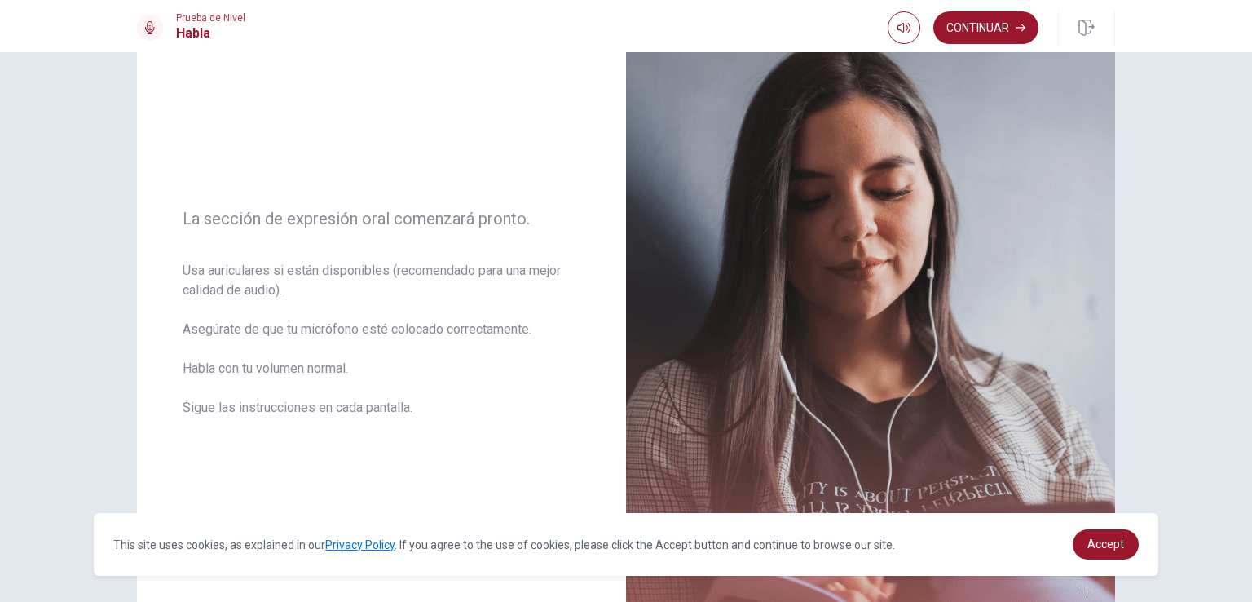
scroll to position [141, 0]
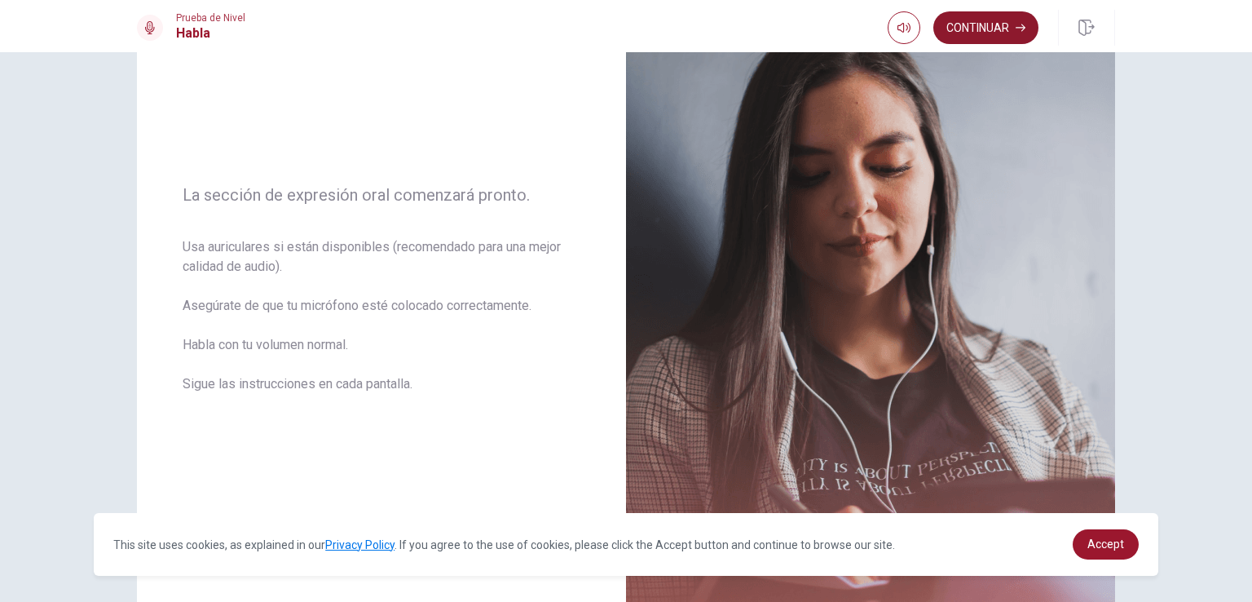
click at [988, 14] on button "Continuar" at bounding box center [985, 27] width 105 height 33
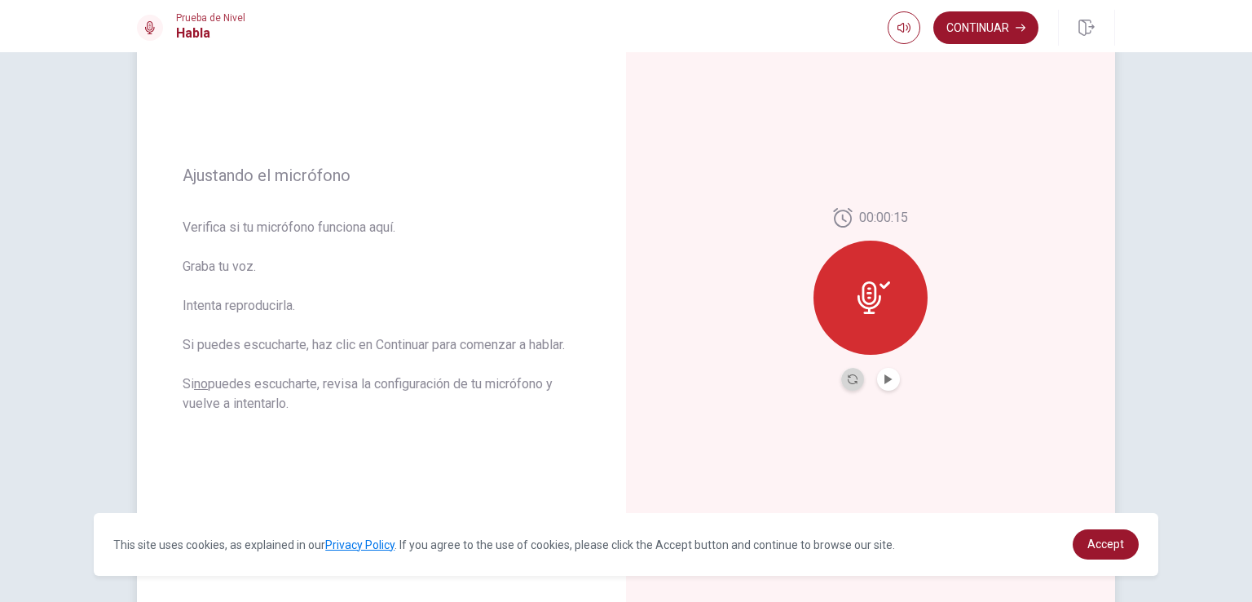
click at [854, 381] on button "Record Again" at bounding box center [852, 379] width 23 height 23
click at [894, 382] on button "Play Audio" at bounding box center [888, 379] width 23 height 23
click at [848, 379] on icon "Record Again" at bounding box center [853, 379] width 10 height 10
click at [885, 381] on icon "Play Audio" at bounding box center [888, 379] width 7 height 10
click at [848, 377] on icon "Record Again" at bounding box center [853, 379] width 10 height 10
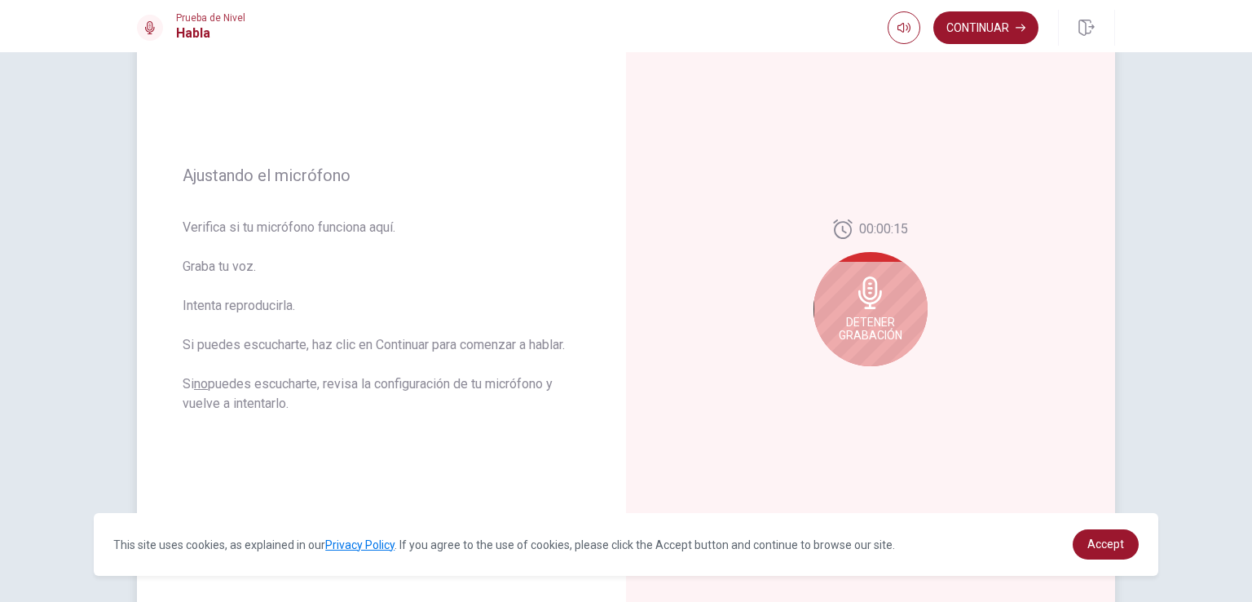
click at [855, 310] on div "Detener Grabación" at bounding box center [871, 309] width 114 height 114
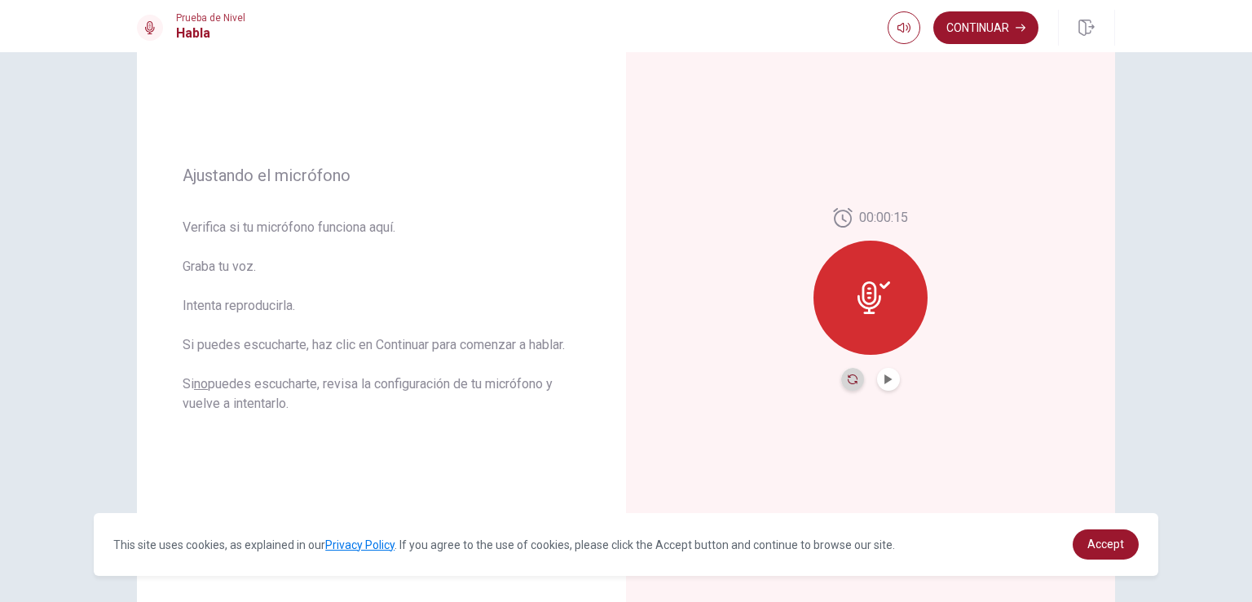
click at [848, 377] on icon "Record Again" at bounding box center [853, 379] width 10 height 10
click at [888, 380] on icon "Play Audio" at bounding box center [889, 379] width 10 height 10
click at [849, 385] on button "Record Again" at bounding box center [852, 379] width 23 height 23
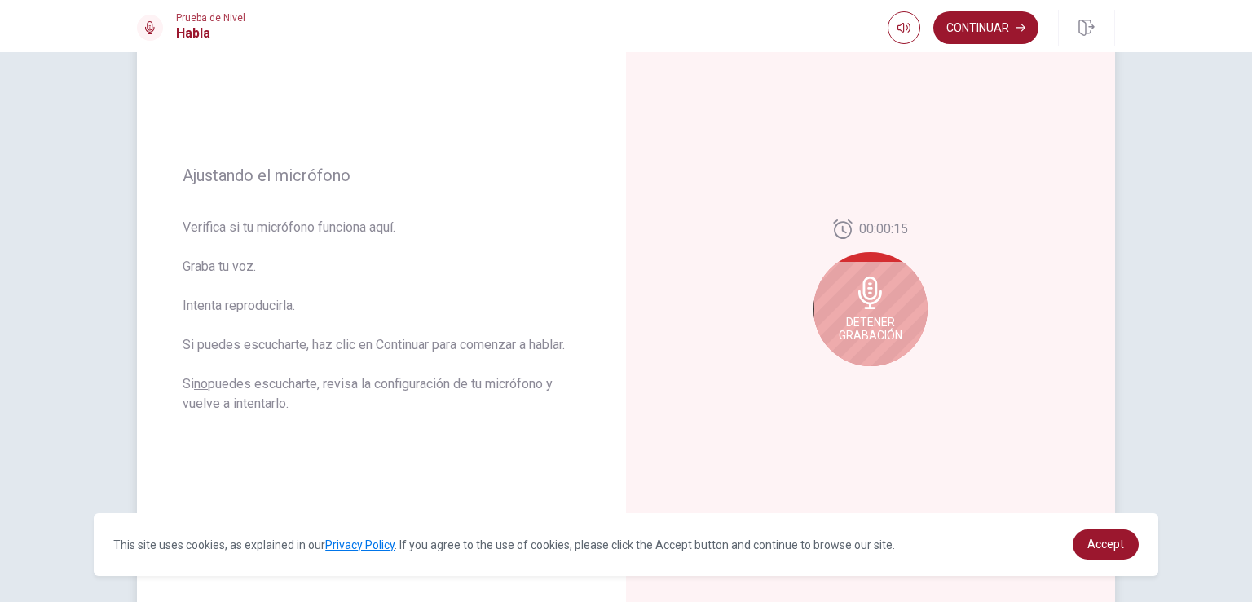
click at [861, 356] on div "Detener Grabación" at bounding box center [871, 309] width 114 height 114
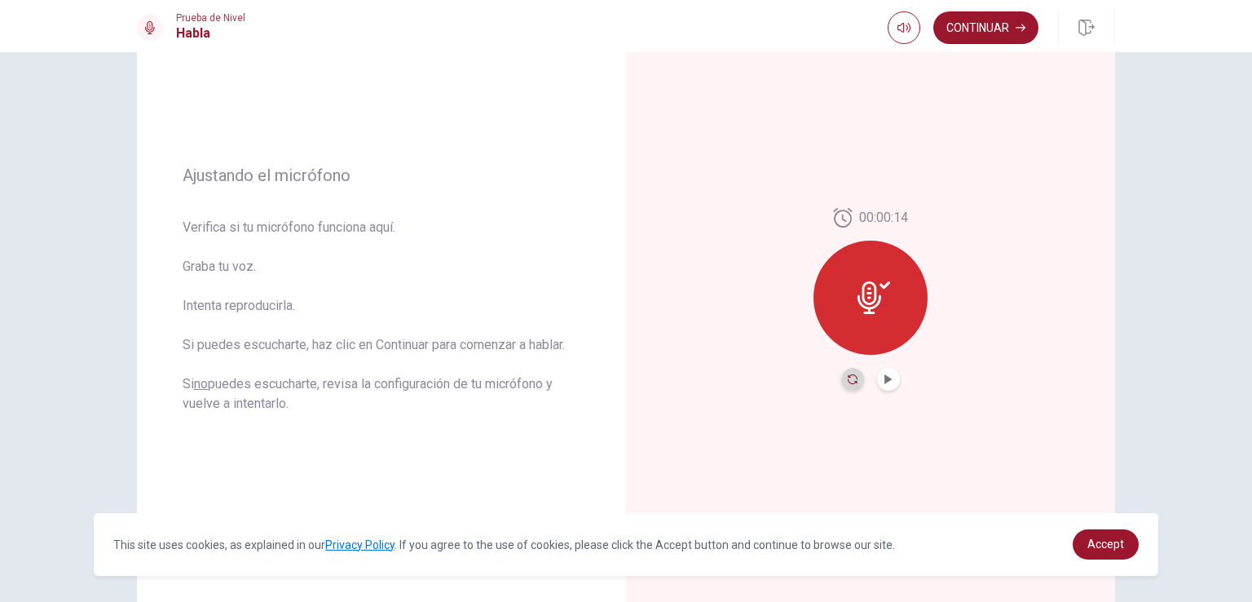
click at [848, 380] on icon "Record Again" at bounding box center [853, 379] width 10 height 10
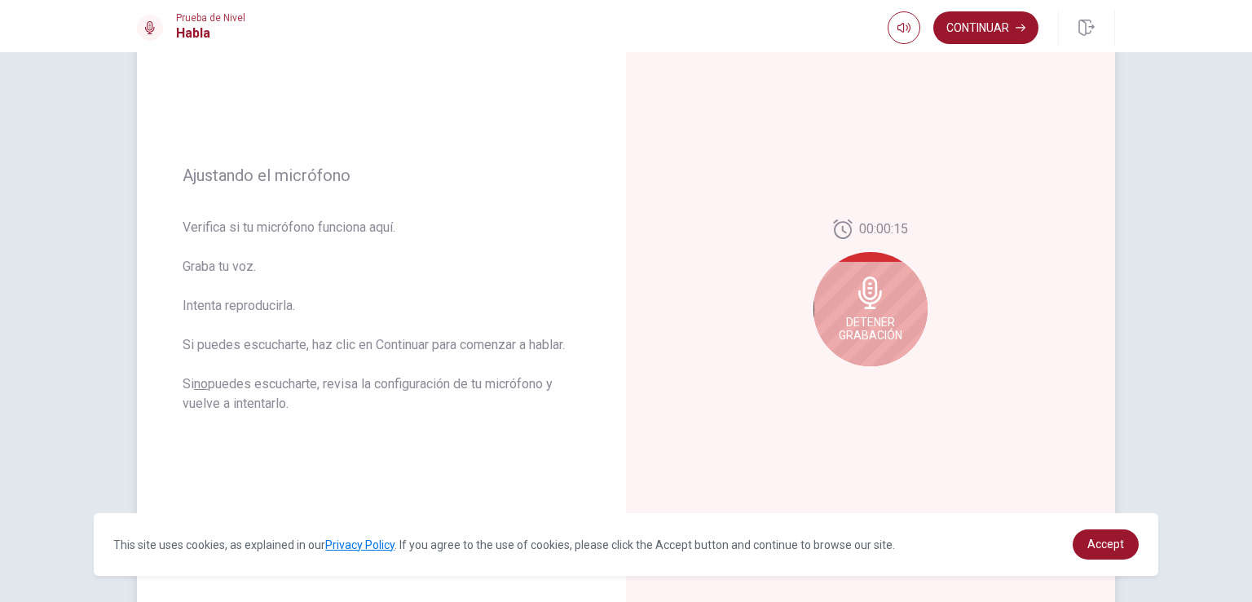
click at [867, 343] on div "Detener Grabación" at bounding box center [871, 309] width 114 height 114
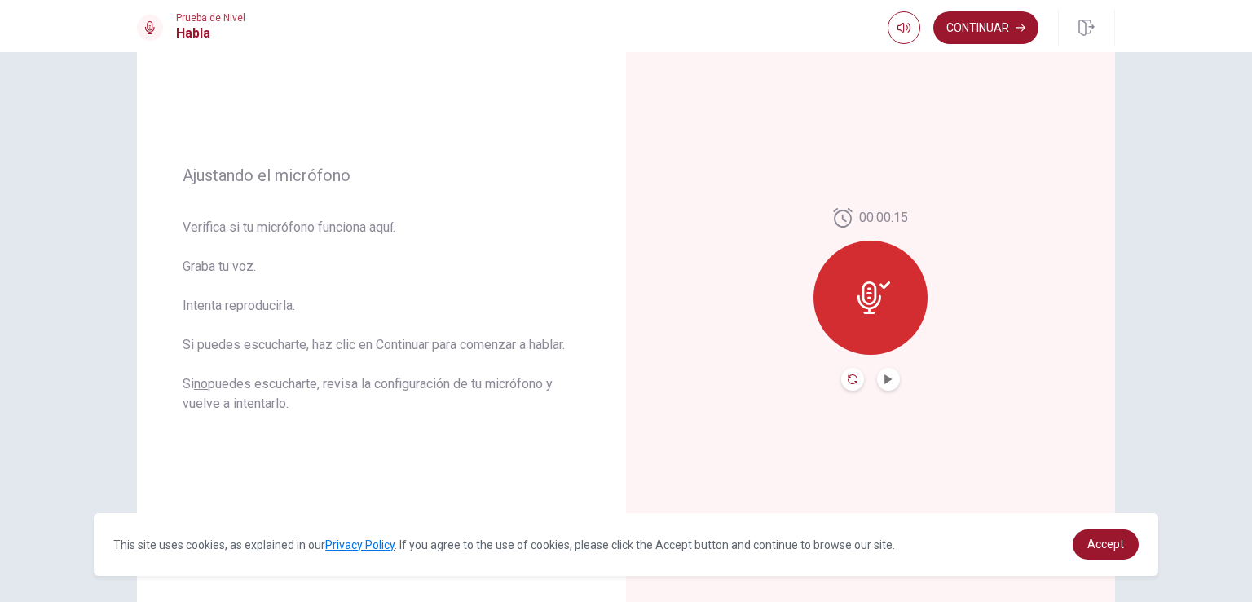
click at [848, 381] on icon "Record Again" at bounding box center [853, 379] width 10 height 10
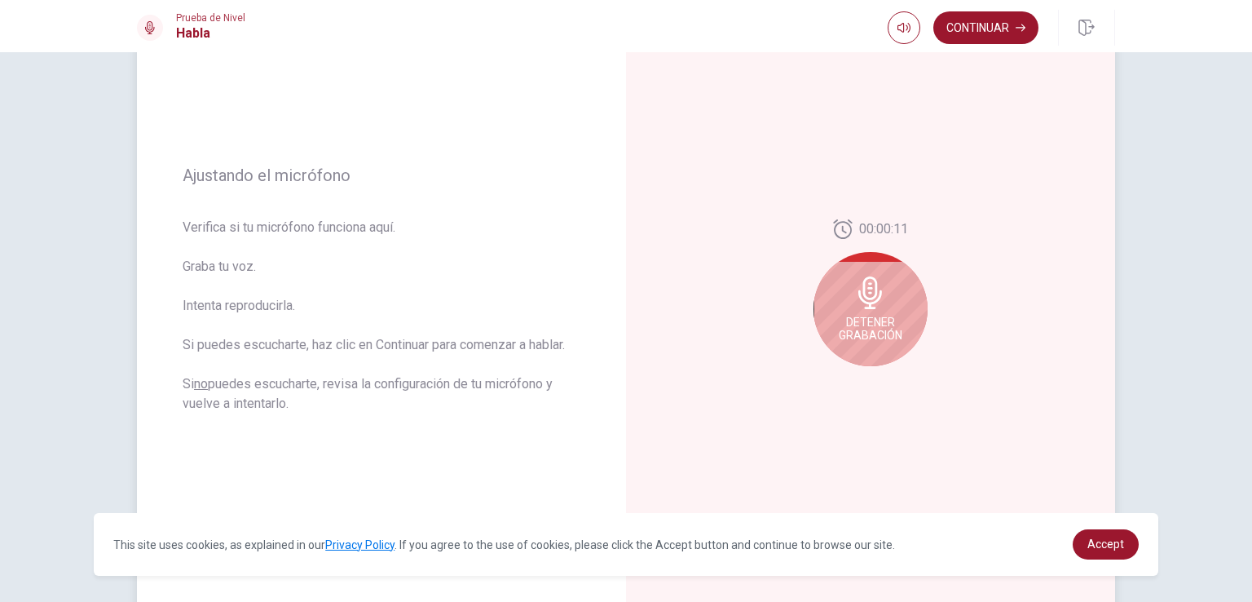
click at [849, 358] on div "Detener Grabación" at bounding box center [871, 309] width 114 height 114
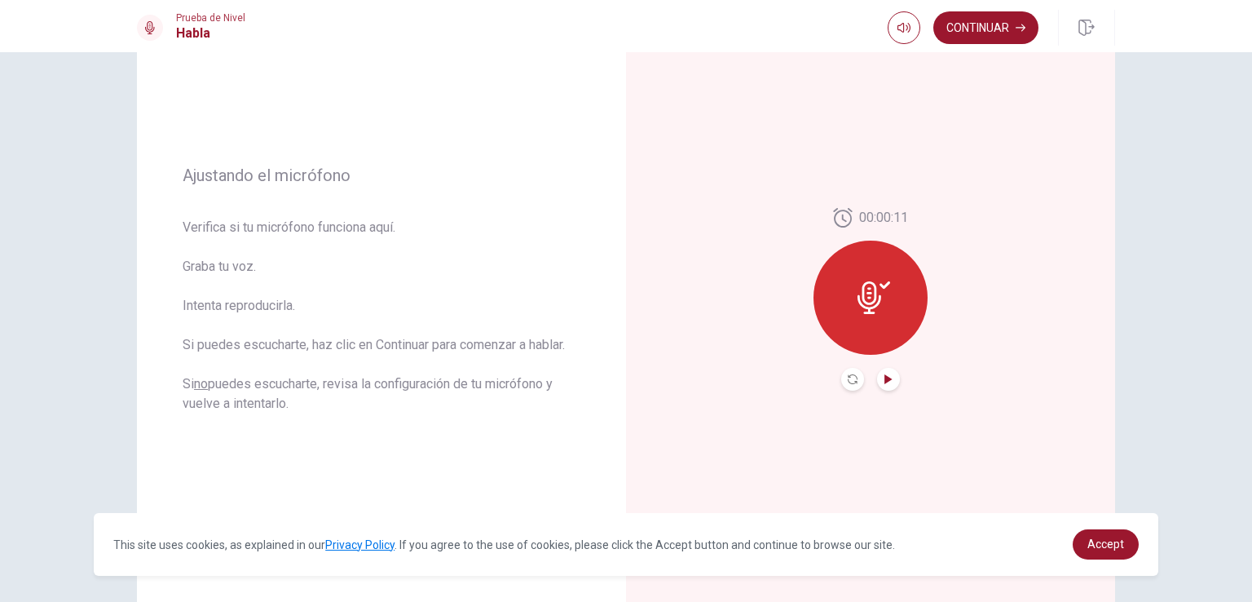
click at [885, 376] on icon "Play Audio" at bounding box center [889, 379] width 10 height 10
click at [854, 376] on button "Record Again" at bounding box center [852, 379] width 23 height 23
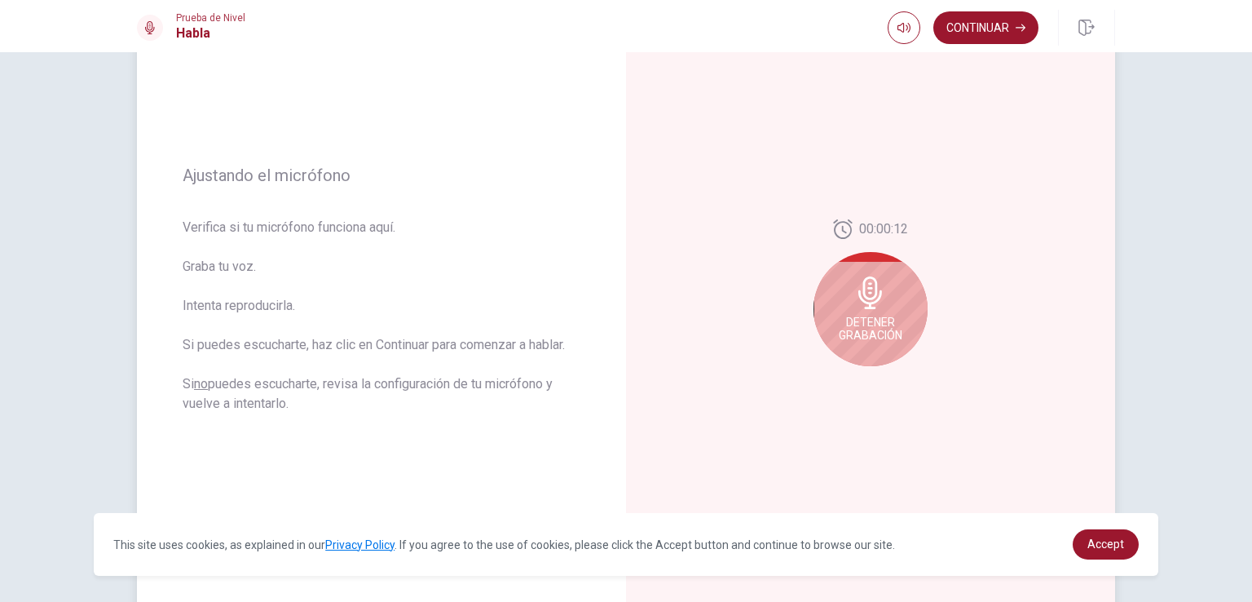
click at [894, 291] on div "Detener Grabación" at bounding box center [871, 309] width 114 height 114
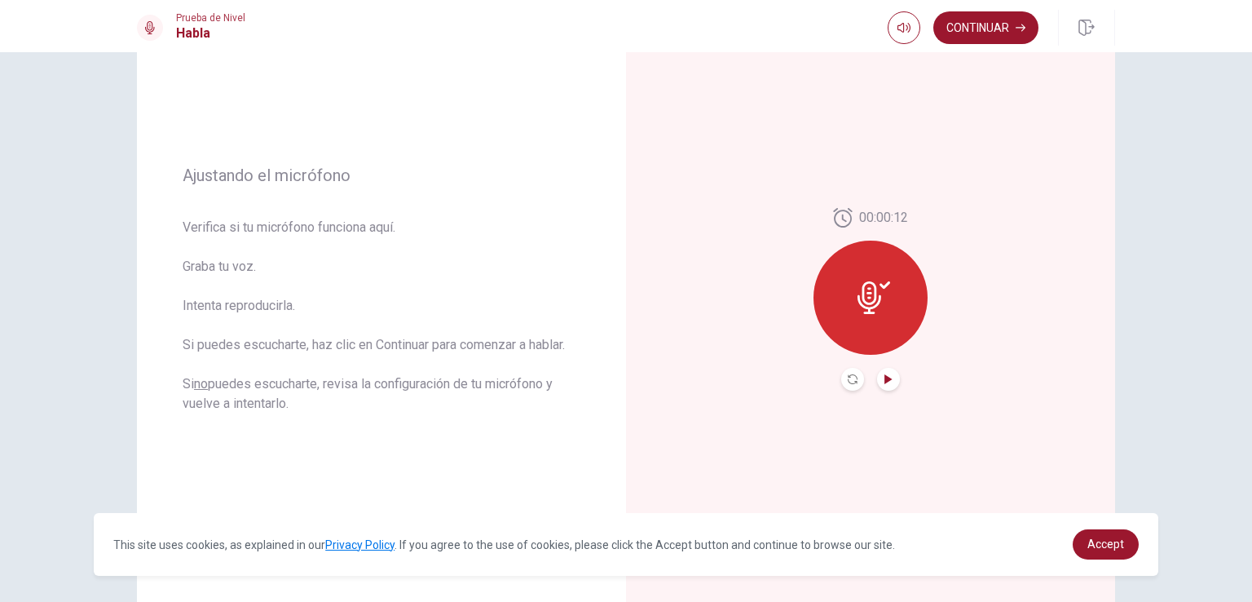
click at [886, 379] on icon "Play Audio" at bounding box center [888, 379] width 7 height 10
click at [849, 374] on icon "Record Again" at bounding box center [853, 379] width 10 height 10
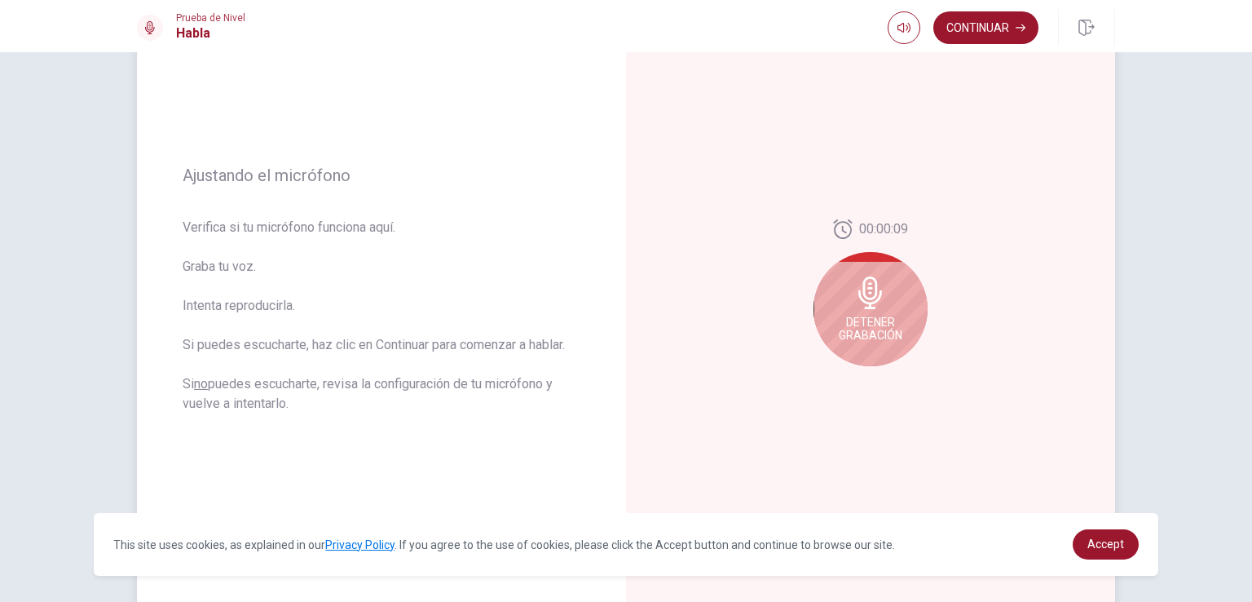
click at [853, 333] on span "Detener Grabación" at bounding box center [871, 328] width 64 height 26
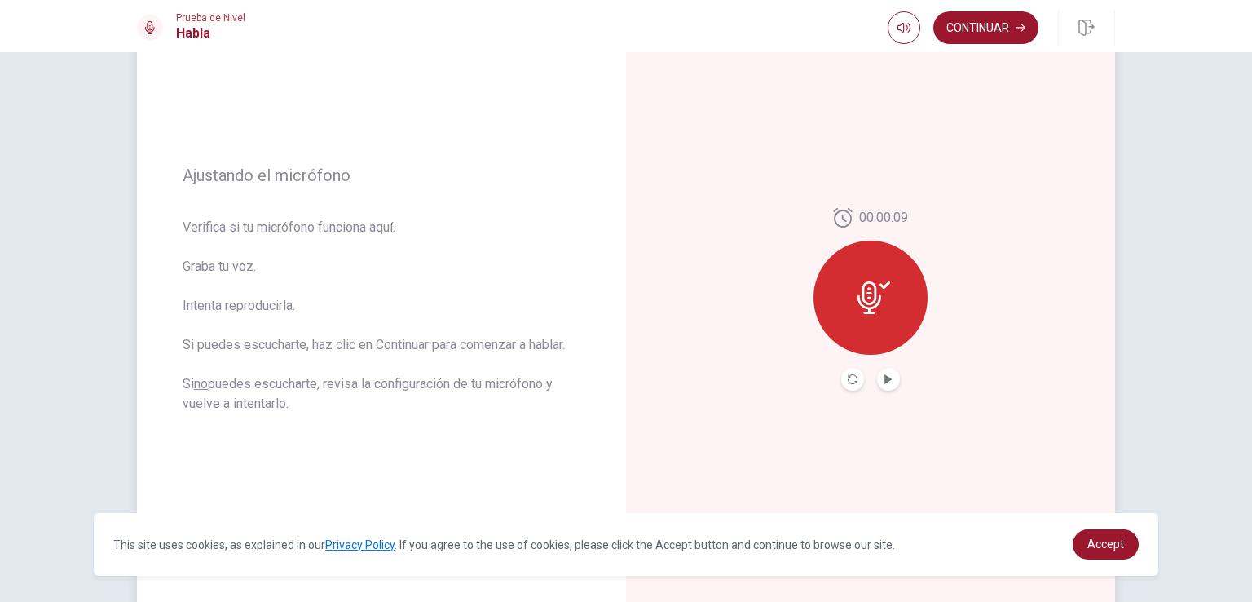
click at [881, 386] on button "Play Audio" at bounding box center [888, 379] width 23 height 23
click at [845, 384] on button "Record Again" at bounding box center [852, 379] width 23 height 23
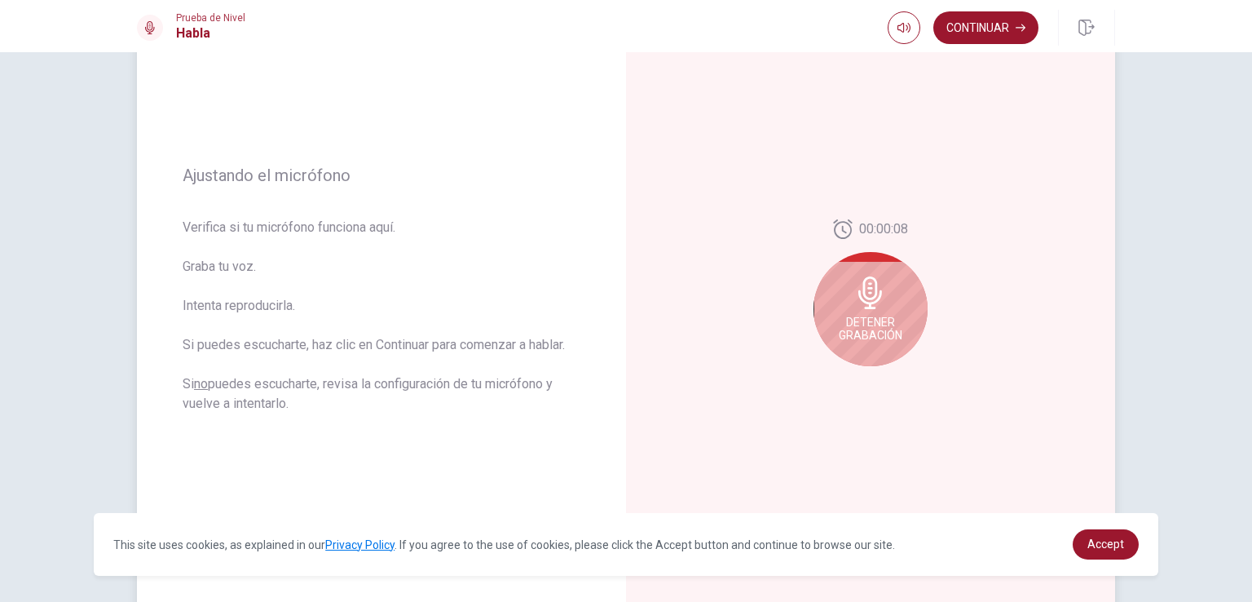
click at [861, 302] on icon at bounding box center [870, 292] width 24 height 33
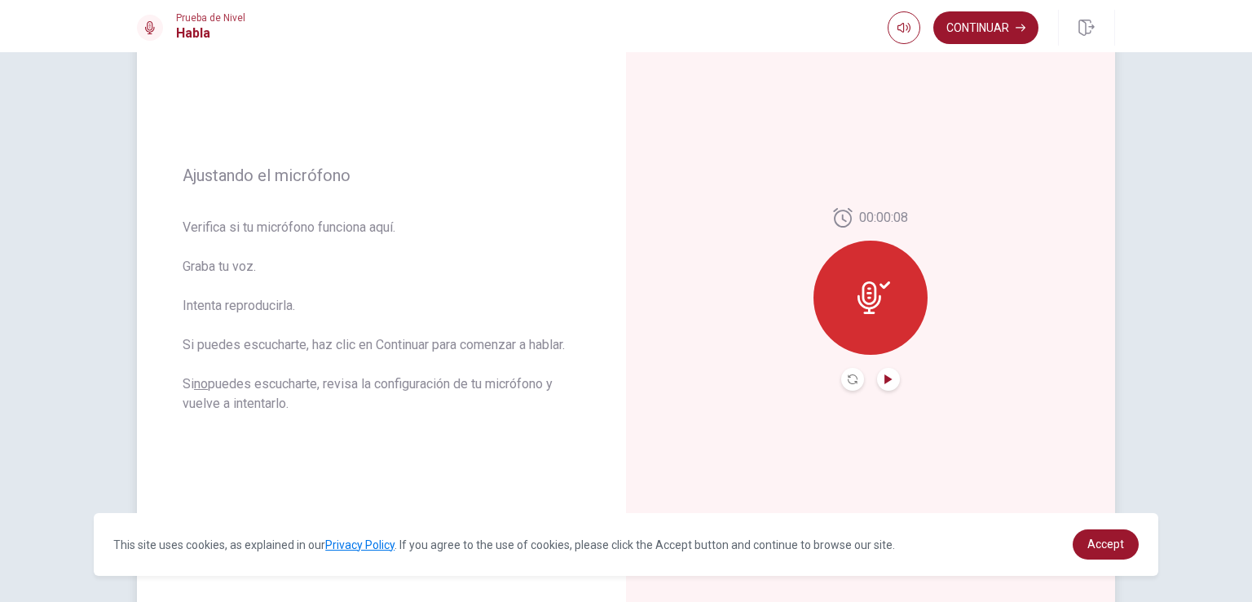
click at [885, 380] on icon "Play Audio" at bounding box center [888, 379] width 7 height 10
click at [854, 382] on button "Record Again" at bounding box center [852, 379] width 23 height 23
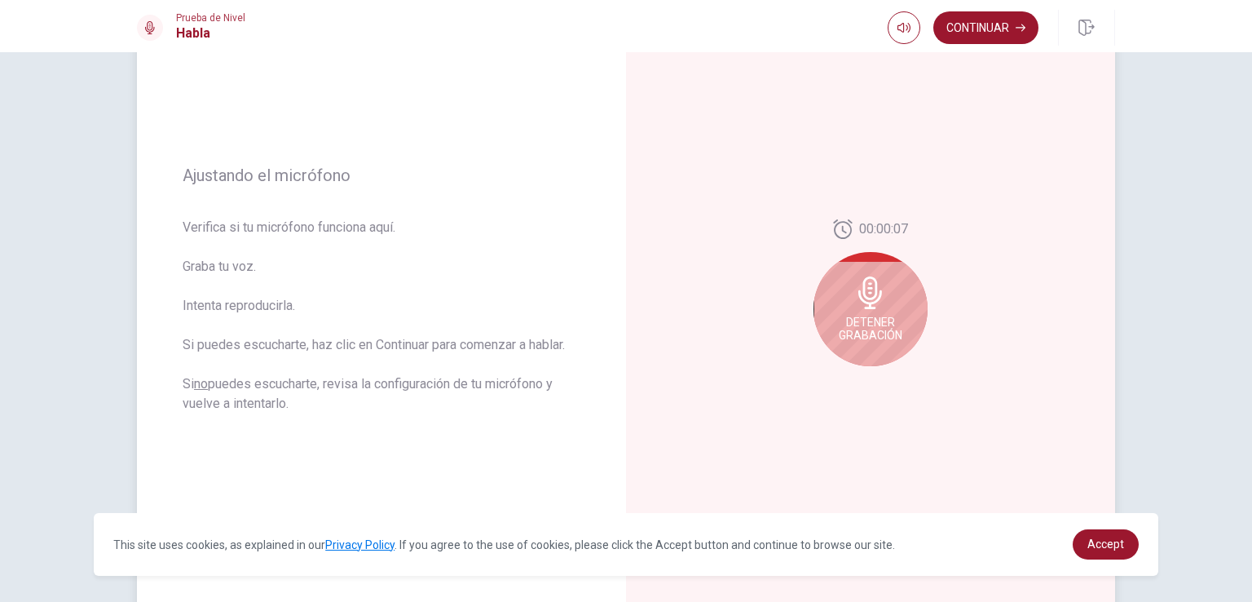
click at [860, 302] on icon at bounding box center [870, 292] width 24 height 33
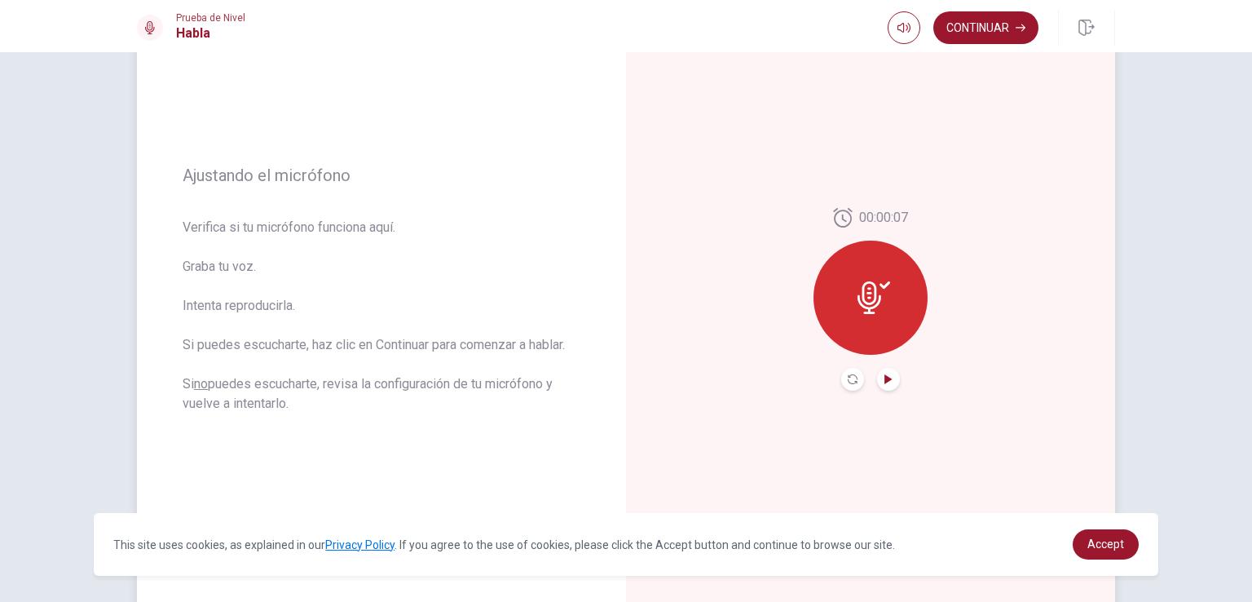
click at [887, 379] on icon "Play Audio" at bounding box center [888, 379] width 7 height 10
click at [846, 383] on button "Record Again" at bounding box center [852, 379] width 23 height 23
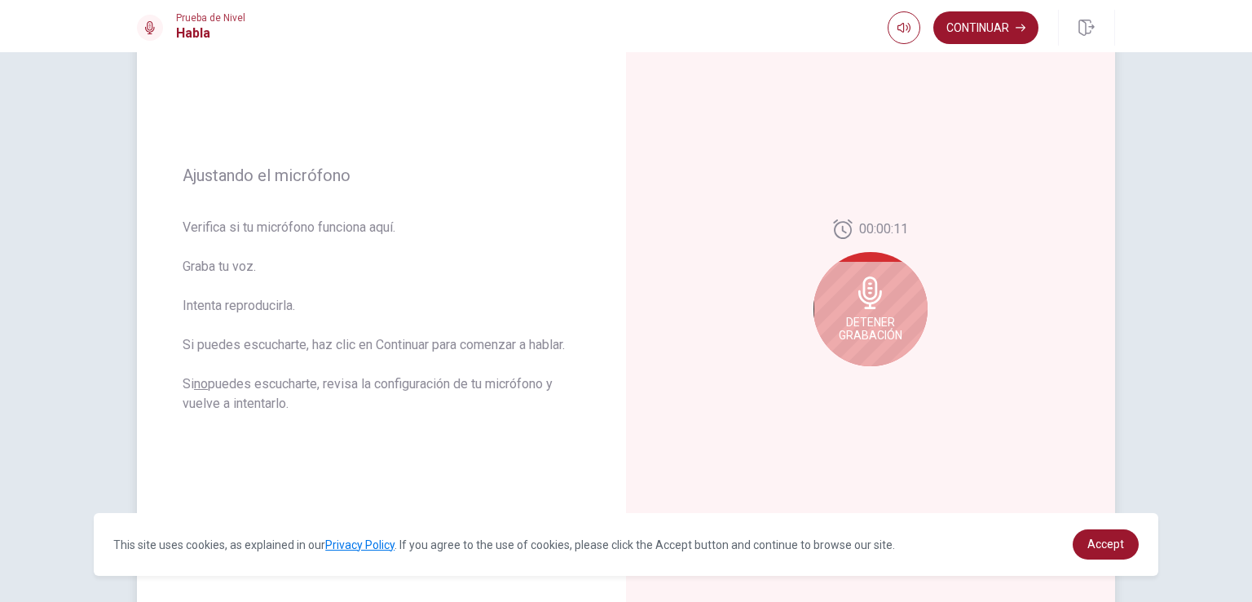
click at [846, 383] on div "00:00:11 Detener Grabación" at bounding box center [870, 299] width 489 height 711
click at [871, 326] on span "Detener Grabación" at bounding box center [871, 328] width 64 height 26
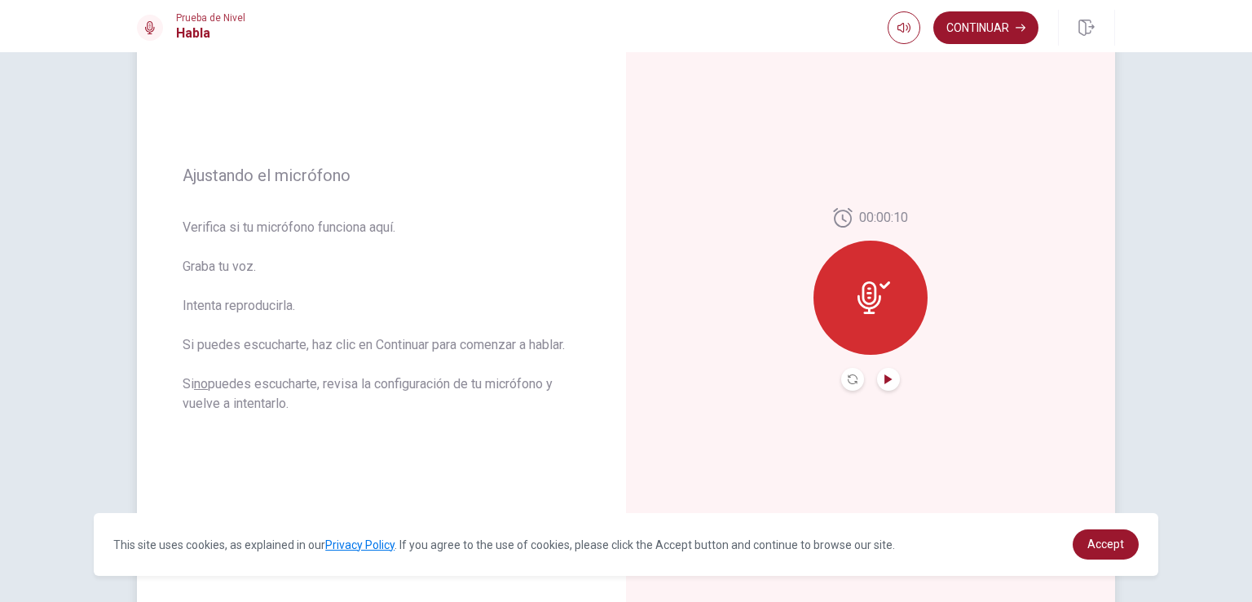
click at [885, 381] on icon "Play Audio" at bounding box center [888, 379] width 7 height 10
click at [851, 382] on icon "Record Again" at bounding box center [853, 379] width 10 height 10
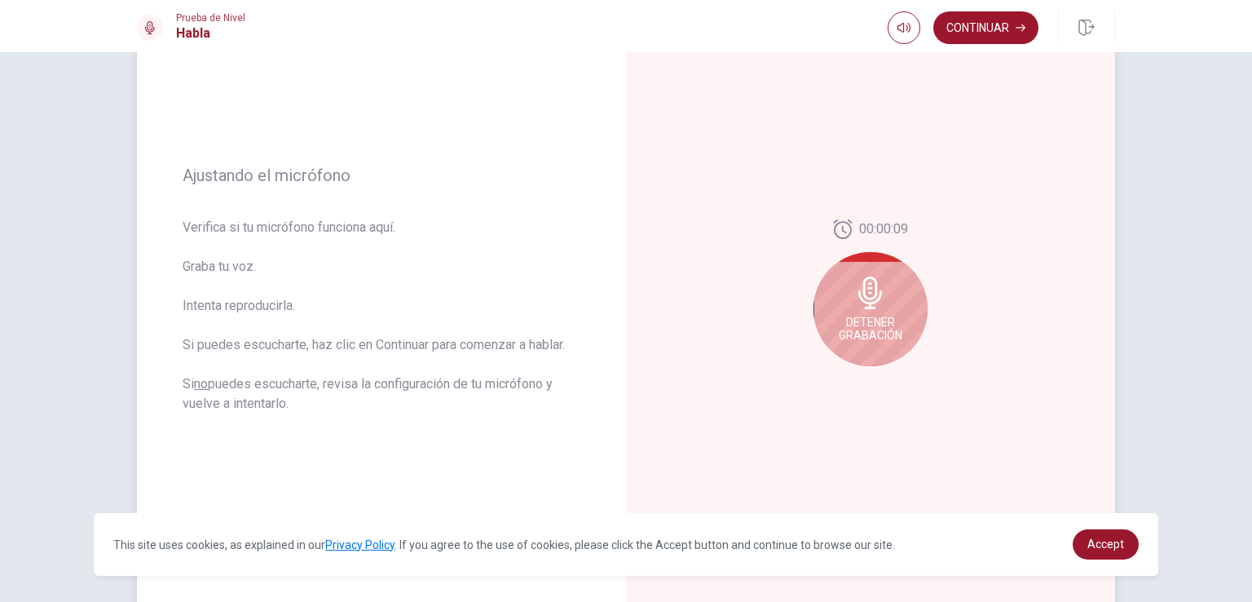
click at [867, 335] on span "Detener Grabación" at bounding box center [871, 328] width 64 height 26
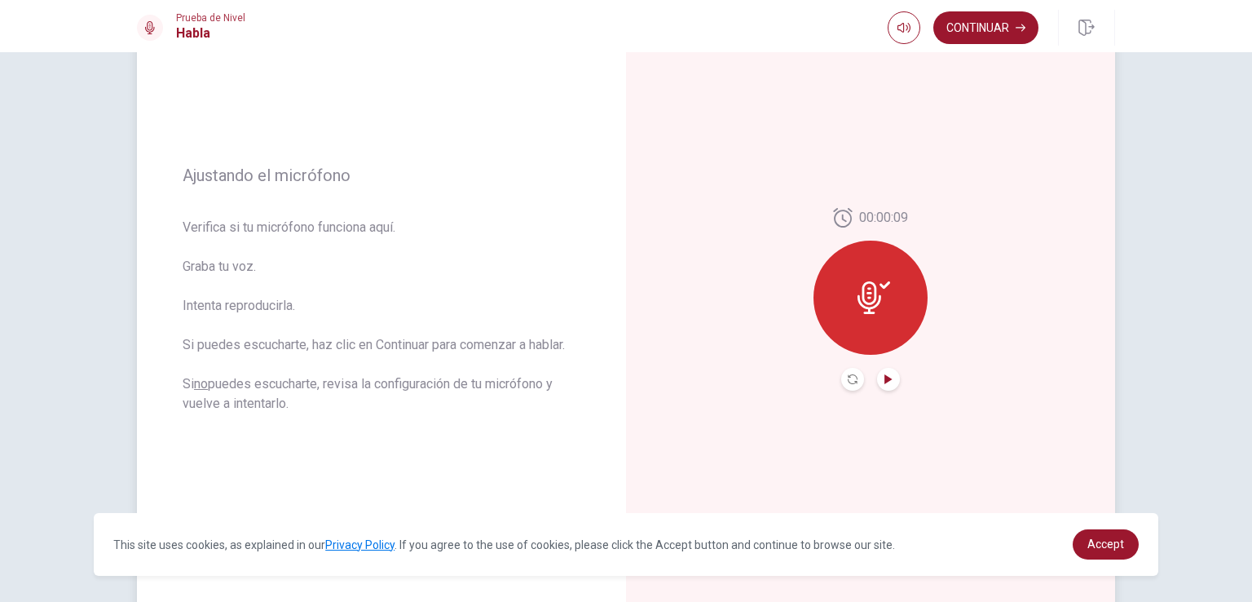
click at [888, 377] on icon "Play Audio" at bounding box center [889, 379] width 10 height 10
click at [1103, 350] on div "00:00:09" at bounding box center [870, 299] width 489 height 711
click at [891, 318] on div at bounding box center [871, 297] width 114 height 114
click at [877, 382] on button "Play Audio" at bounding box center [888, 379] width 23 height 23
click at [849, 382] on icon "Record Again" at bounding box center [853, 379] width 10 height 10
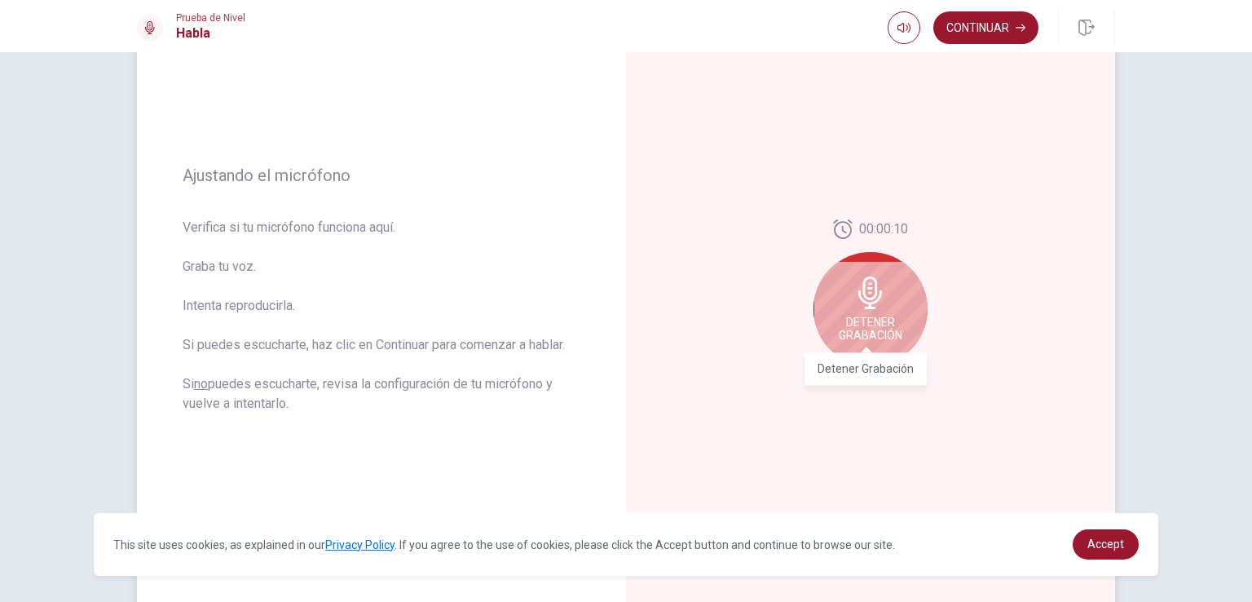
click at [890, 315] on span "Detener Grabación" at bounding box center [871, 328] width 64 height 26
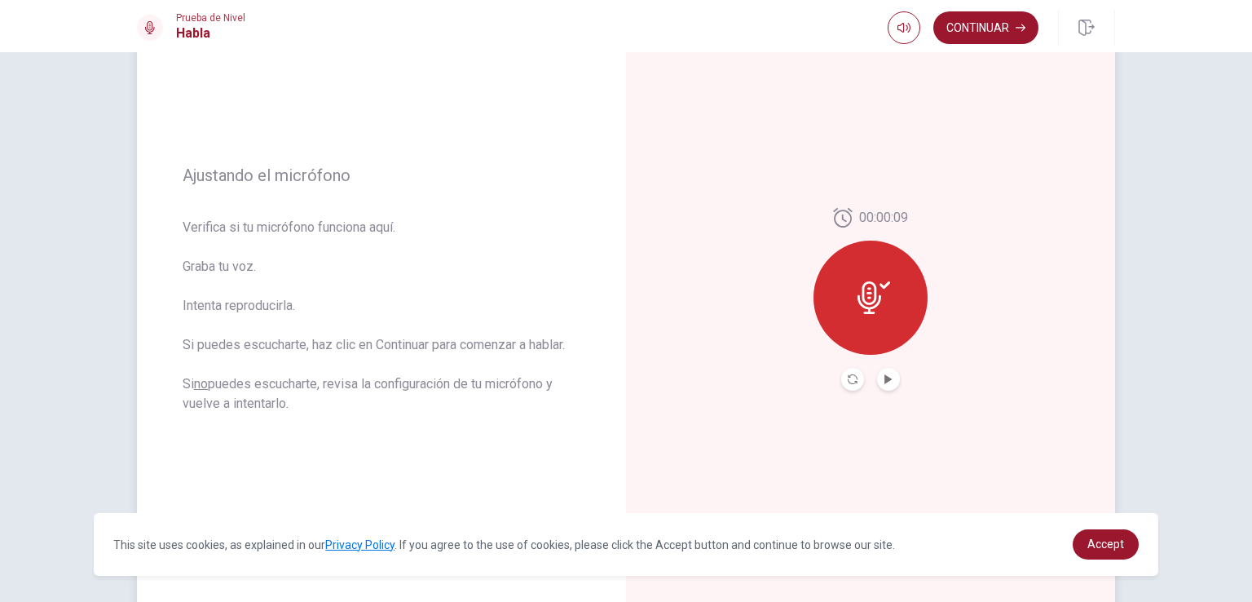
click at [885, 368] on button "Play Audio" at bounding box center [888, 379] width 23 height 23
click at [848, 381] on icon "Record Again" at bounding box center [853, 379] width 10 height 10
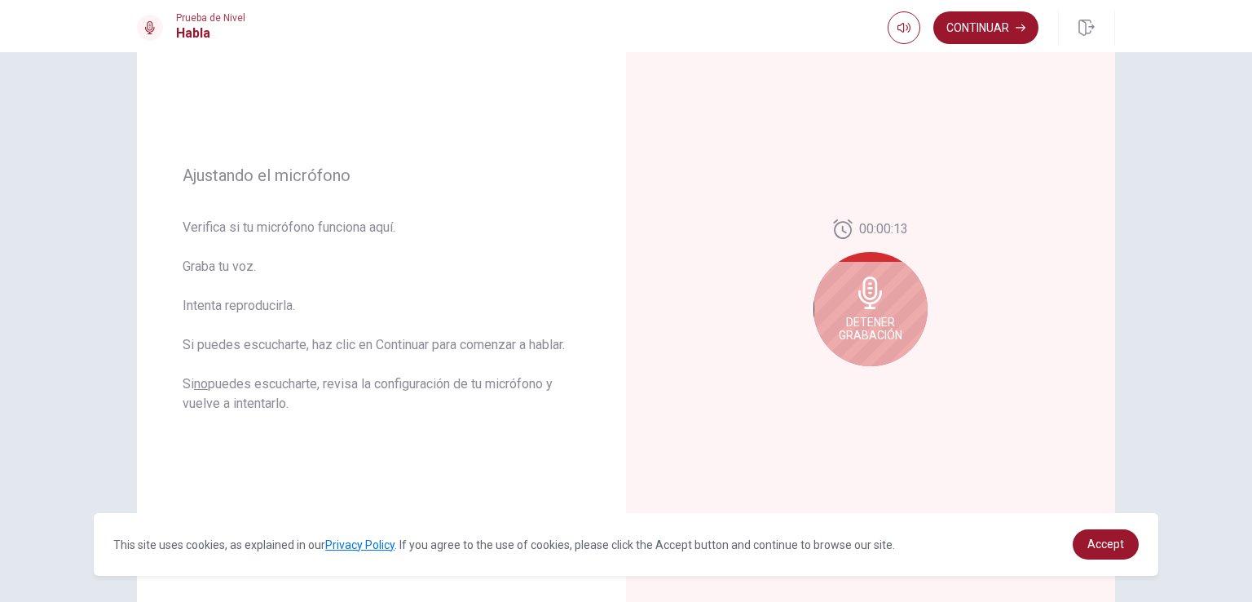
click at [885, 317] on span "Detener Grabación" at bounding box center [871, 328] width 64 height 26
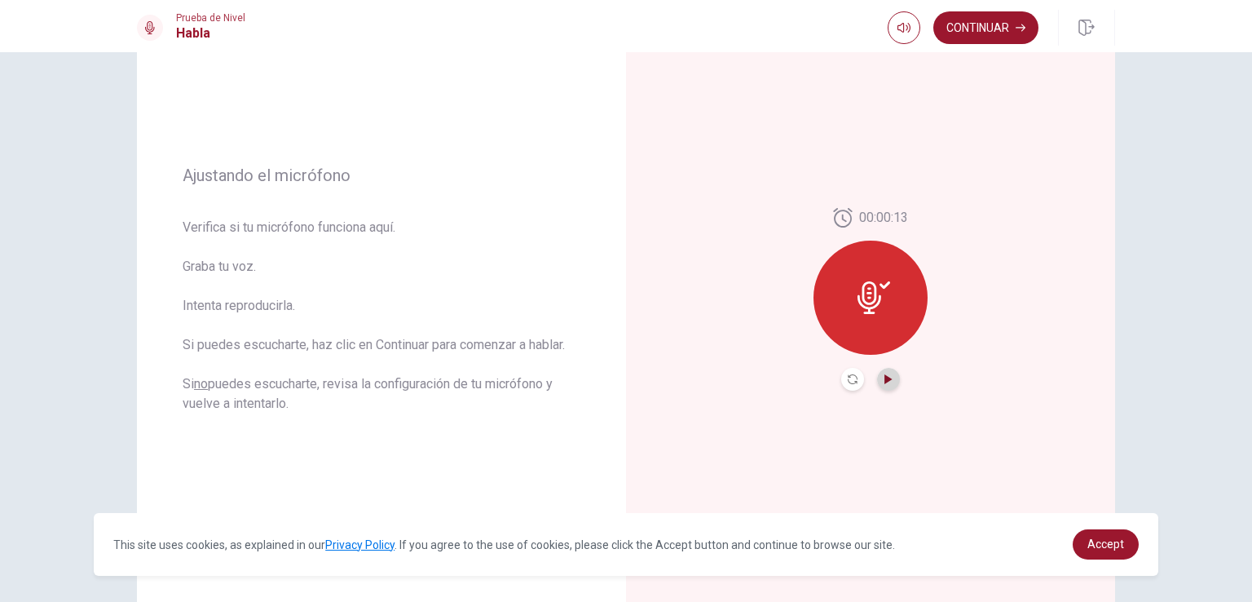
click at [884, 382] on icon "Play Audio" at bounding box center [889, 379] width 10 height 10
click at [848, 382] on icon "Record Again" at bounding box center [853, 379] width 10 height 10
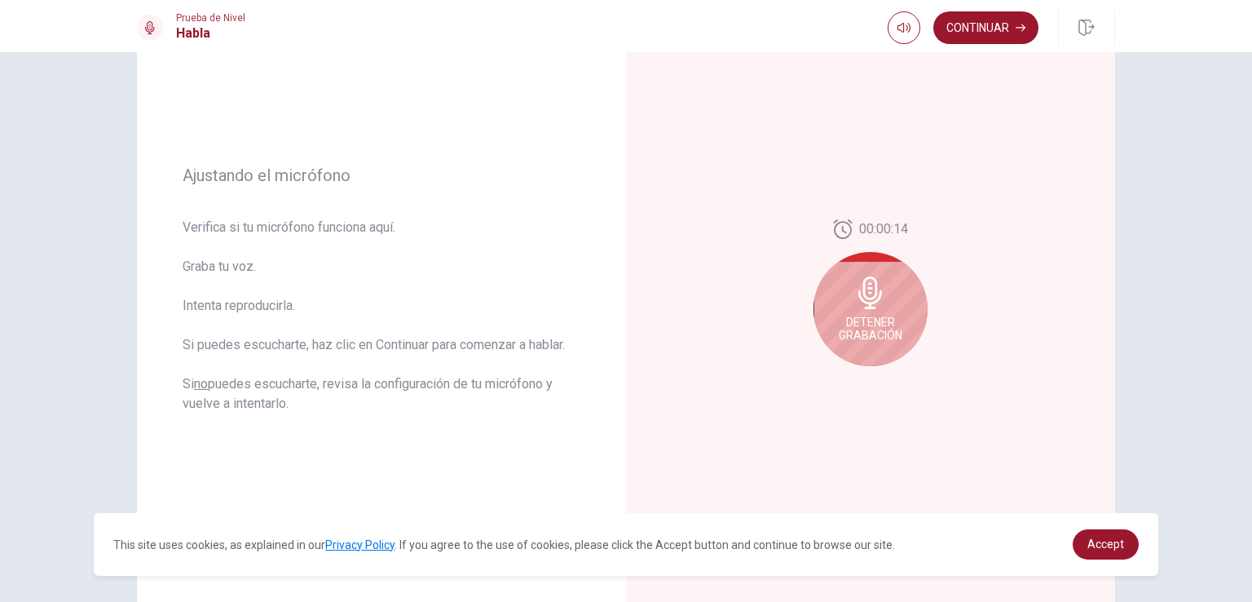
click at [846, 382] on div "00:00:14 Detener Grabación" at bounding box center [870, 299] width 489 height 711
click at [876, 294] on icon at bounding box center [870, 292] width 24 height 33
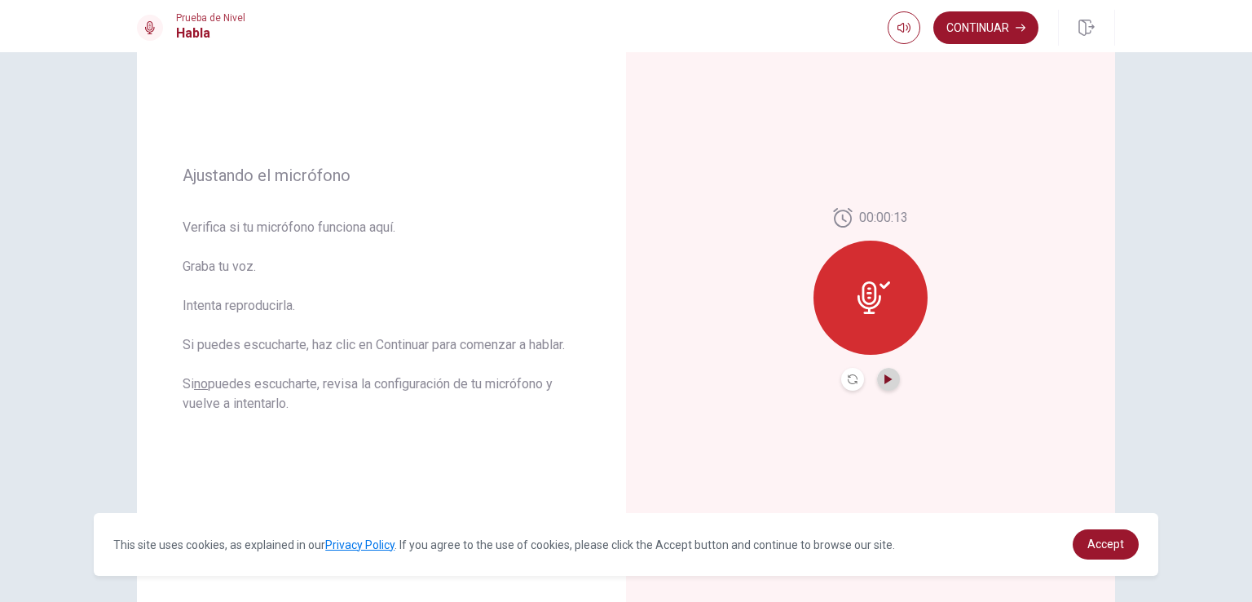
click at [887, 375] on icon "Play Audio" at bounding box center [889, 379] width 10 height 10
click at [841, 376] on button "Record Again" at bounding box center [852, 379] width 23 height 23
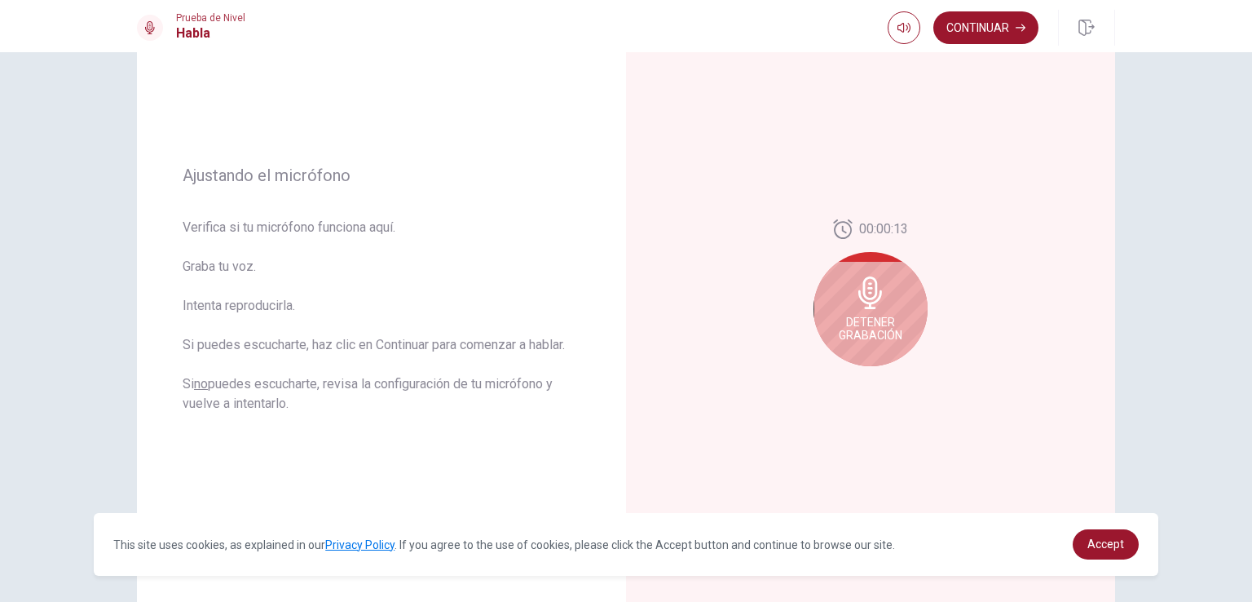
click at [879, 320] on span "Detener Grabación" at bounding box center [871, 328] width 64 height 26
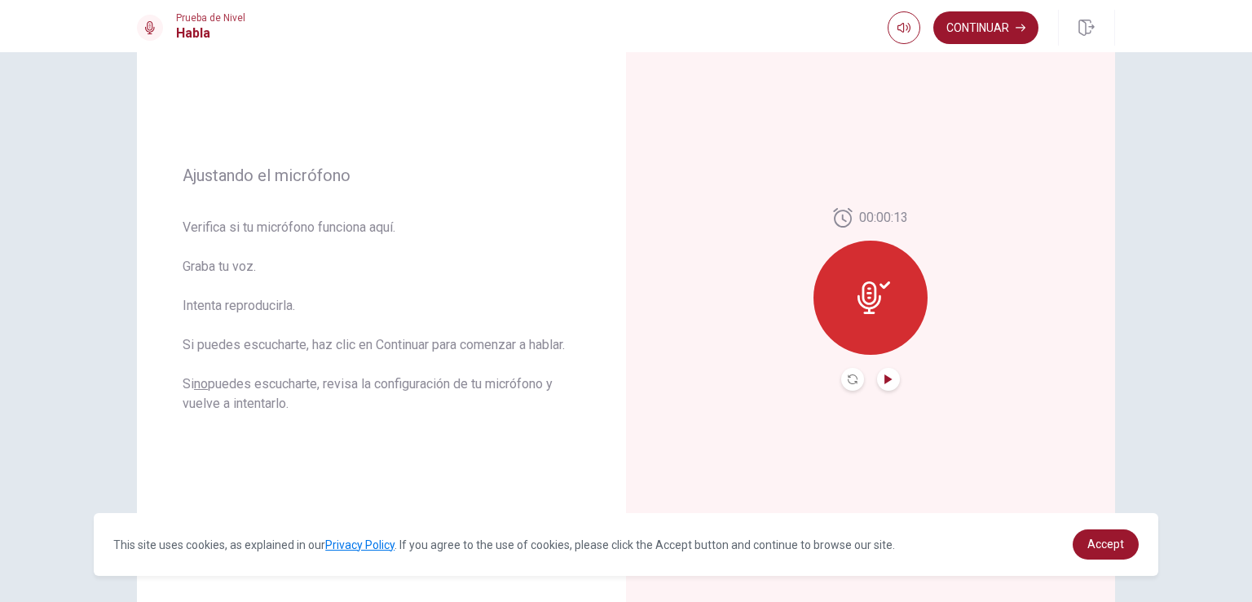
click at [884, 376] on icon "Play Audio" at bounding box center [889, 379] width 10 height 10
click at [880, 384] on button "Play Audio" at bounding box center [888, 379] width 23 height 23
click at [880, 384] on button "Pause Audio" at bounding box center [888, 379] width 23 height 23
click at [885, 379] on icon "Play Audio" at bounding box center [888, 379] width 7 height 10
click at [885, 378] on icon "Play Audio" at bounding box center [888, 379] width 7 height 10
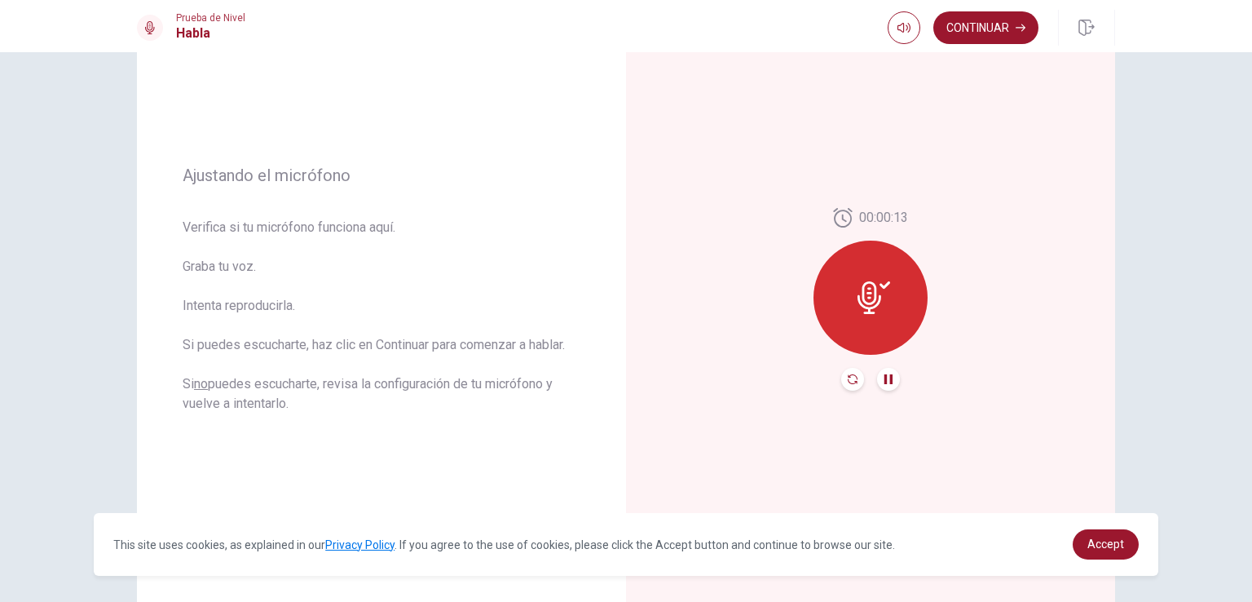
click at [850, 376] on icon "Record Again" at bounding box center [853, 379] width 10 height 10
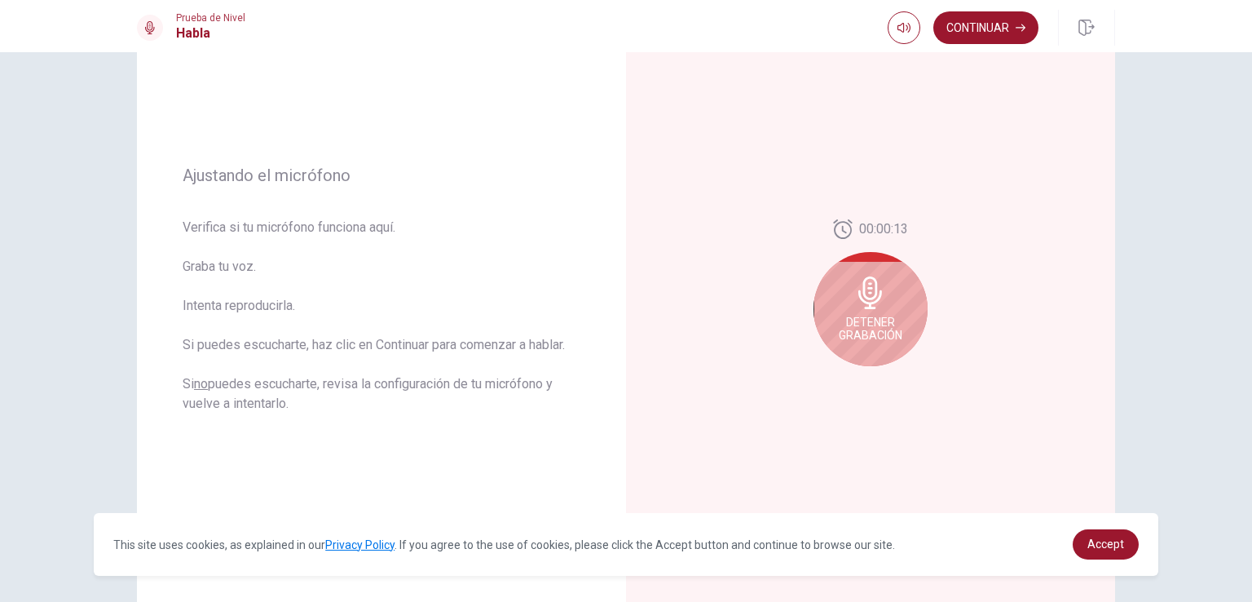
click at [891, 319] on span "Detener Grabación" at bounding box center [871, 328] width 64 height 26
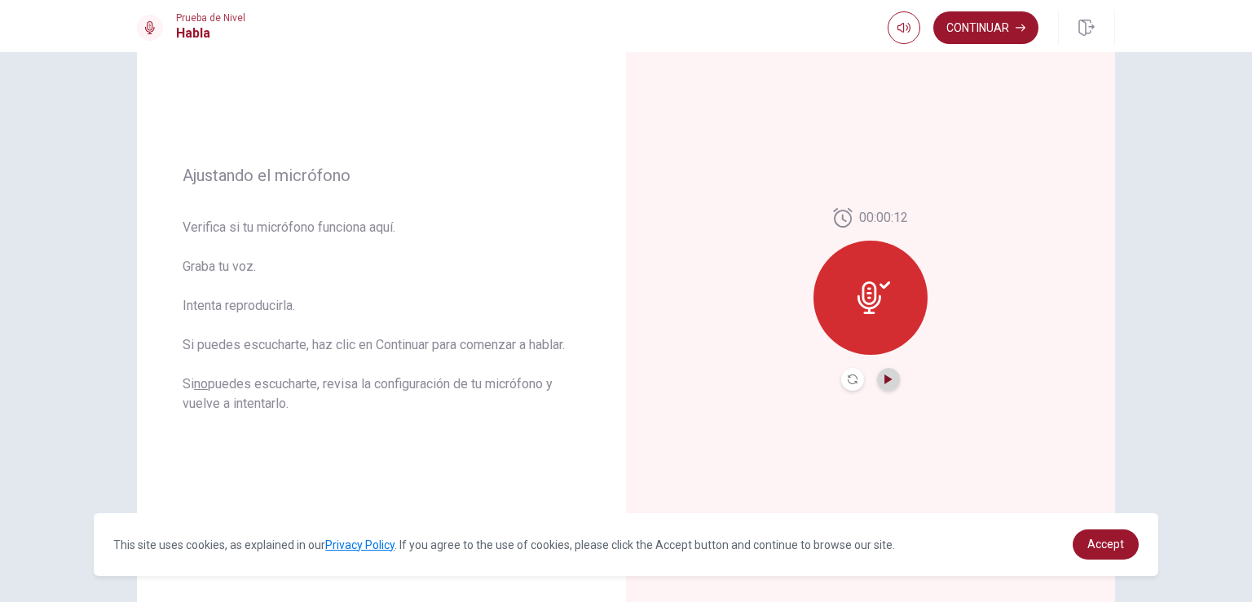
click at [885, 377] on icon "Play Audio" at bounding box center [888, 379] width 7 height 10
click at [851, 381] on icon "Record Again" at bounding box center [853, 379] width 10 height 10
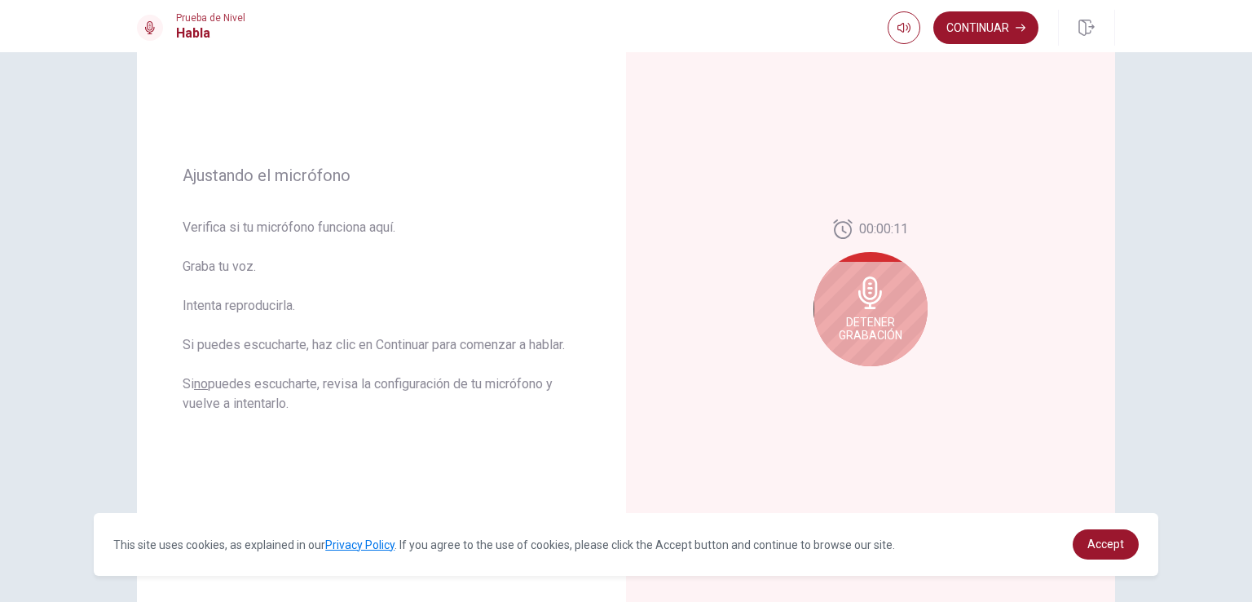
click at [879, 345] on div "Detener Grabación" at bounding box center [871, 309] width 114 height 114
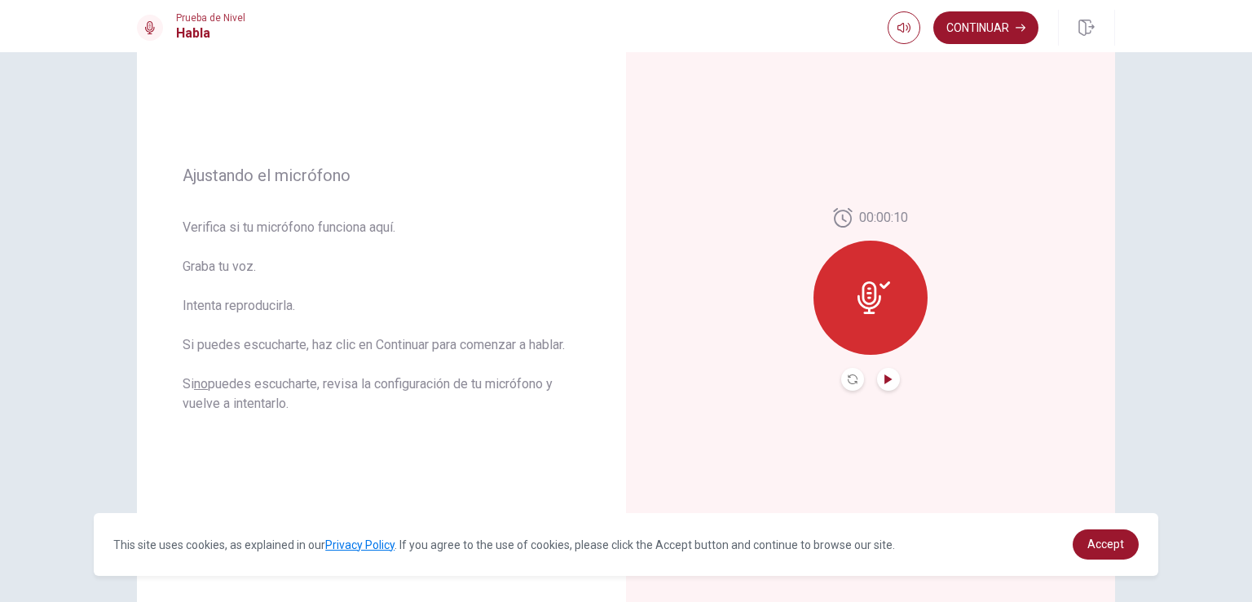
click at [885, 376] on icon "Play Audio" at bounding box center [889, 379] width 10 height 10
click at [845, 383] on button "Record Again" at bounding box center [852, 379] width 23 height 23
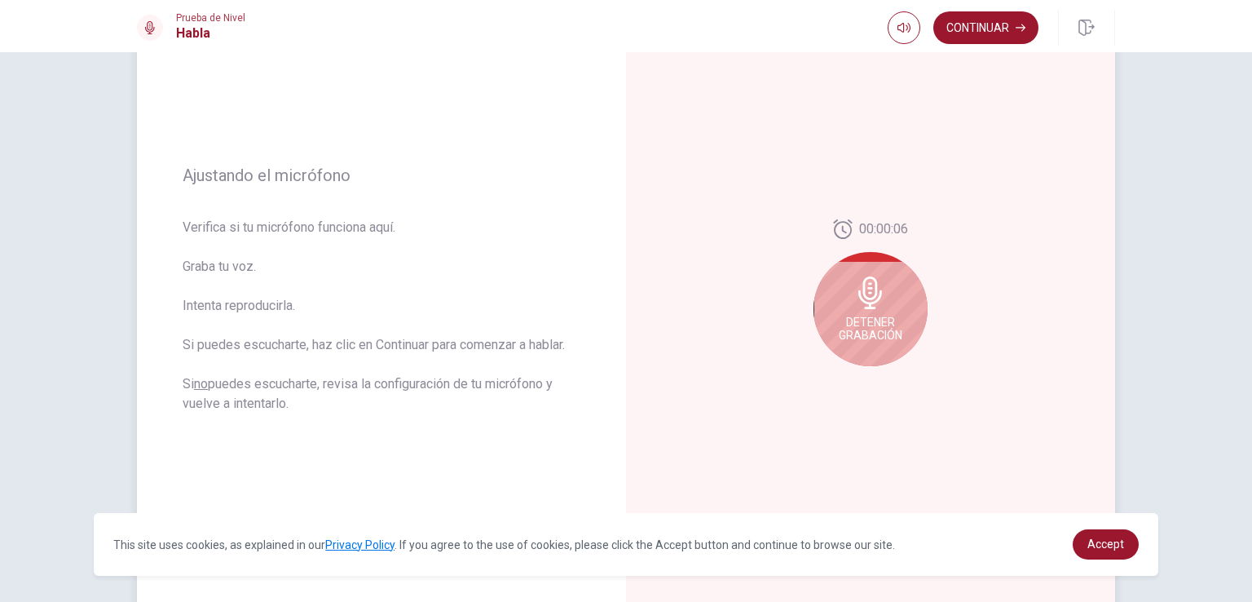
click at [884, 325] on span "Detener Grabación" at bounding box center [871, 328] width 64 height 26
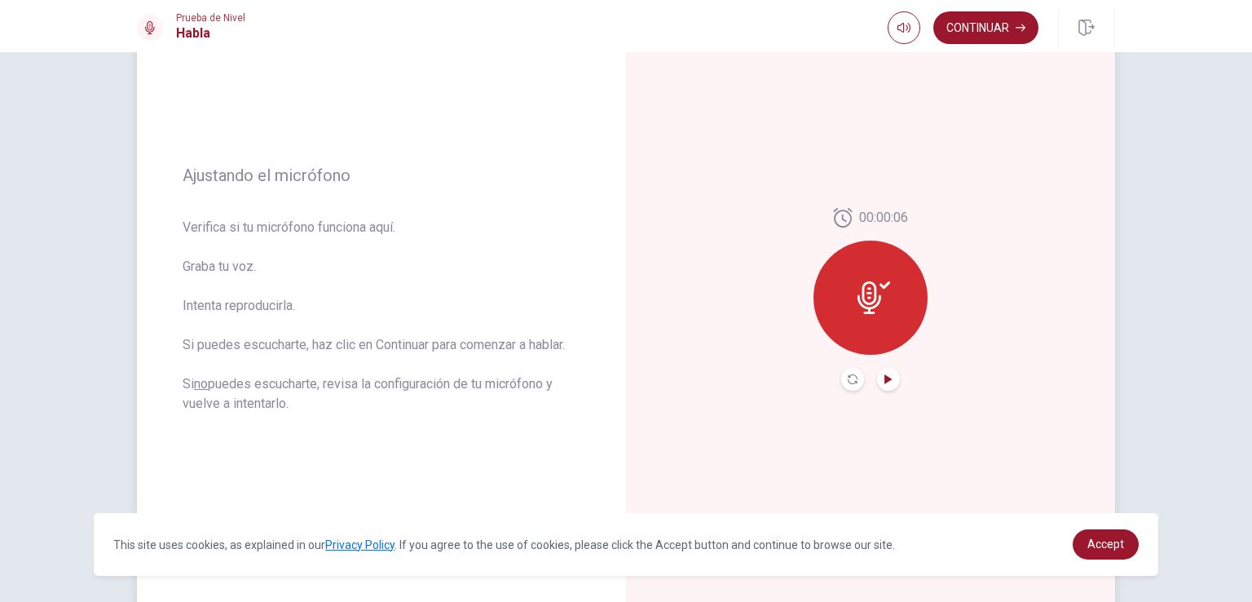
click at [885, 377] on icon "Play Audio" at bounding box center [888, 379] width 7 height 10
click at [853, 375] on icon "Record Again" at bounding box center [853, 379] width 10 height 10
click at [885, 375] on icon "Play Audio" at bounding box center [888, 379] width 7 height 10
click at [885, 377] on icon "Play Audio" at bounding box center [888, 379] width 7 height 10
click at [848, 380] on icon "Record Again" at bounding box center [853, 379] width 10 height 10
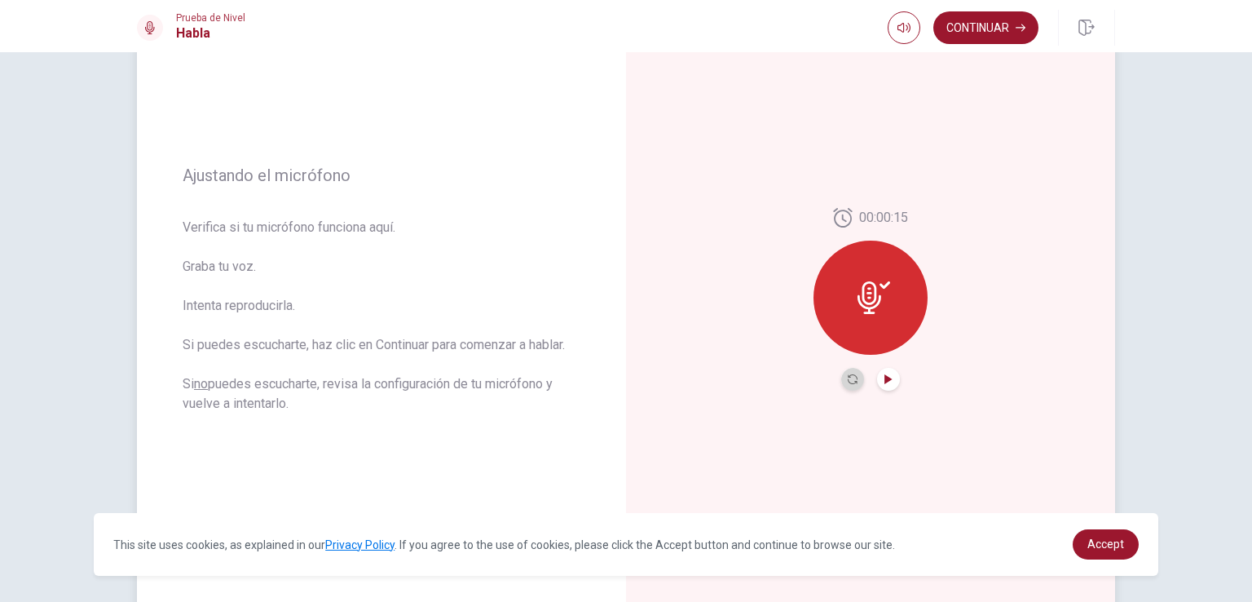
click at [844, 383] on button "Record Again" at bounding box center [852, 379] width 23 height 23
click at [867, 320] on div at bounding box center [871, 297] width 114 height 114
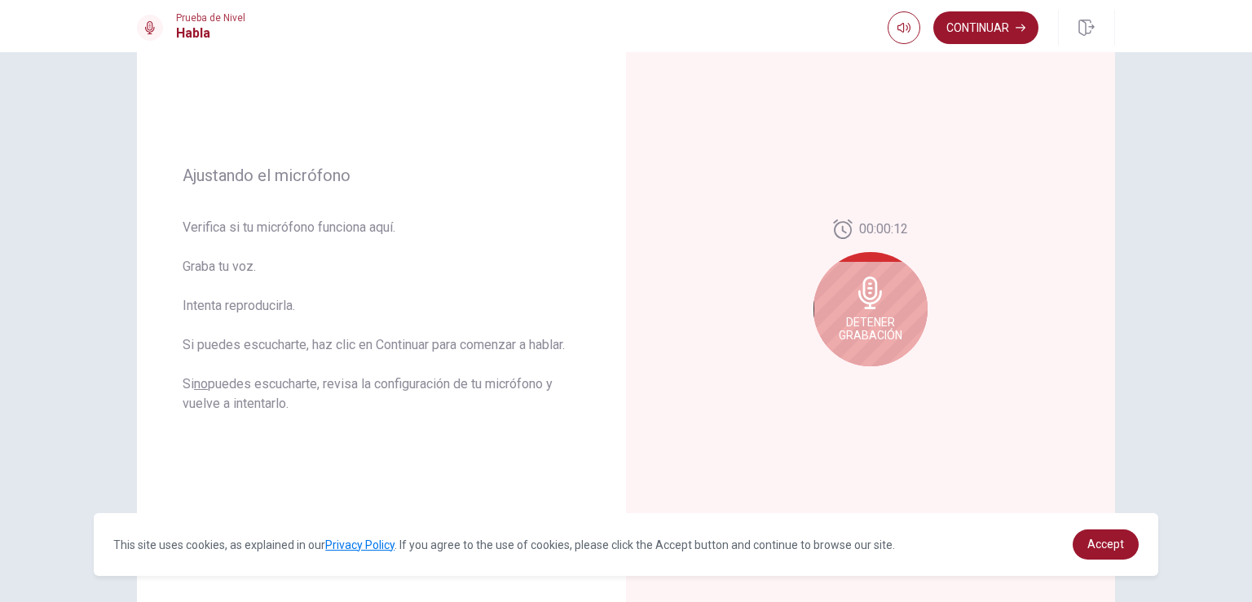
click at [884, 315] on span "Detener Grabación" at bounding box center [871, 328] width 64 height 26
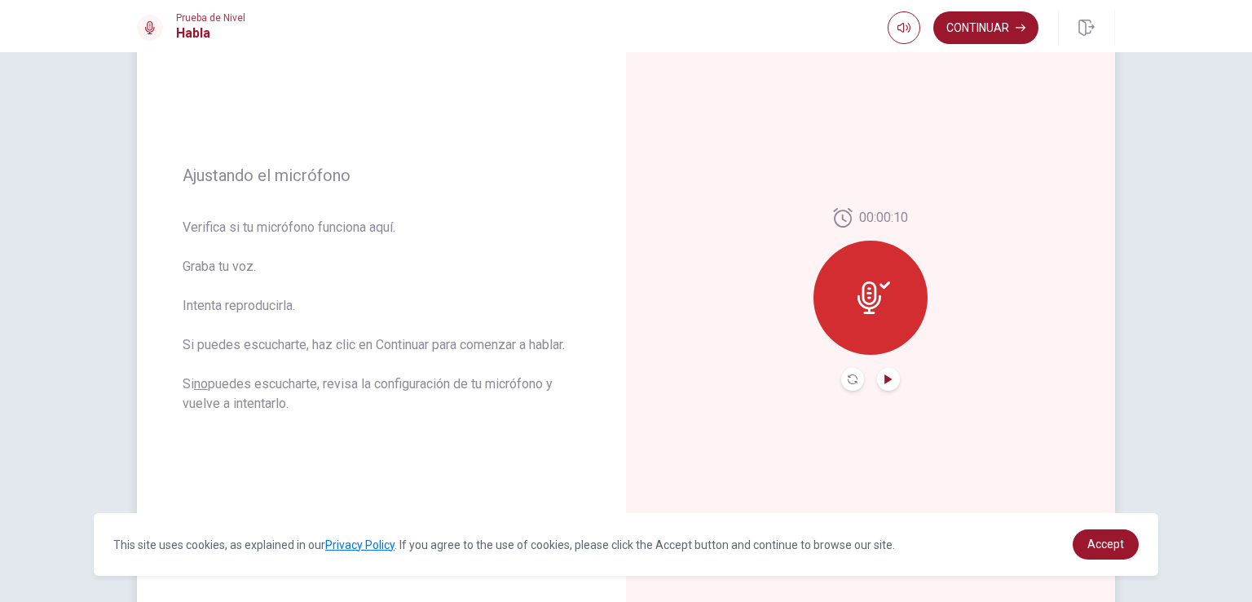
click at [885, 379] on icon "Play Audio" at bounding box center [888, 379] width 7 height 10
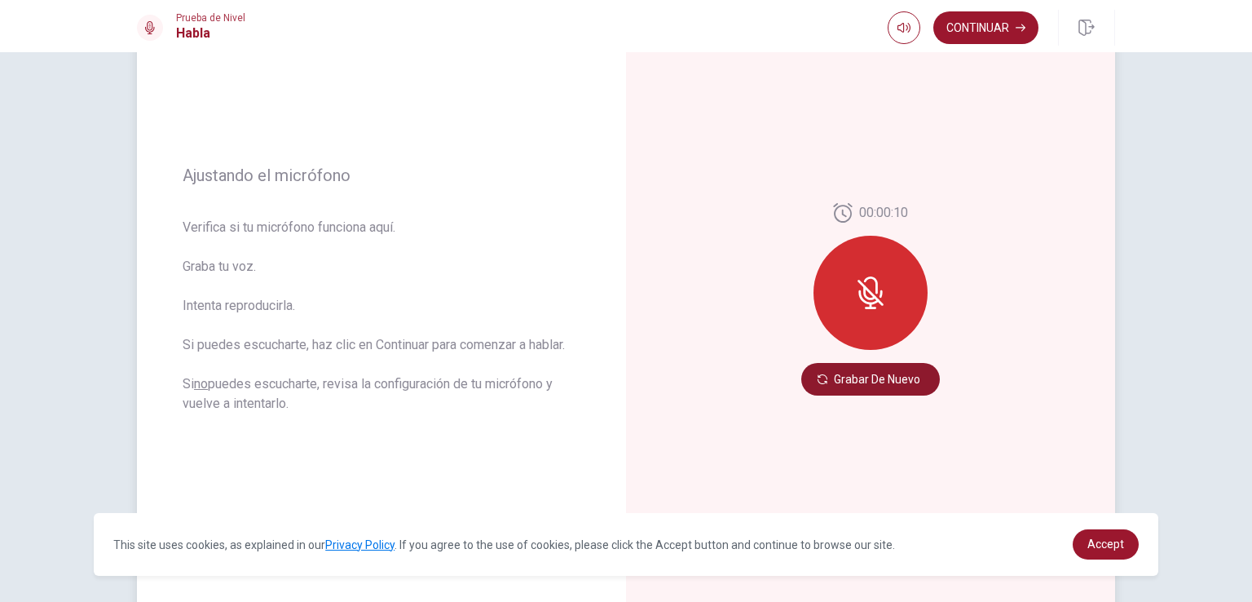
click at [867, 374] on button "Grabar de Nuevo" at bounding box center [870, 379] width 139 height 33
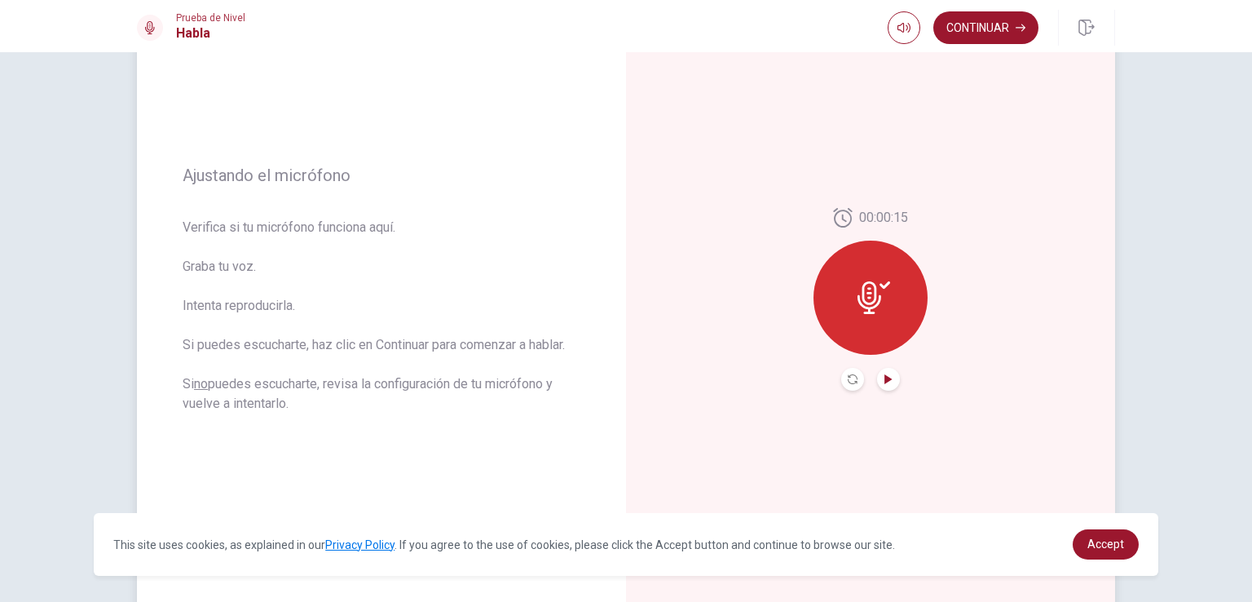
click at [885, 380] on icon "Play Audio" at bounding box center [888, 379] width 7 height 10
click at [848, 381] on icon "Record Again" at bounding box center [853, 379] width 10 height 10
click at [848, 380] on icon "Record Again" at bounding box center [853, 379] width 10 height 10
click at [861, 305] on icon at bounding box center [870, 297] width 24 height 33
click at [884, 379] on icon "Pause Audio" at bounding box center [889, 379] width 10 height 10
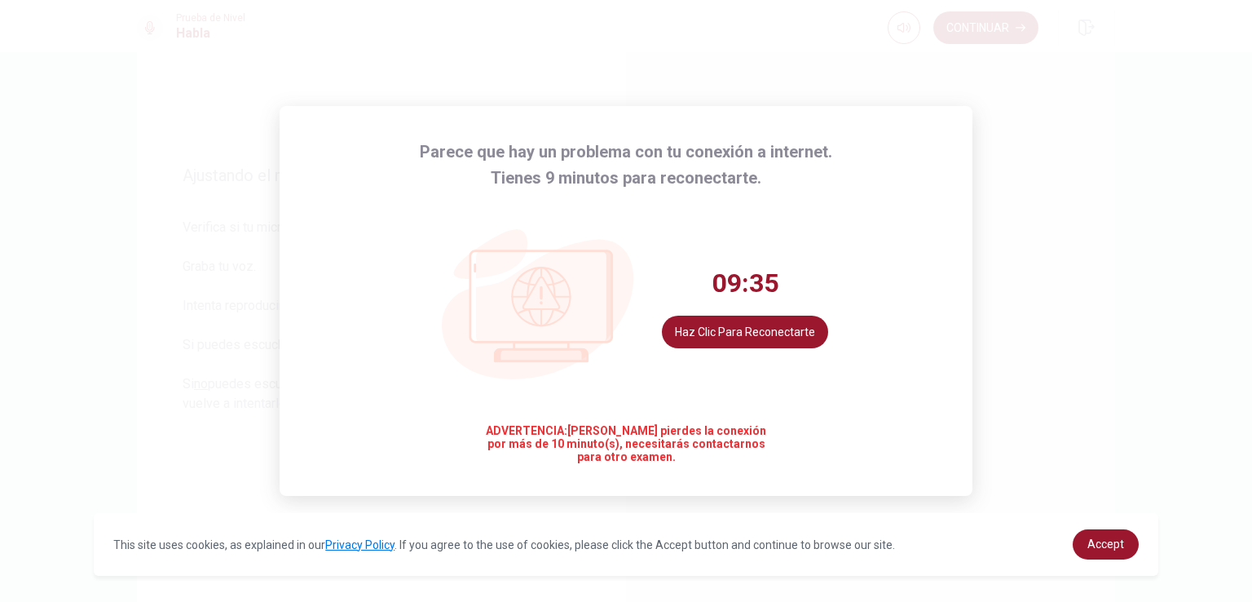
click at [798, 210] on div "09:35 Haz clic para reconectarte" at bounding box center [626, 307] width 404 height 233
click at [766, 327] on button "Haz clic para reconectarte" at bounding box center [745, 331] width 166 height 33
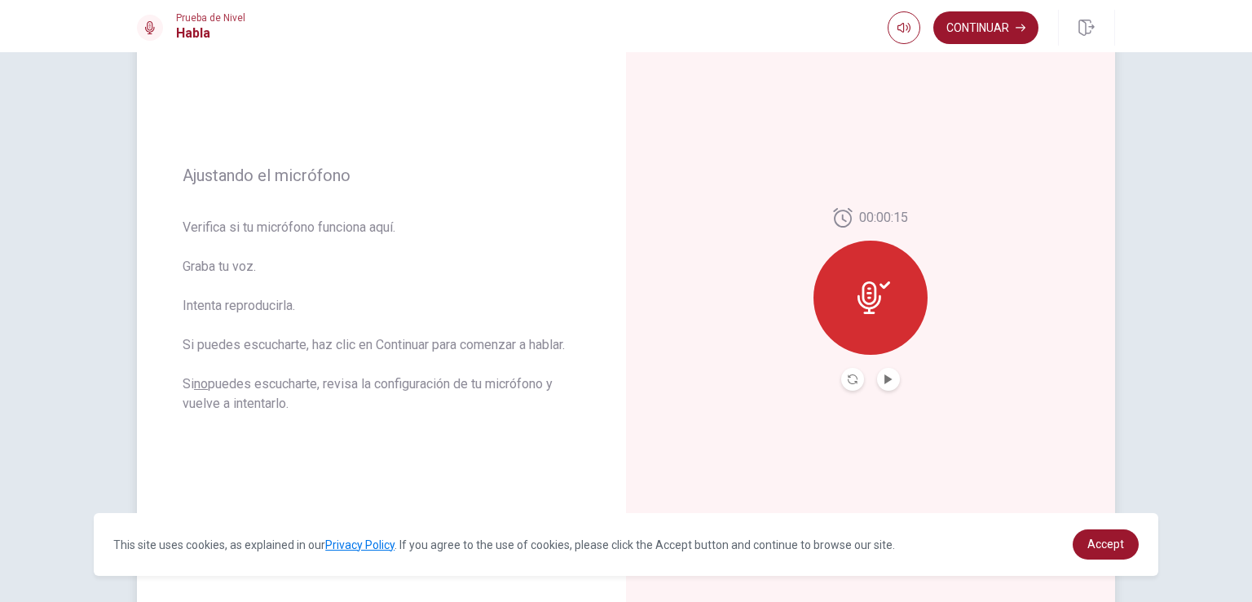
click at [842, 386] on button "Record Again" at bounding box center [852, 379] width 23 height 23
click at [838, 313] on div at bounding box center [871, 297] width 114 height 114
click at [850, 379] on icon "Record Again" at bounding box center [853, 379] width 10 height 10
click at [848, 377] on icon "Record Again" at bounding box center [853, 379] width 10 height 10
click at [882, 386] on button "Play Audio" at bounding box center [888, 379] width 23 height 23
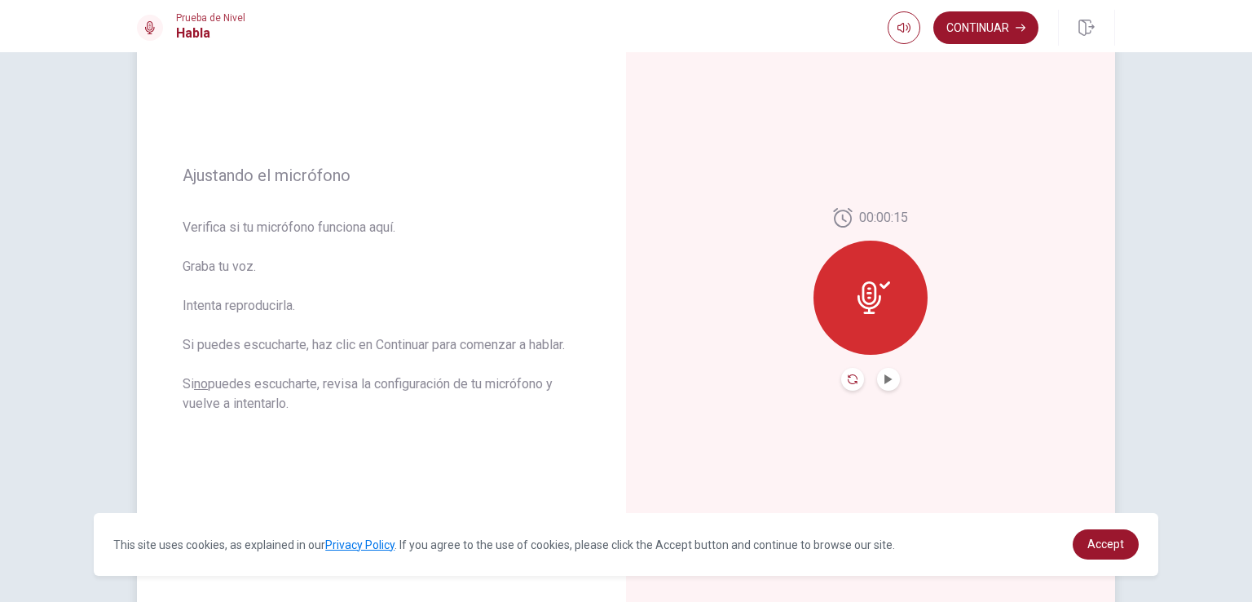
click at [849, 379] on icon "Record Again" at bounding box center [853, 379] width 10 height 10
click at [880, 316] on div at bounding box center [871, 297] width 114 height 114
click at [848, 382] on icon "Record Again" at bounding box center [853, 379] width 10 height 10
click at [886, 381] on icon "Play Audio" at bounding box center [889, 379] width 10 height 10
click at [848, 376] on icon "Record Again" at bounding box center [853, 379] width 10 height 10
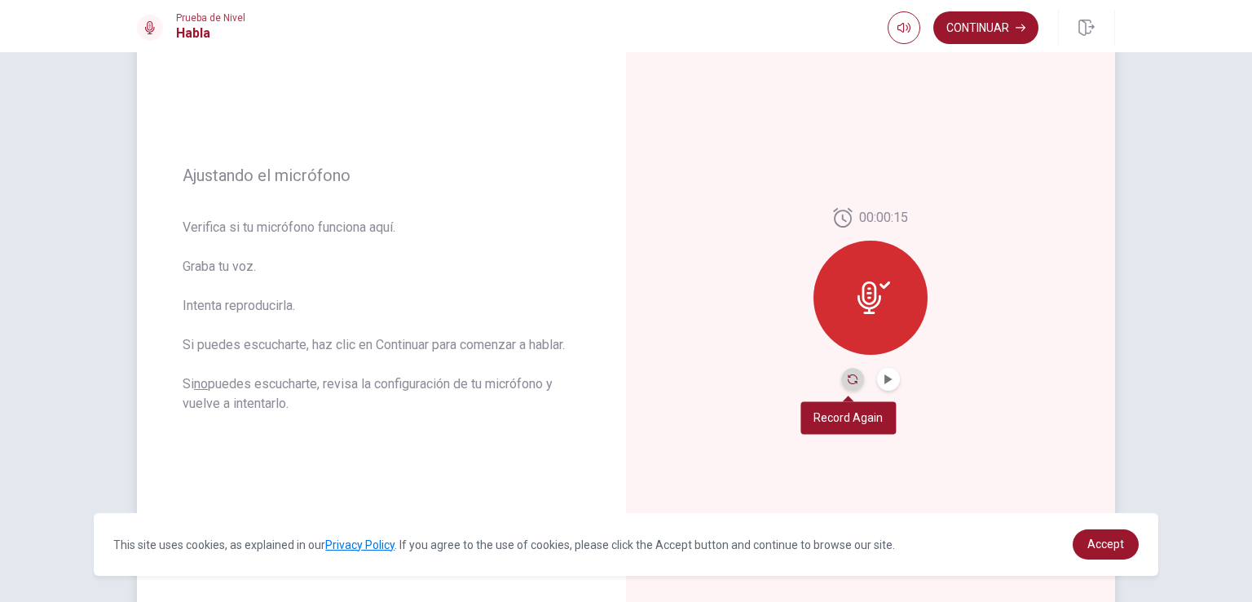
click at [848, 376] on icon "Record Again" at bounding box center [853, 379] width 10 height 10
click at [848, 374] on icon "Record Again" at bounding box center [853, 379] width 10 height 10
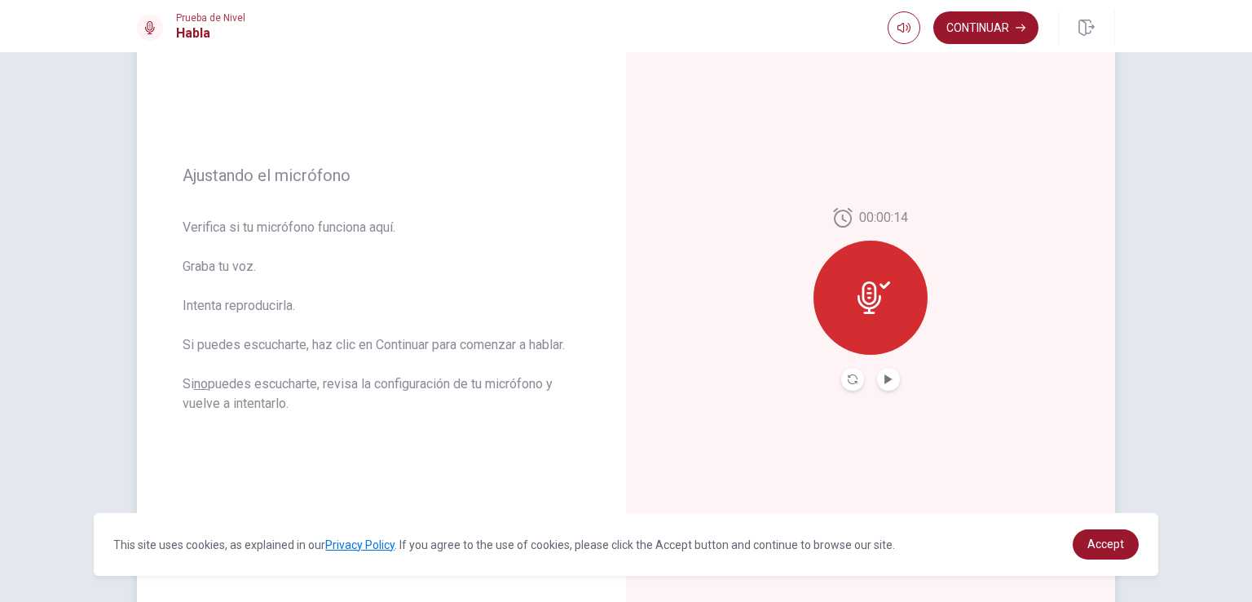
click at [873, 311] on icon at bounding box center [874, 297] width 33 height 33
click at [848, 376] on icon "Record Again" at bounding box center [853, 379] width 10 height 10
click at [893, 379] on button "Play Audio" at bounding box center [888, 379] width 23 height 23
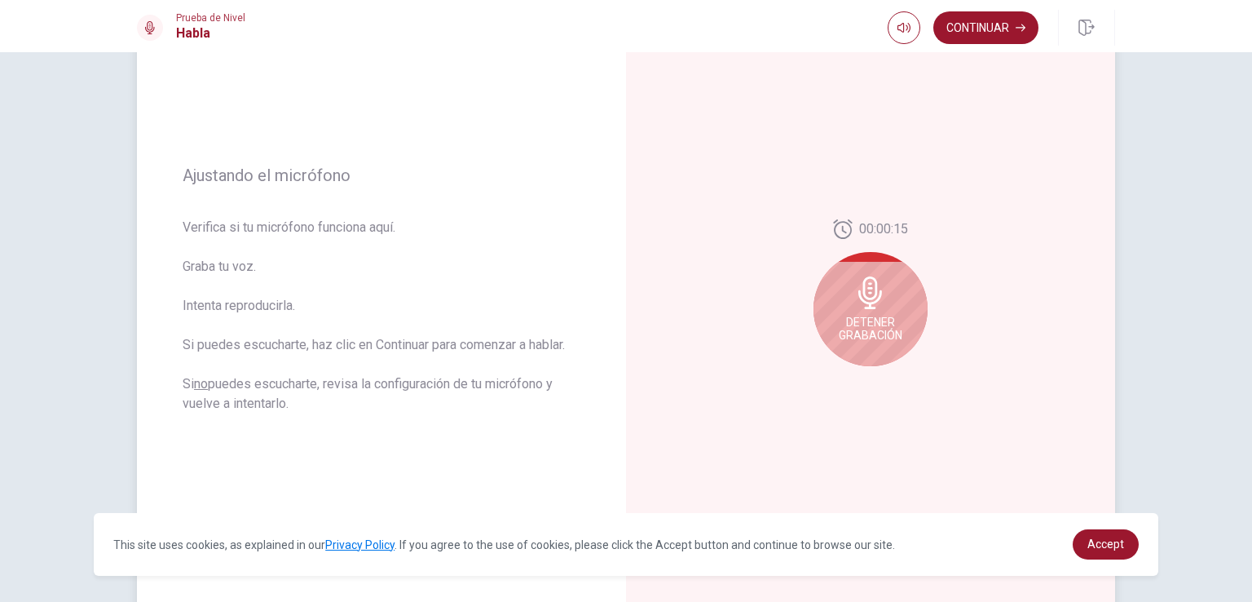
click at [846, 380] on div "00:00:15 Detener Grabación" at bounding box center [870, 299] width 489 height 711
click at [879, 296] on icon at bounding box center [870, 292] width 33 height 33
click at [846, 382] on div "00:00:15 Detener Grabación" at bounding box center [870, 299] width 489 height 711
click at [857, 307] on icon at bounding box center [870, 292] width 33 height 33
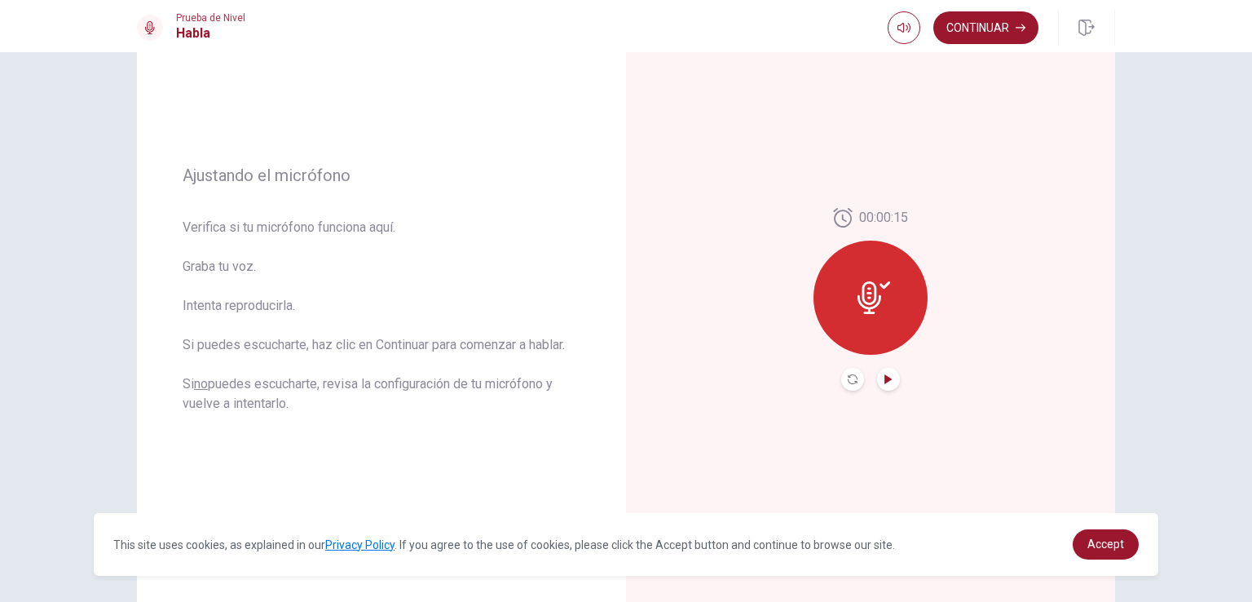
click at [885, 377] on icon "Play Audio" at bounding box center [888, 379] width 7 height 10
click at [848, 382] on icon "Record Again" at bounding box center [853, 379] width 10 height 10
click at [885, 376] on icon "Pause Audio" at bounding box center [889, 379] width 10 height 10
click at [849, 380] on icon "Record Again" at bounding box center [853, 379] width 10 height 10
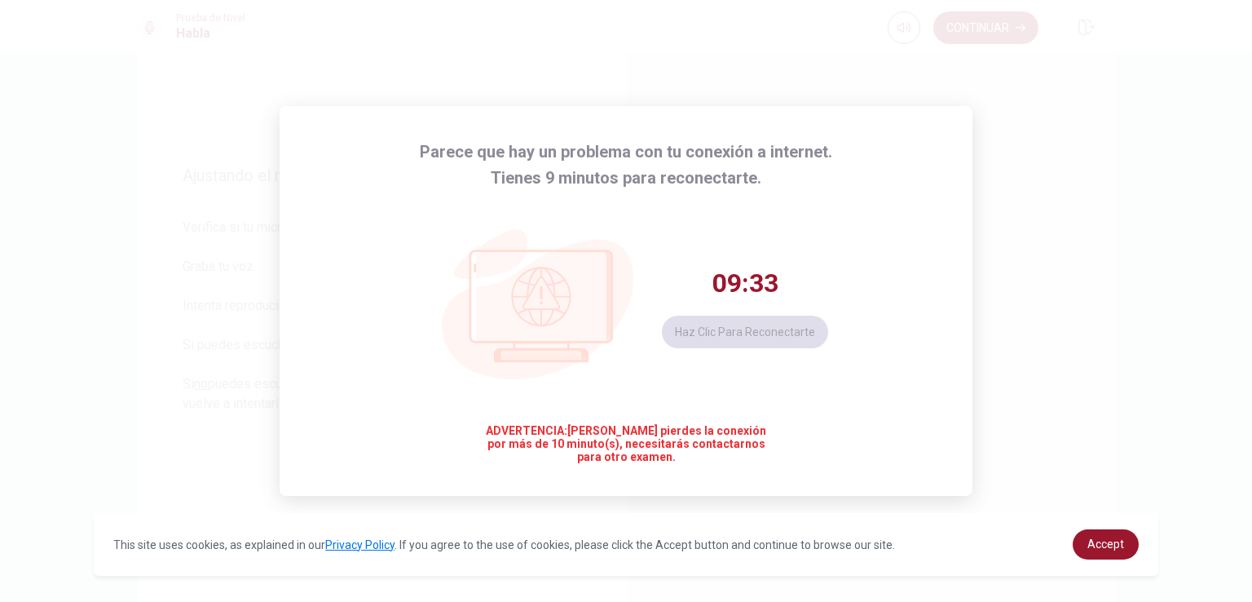
click at [821, 242] on div "09:33 Haz clic para reconectarte" at bounding box center [626, 307] width 404 height 233
click at [796, 315] on button "Haz clic para reconectarte" at bounding box center [745, 331] width 166 height 33
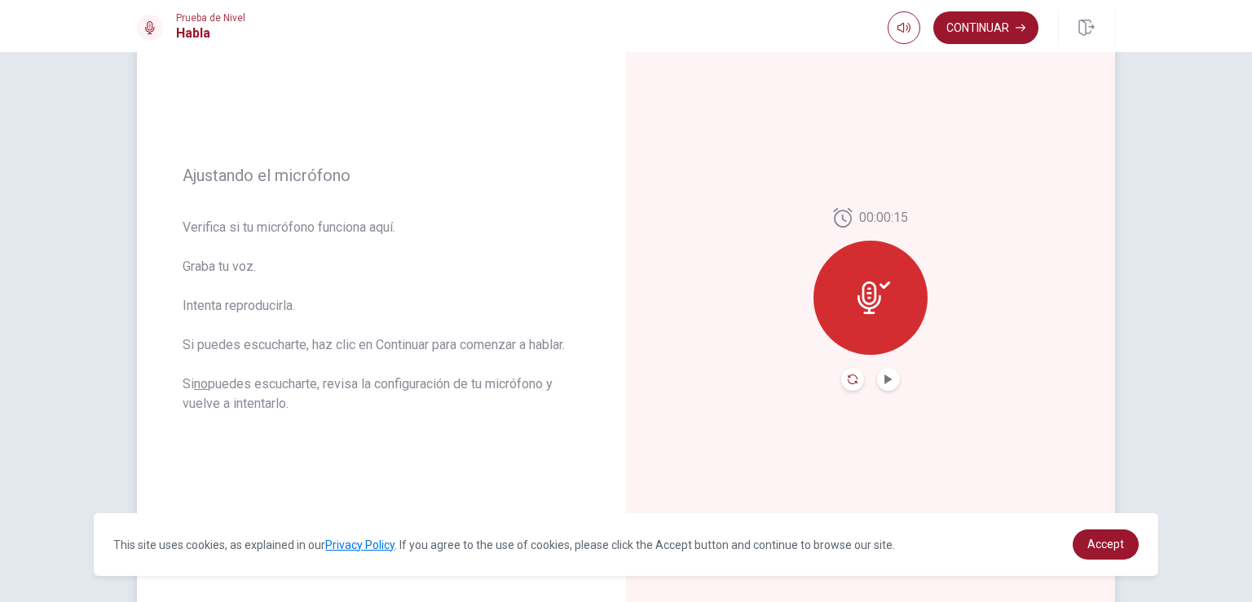
click at [848, 376] on icon "Record Again" at bounding box center [853, 379] width 10 height 10
click at [878, 381] on button "Play Audio" at bounding box center [888, 379] width 23 height 23
click at [848, 377] on icon "Record Again" at bounding box center [853, 379] width 10 height 10
click at [848, 382] on icon "Record Again" at bounding box center [853, 379] width 10 height 10
click at [885, 377] on icon "Pause Audio" at bounding box center [889, 379] width 10 height 10
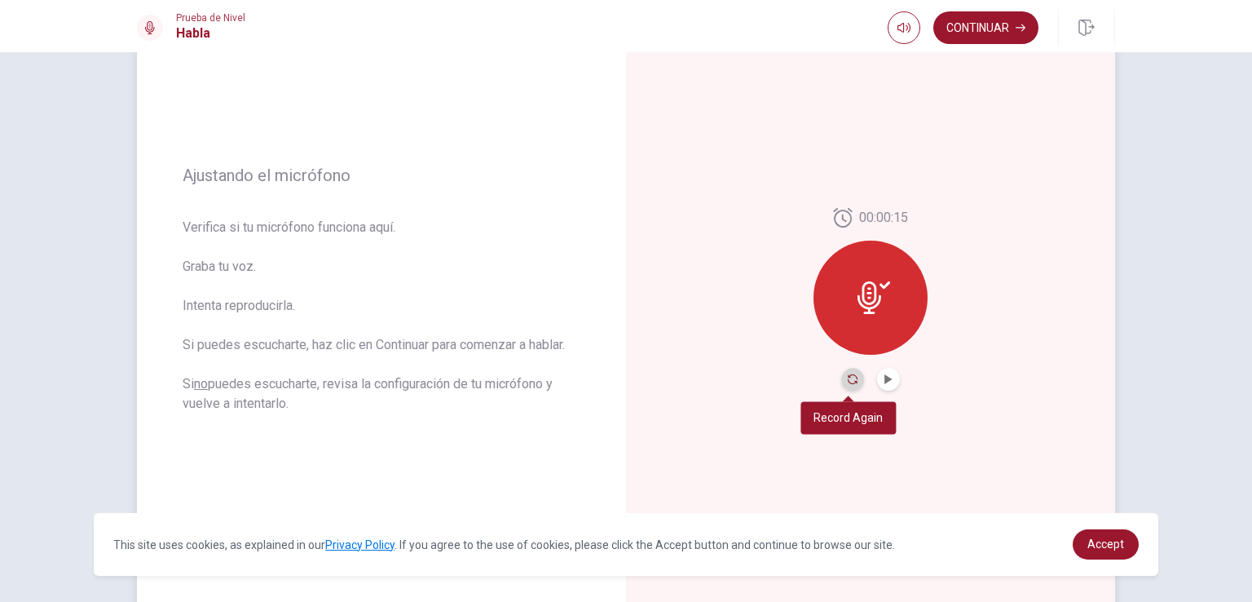
click at [848, 377] on icon "Record Again" at bounding box center [853, 379] width 10 height 10
click at [864, 320] on div at bounding box center [871, 297] width 114 height 114
click at [841, 368] on button "Record Again" at bounding box center [852, 379] width 23 height 23
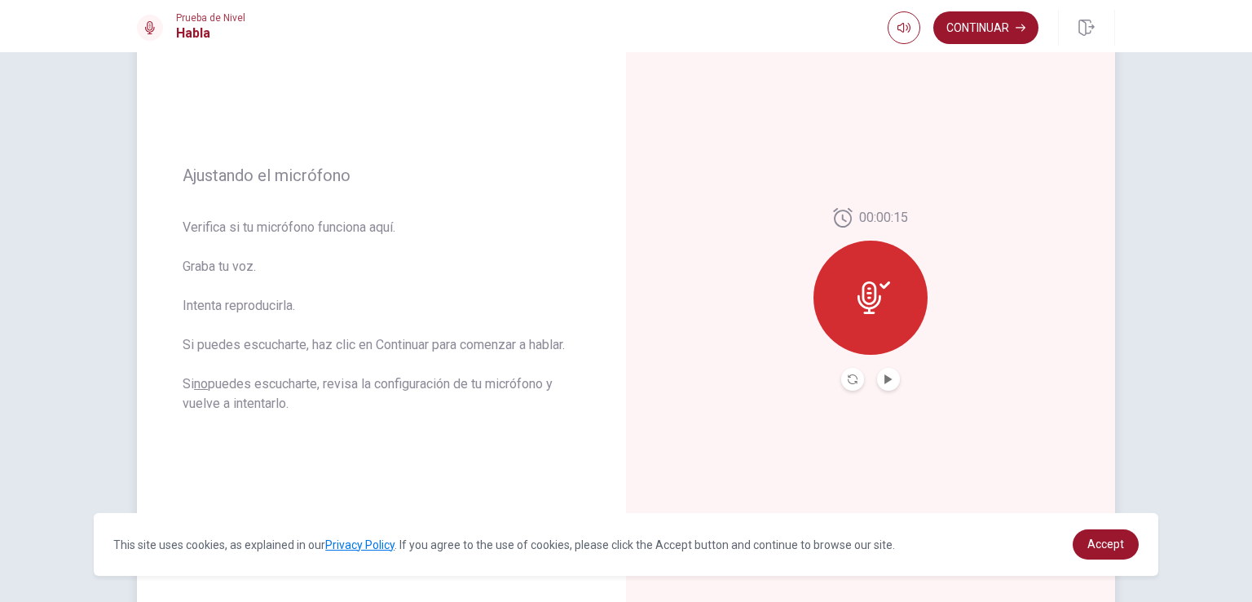
scroll to position [272, 0]
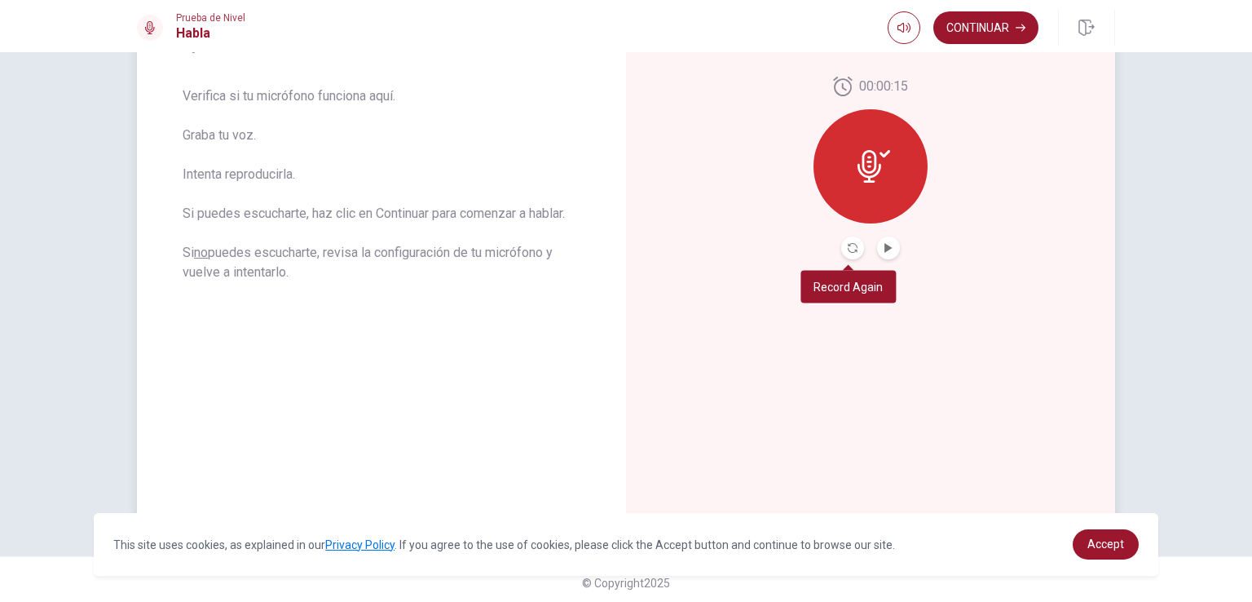
click at [879, 179] on icon at bounding box center [874, 166] width 33 height 33
click at [845, 255] on button "Record Again" at bounding box center [852, 247] width 23 height 23
click at [848, 249] on icon "Record Again" at bounding box center [853, 248] width 10 height 10
click at [888, 247] on icon "Play Audio" at bounding box center [888, 248] width 7 height 10
click at [887, 245] on icon "Pause Audio" at bounding box center [889, 248] width 8 height 10
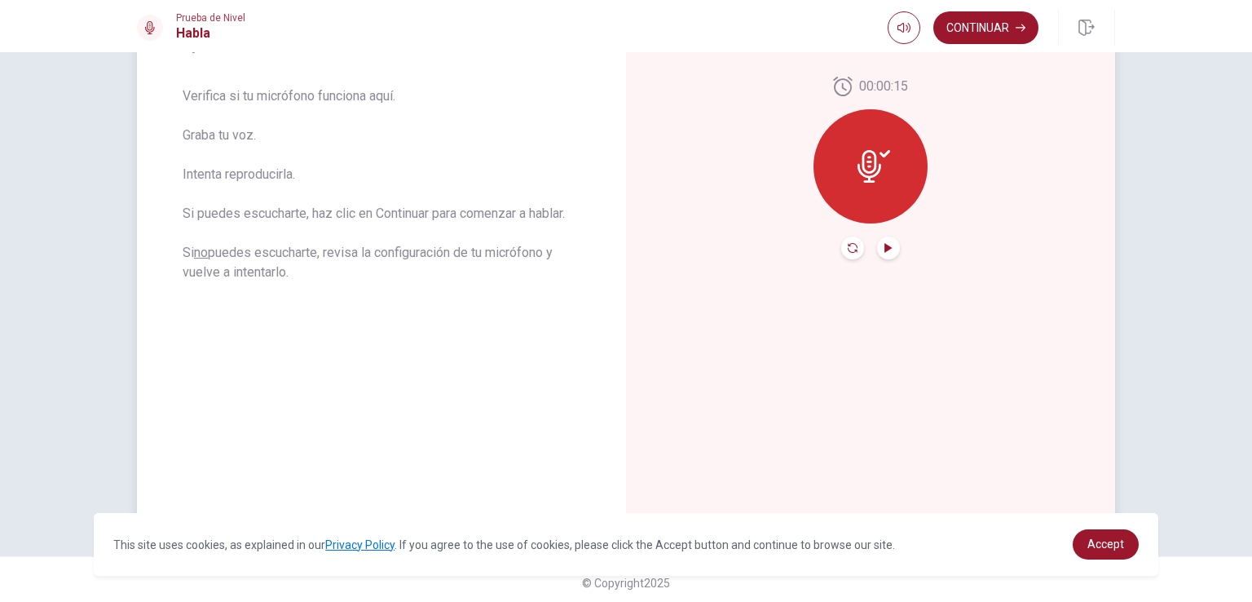
click at [848, 247] on icon "Record Again" at bounding box center [853, 248] width 10 height 10
click at [848, 243] on icon "Record Again" at bounding box center [853, 248] width 10 height 10
click at [849, 249] on icon "Record Again" at bounding box center [853, 248] width 10 height 10
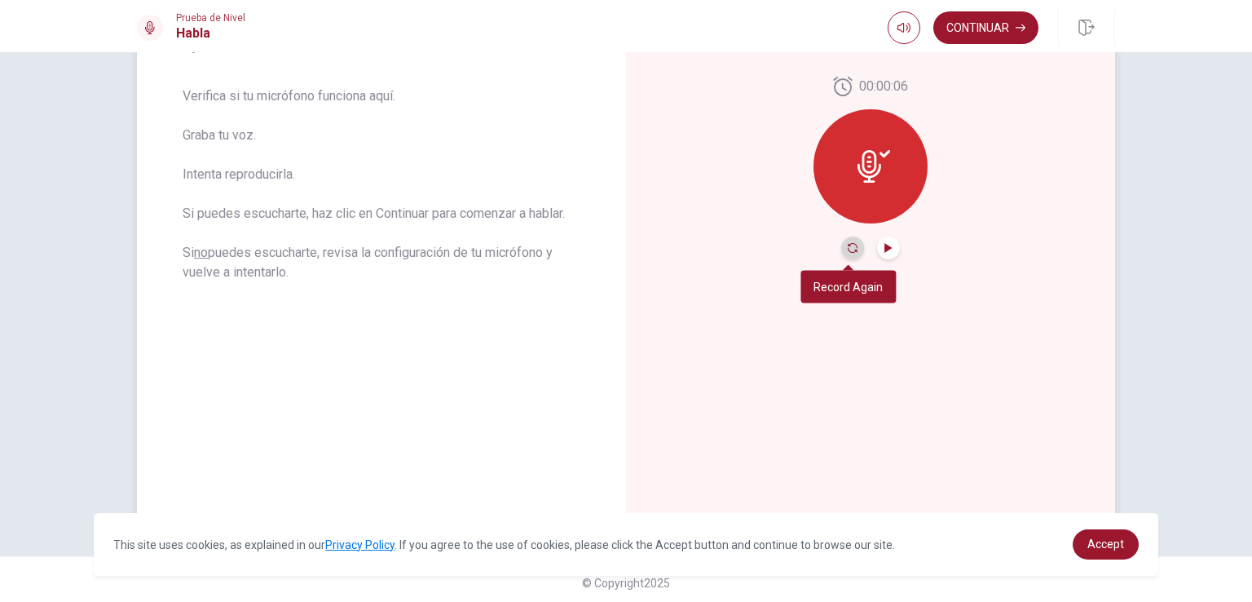
click at [849, 249] on icon "Record Again" at bounding box center [853, 248] width 10 height 10
click at [885, 245] on icon "Play Audio" at bounding box center [888, 248] width 7 height 10
click at [877, 252] on button "Pause Audio" at bounding box center [888, 247] width 23 height 23
click at [848, 249] on icon "Record Again" at bounding box center [853, 248] width 10 height 10
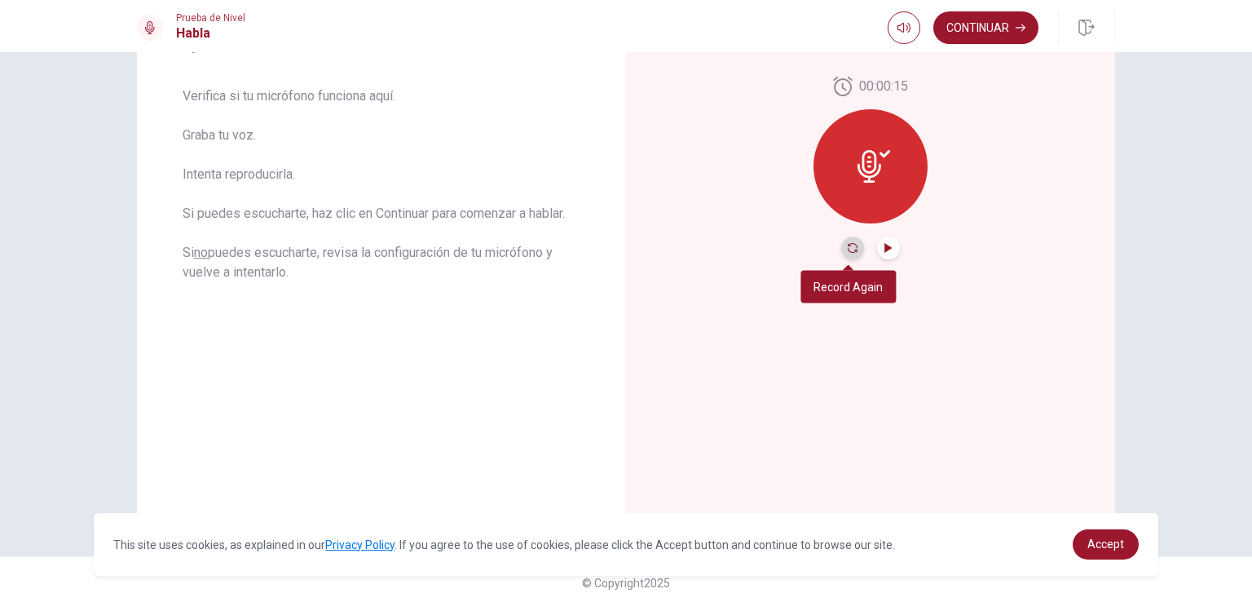
click at [848, 249] on icon "Record Again" at bounding box center [853, 248] width 10 height 10
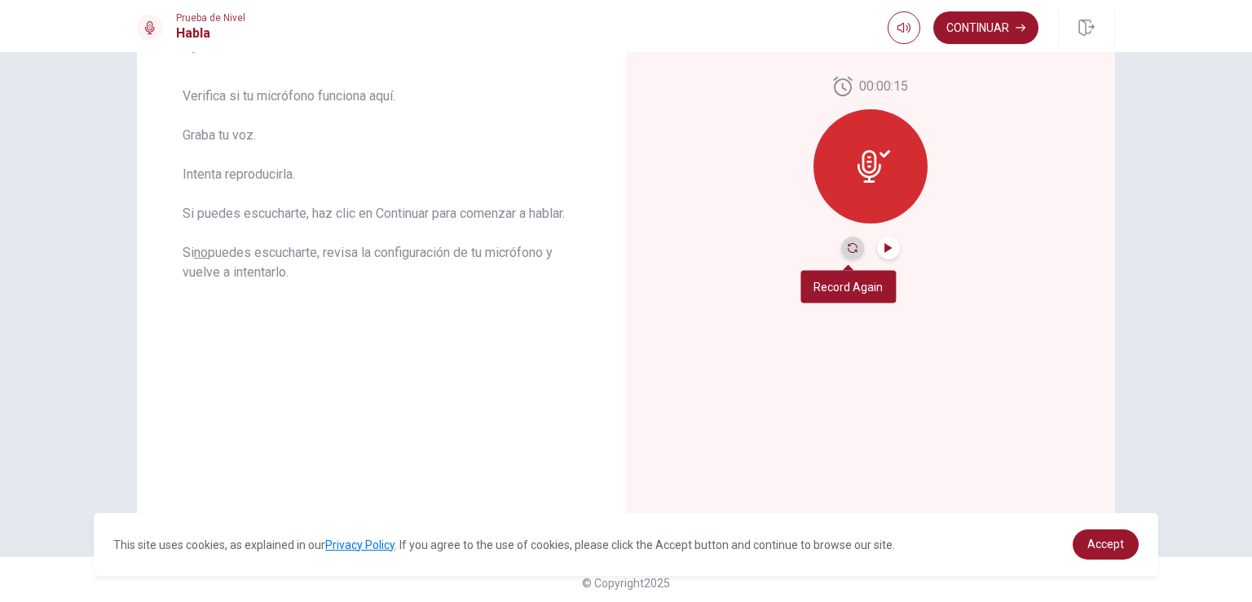
click at [848, 249] on icon "Record Again" at bounding box center [853, 248] width 10 height 10
click at [884, 254] on button "Play Audio" at bounding box center [888, 247] width 23 height 23
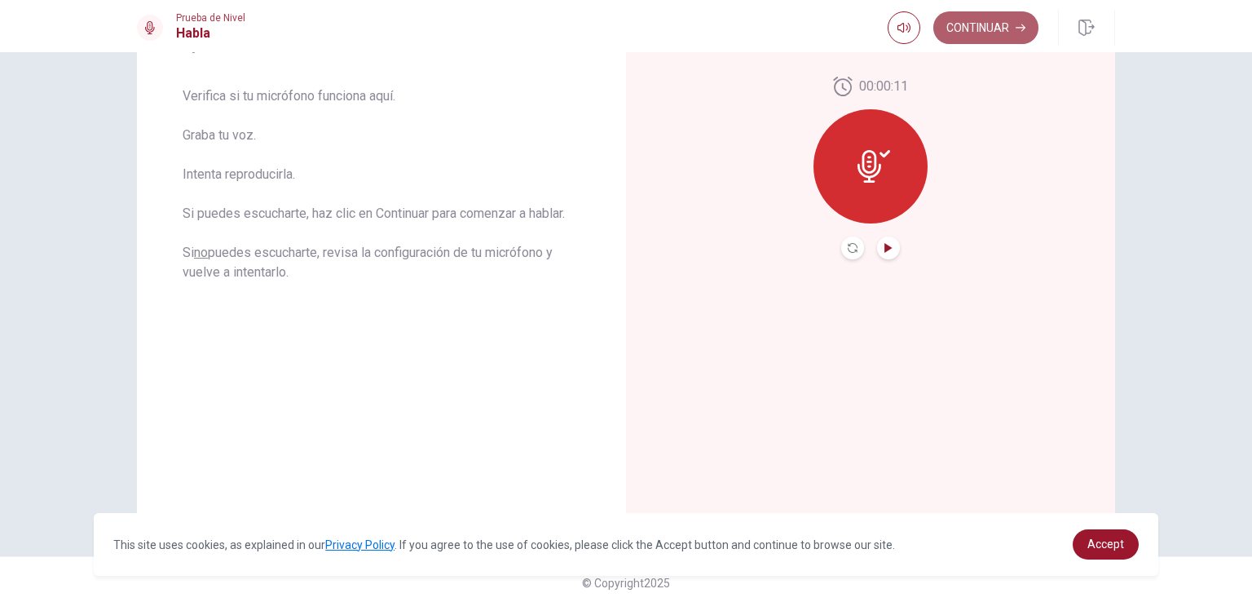
click at [962, 29] on button "Continuar" at bounding box center [985, 27] width 105 height 33
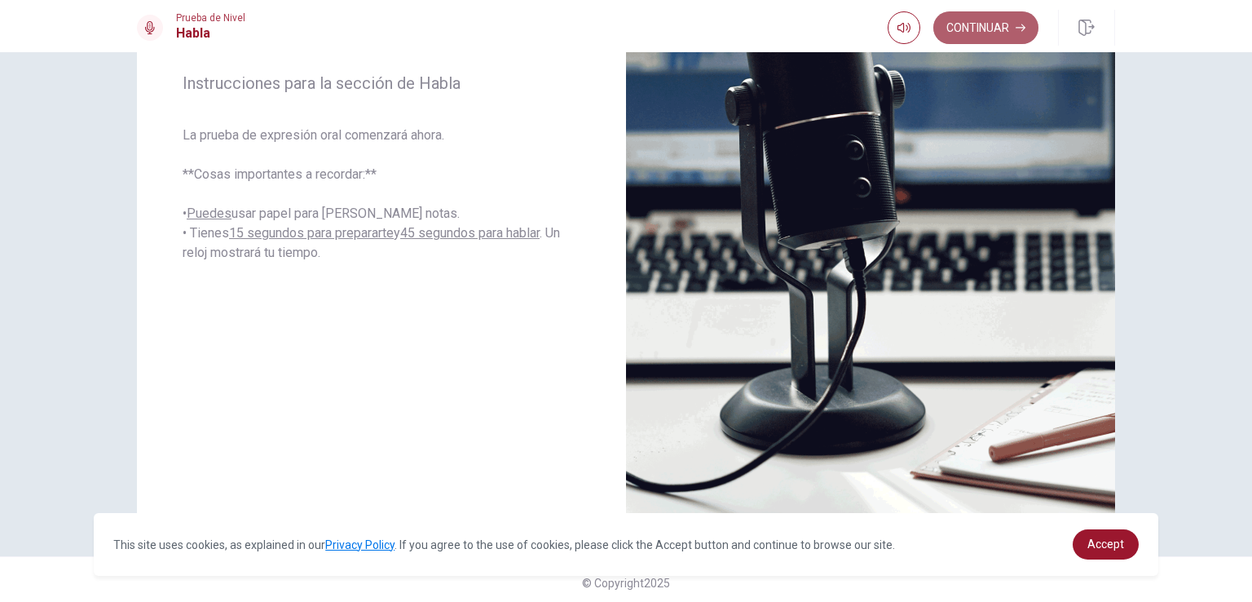
click at [1004, 38] on button "Continuar" at bounding box center [985, 27] width 105 height 33
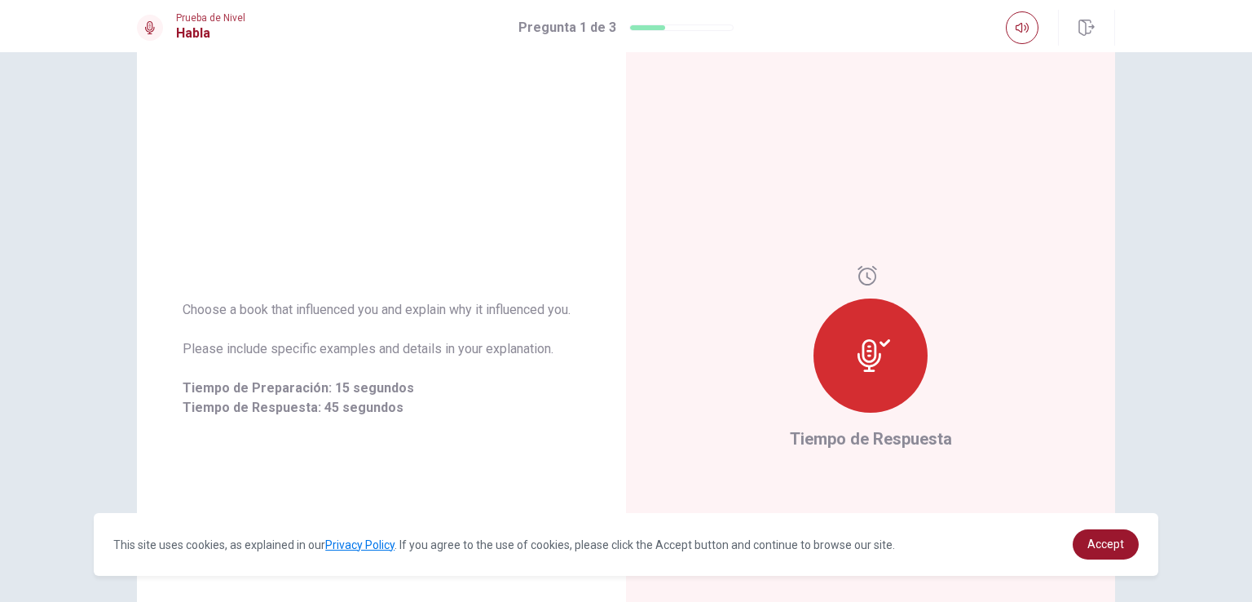
scroll to position [95, 0]
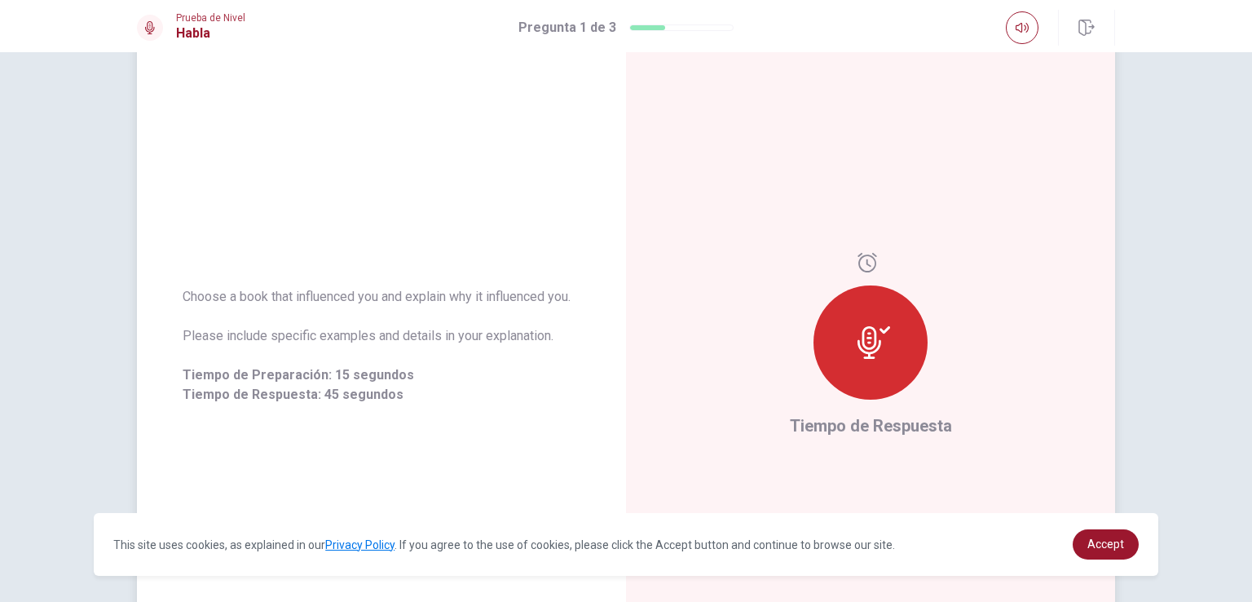
click at [858, 331] on icon at bounding box center [874, 342] width 33 height 33
click at [920, 343] on div at bounding box center [871, 342] width 114 height 114
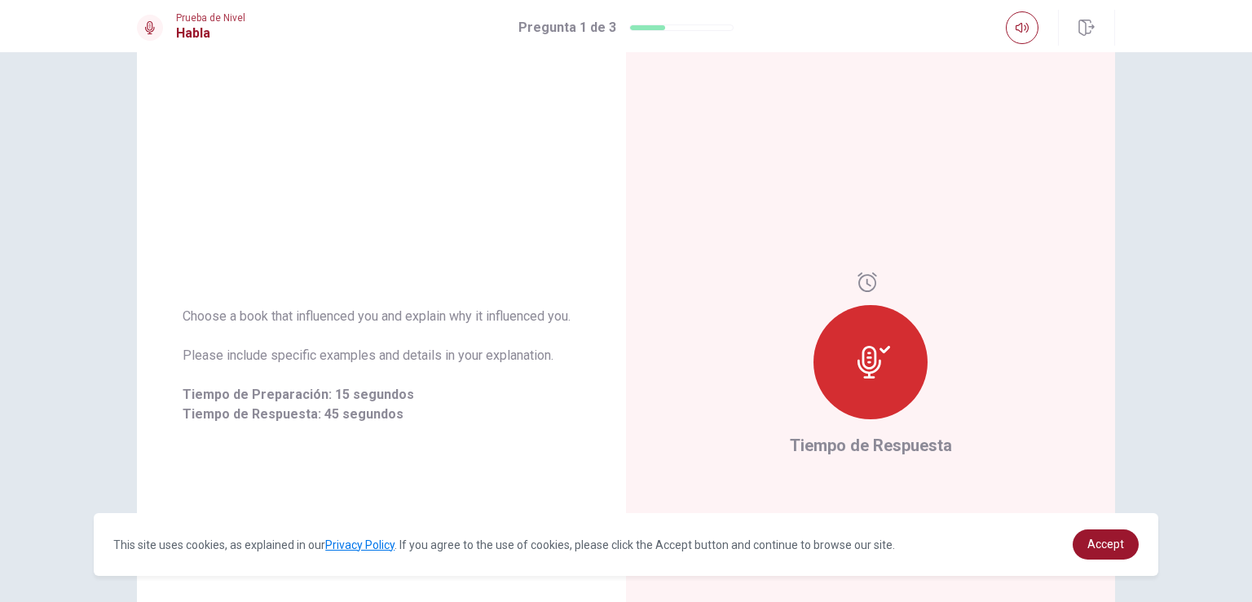
scroll to position [59, 0]
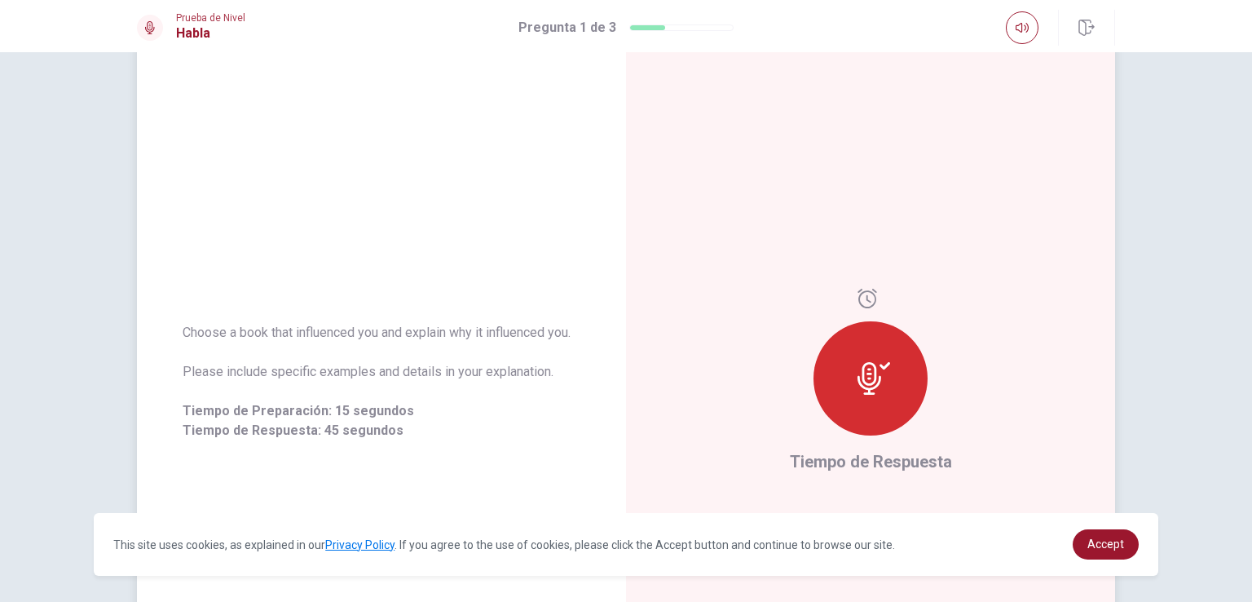
click at [876, 360] on div at bounding box center [871, 378] width 114 height 114
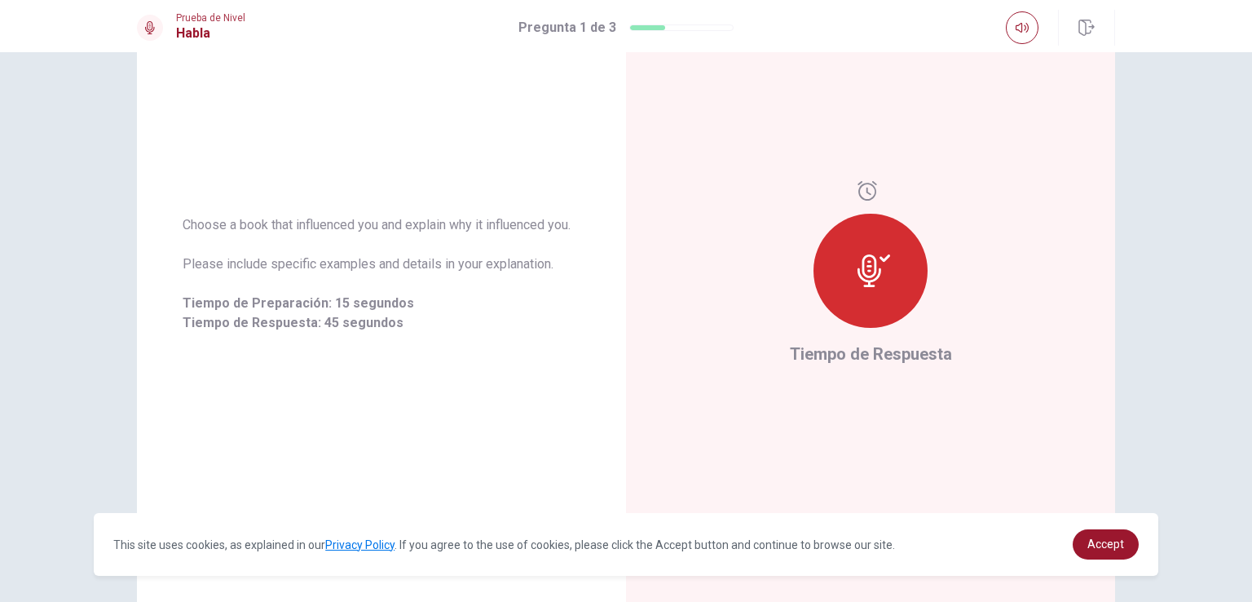
scroll to position [166, 0]
click at [863, 295] on div at bounding box center [871, 271] width 114 height 114
click at [899, 263] on div at bounding box center [871, 271] width 114 height 114
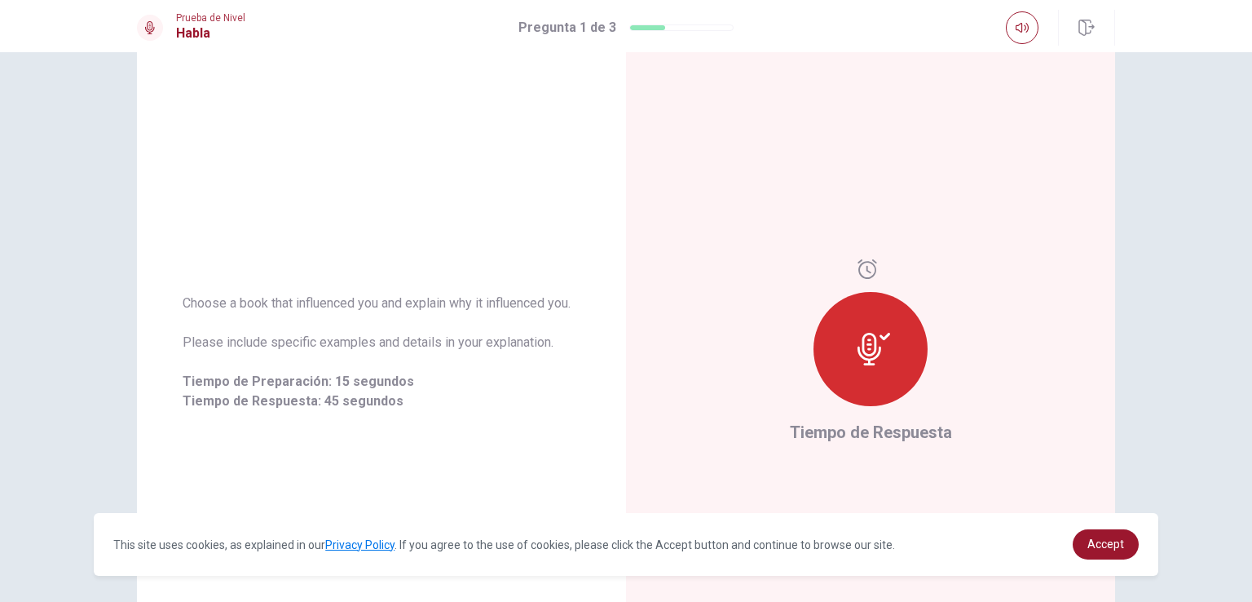
scroll to position [127, 0]
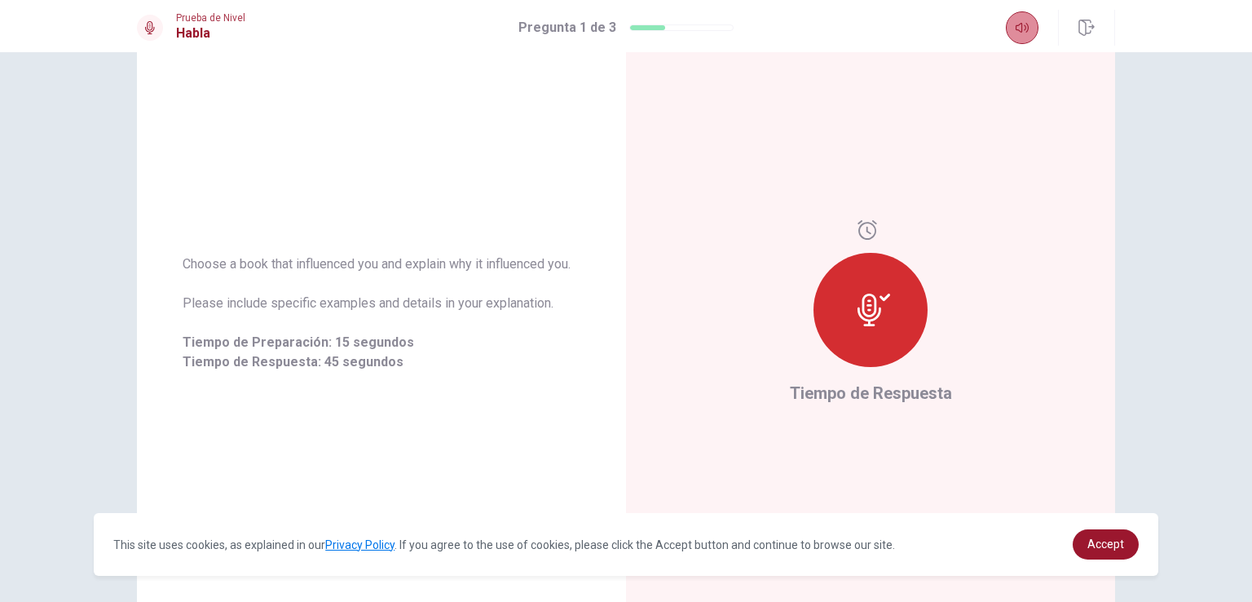
click at [1017, 36] on button "button" at bounding box center [1022, 27] width 33 height 33
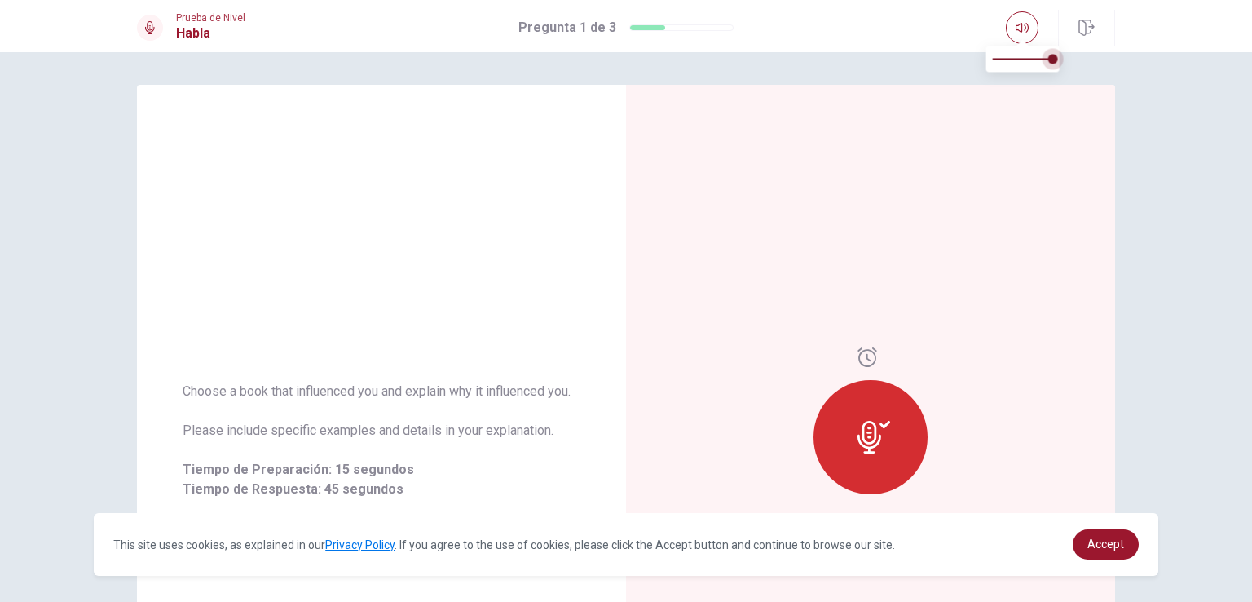
drag, startPoint x: 1051, startPoint y: 60, endPoint x: 1064, endPoint y: 64, distance: 13.7
click at [1064, 64] on body "This site uses cookies, as explained in our Privacy Policy . If you agree to th…" at bounding box center [626, 301] width 1252 height 602
drag, startPoint x: 1047, startPoint y: 57, endPoint x: 1055, endPoint y: 59, distance: 8.3
click at [1055, 59] on span at bounding box center [1053, 59] width 10 height 10
type input "1"
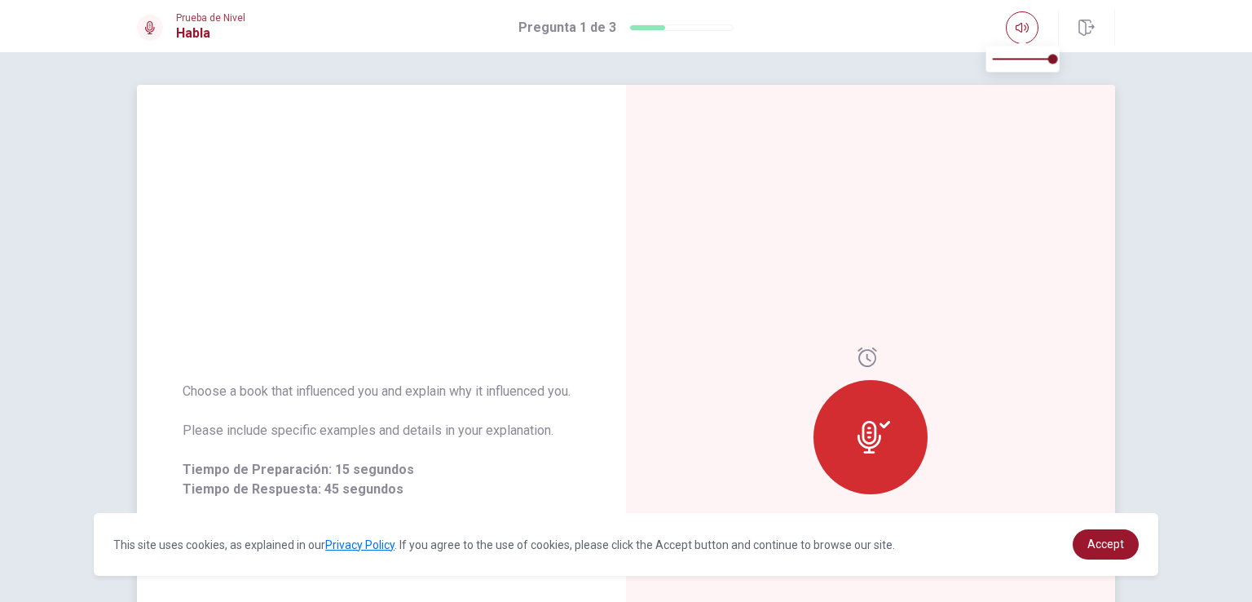
click at [1026, 233] on div "Tiempo de Respuesta" at bounding box center [870, 440] width 489 height 711
click at [674, 28] on div at bounding box center [681, 27] width 104 height 7
click at [880, 421] on icon at bounding box center [874, 437] width 33 height 33
